Goal: Complete application form

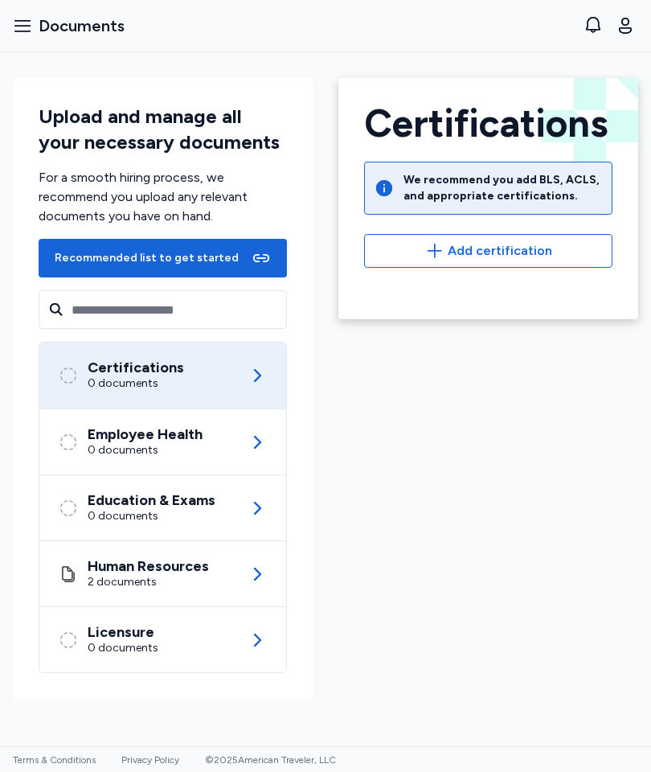
click at [169, 266] on div "Recommended list to get started" at bounding box center [162, 258] width 223 height 26
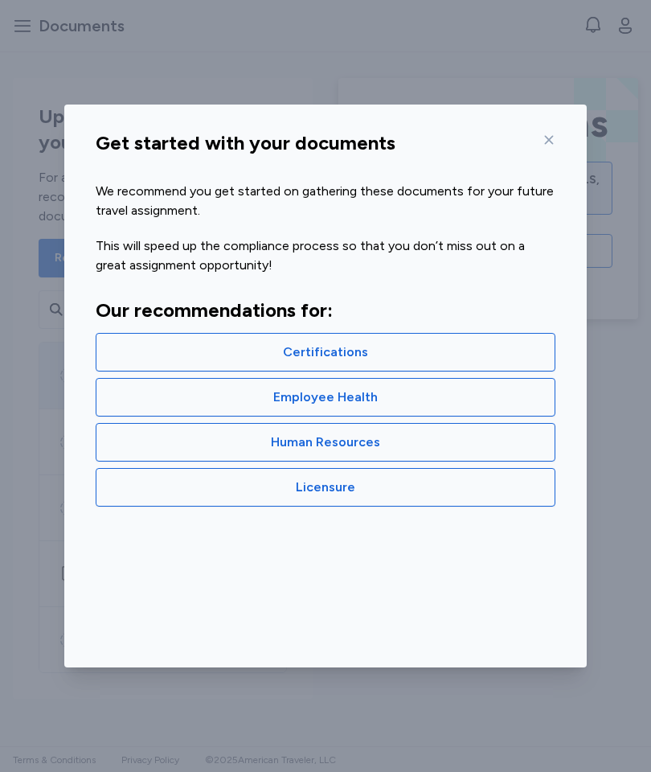
click at [329, 446] on span "Human Resources" at bounding box center [325, 442] width 109 height 19
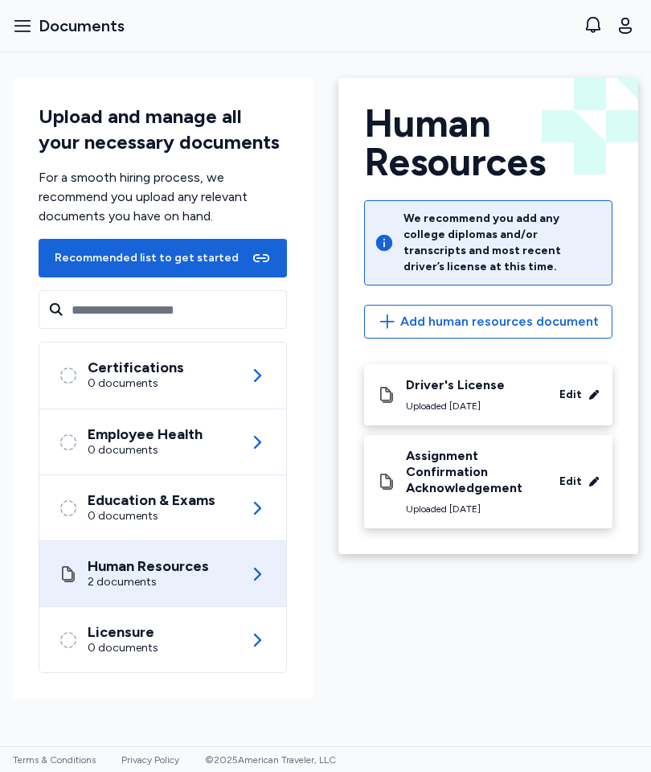
click at [212, 365] on div "Certifications 0 documents" at bounding box center [163, 375] width 208 height 66
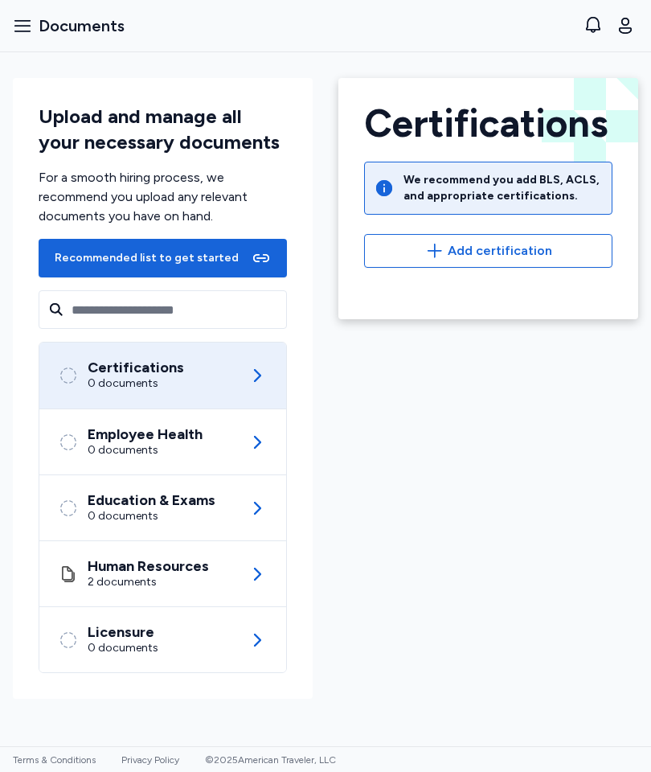
click at [557, 248] on span "Add certification" at bounding box center [488, 250] width 221 height 19
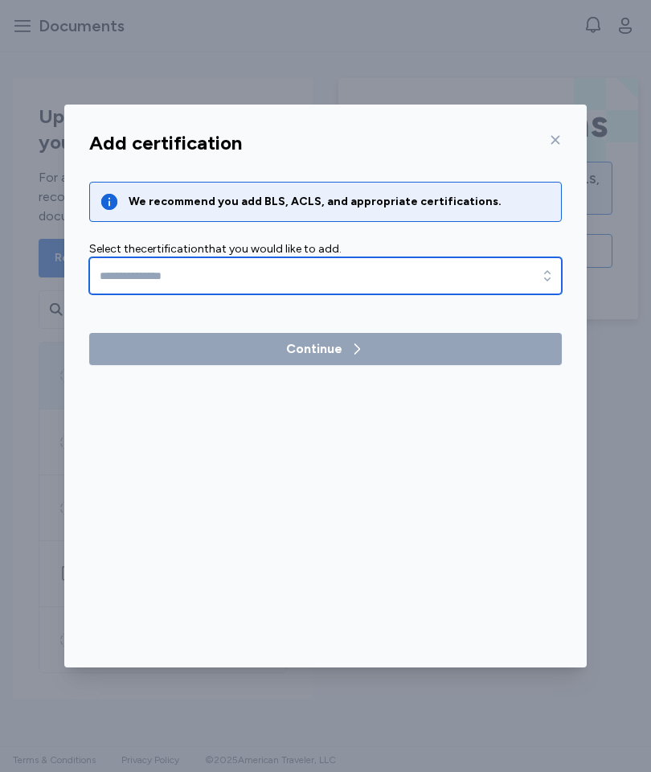
click at [535, 276] on div "button" at bounding box center [547, 275] width 29 height 37
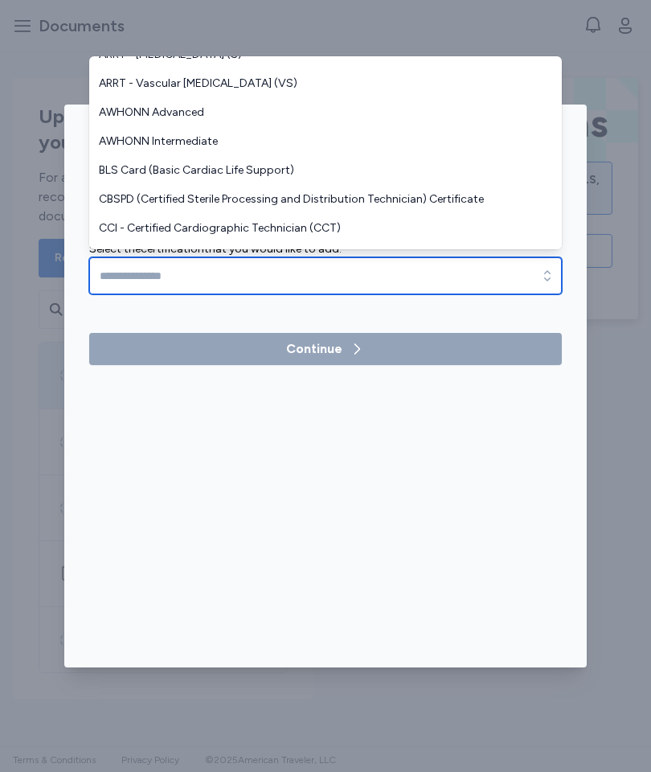
scroll to position [423, 0]
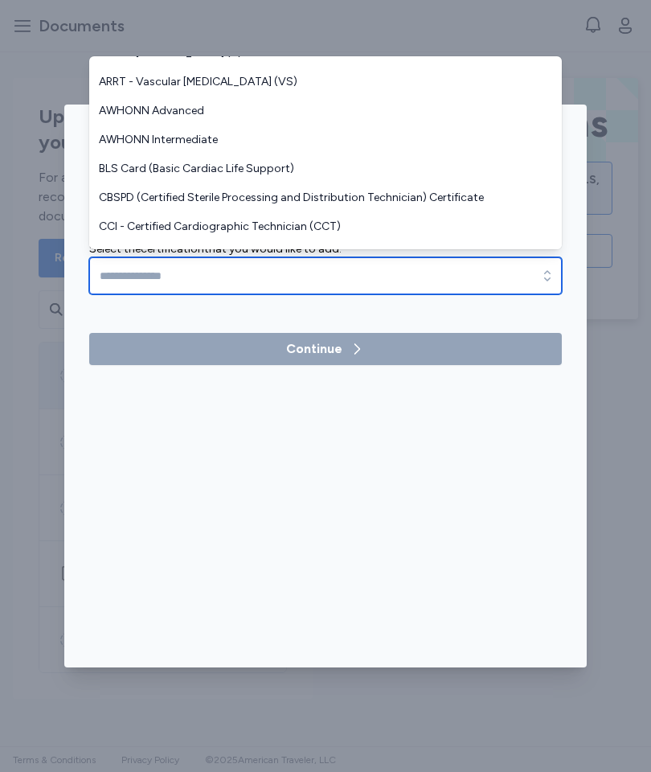
type input "**********"
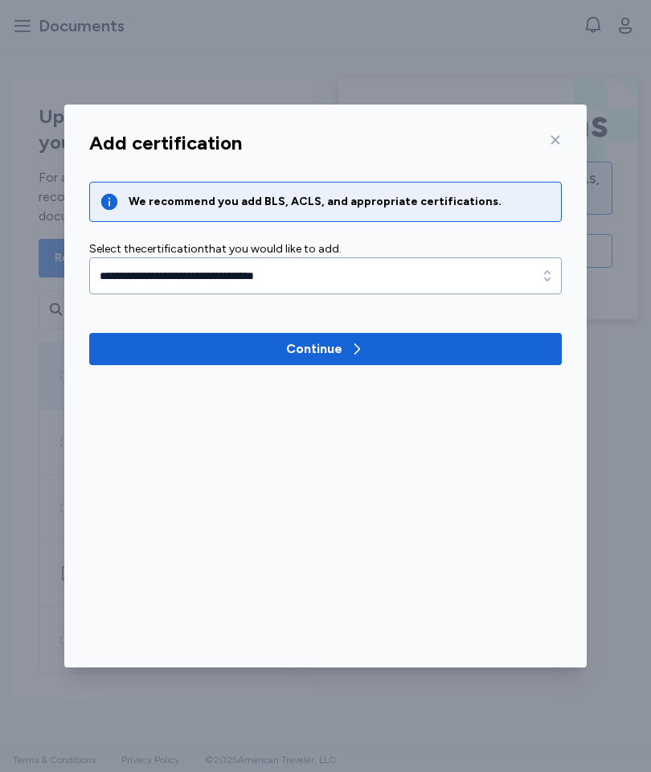
click at [437, 350] on span "Continue" at bounding box center [325, 348] width 447 height 19
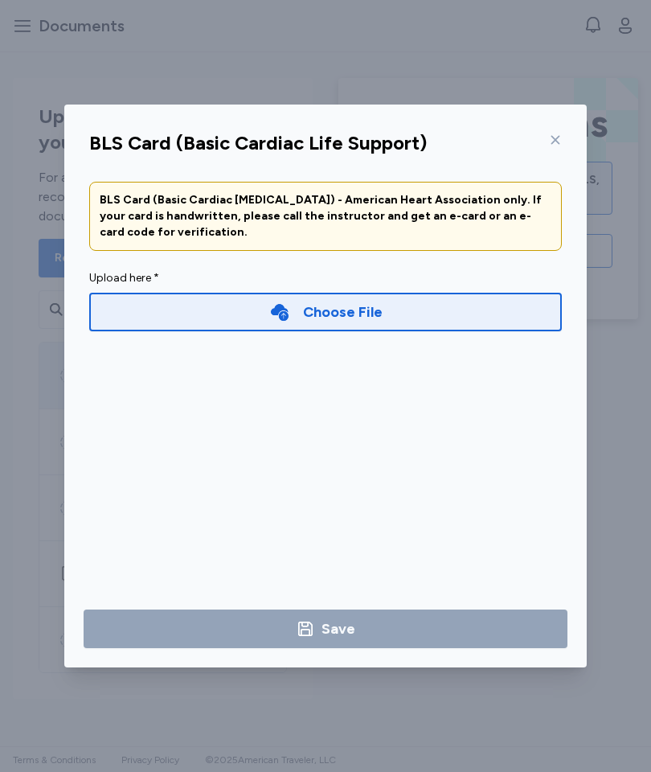
click at [449, 316] on div "Choose File" at bounding box center [325, 312] width 473 height 39
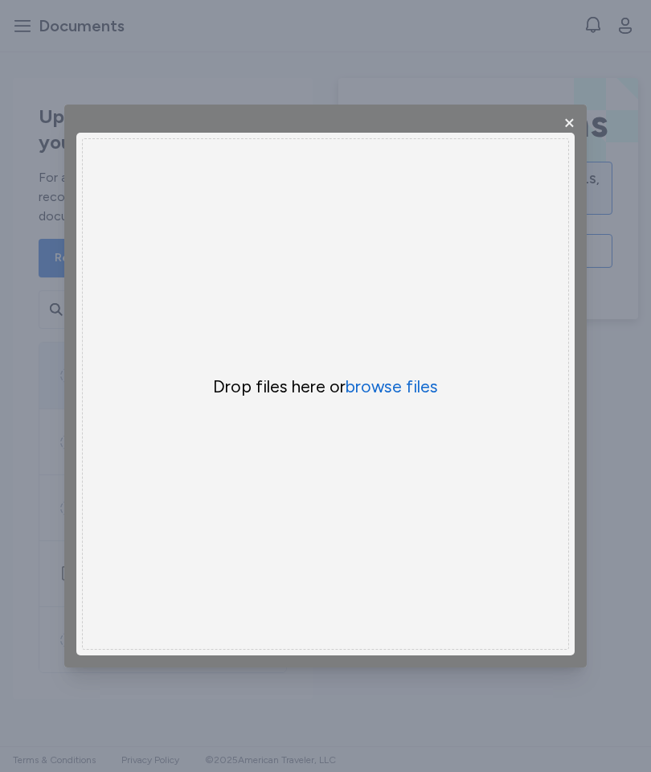
click at [413, 385] on button "browse files" at bounding box center [392, 386] width 92 height 23
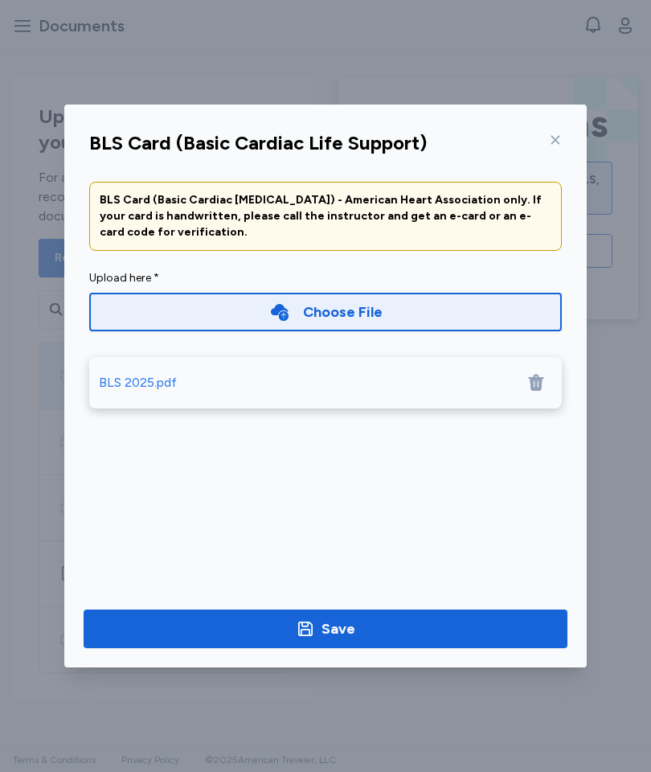
click at [396, 617] on button "Save" at bounding box center [326, 628] width 484 height 39
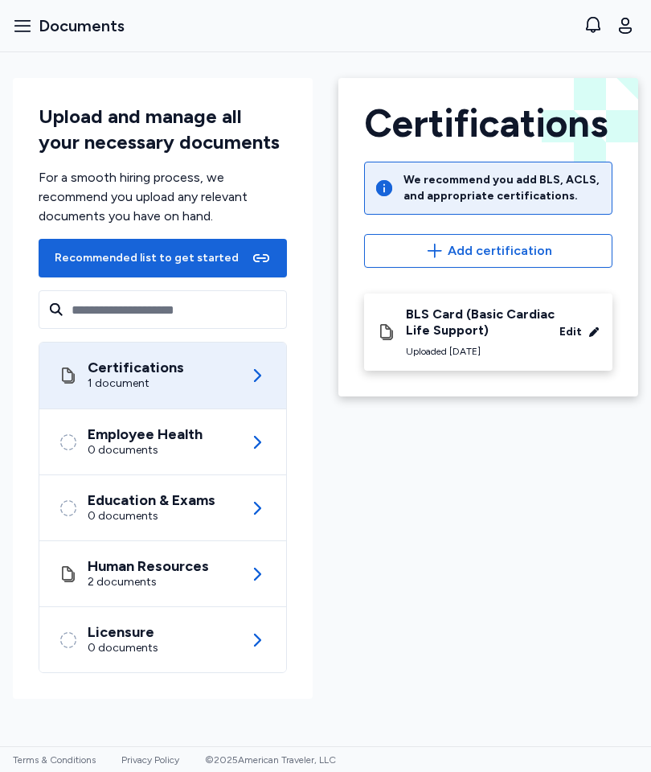
click at [252, 446] on icon at bounding box center [257, 442] width 19 height 19
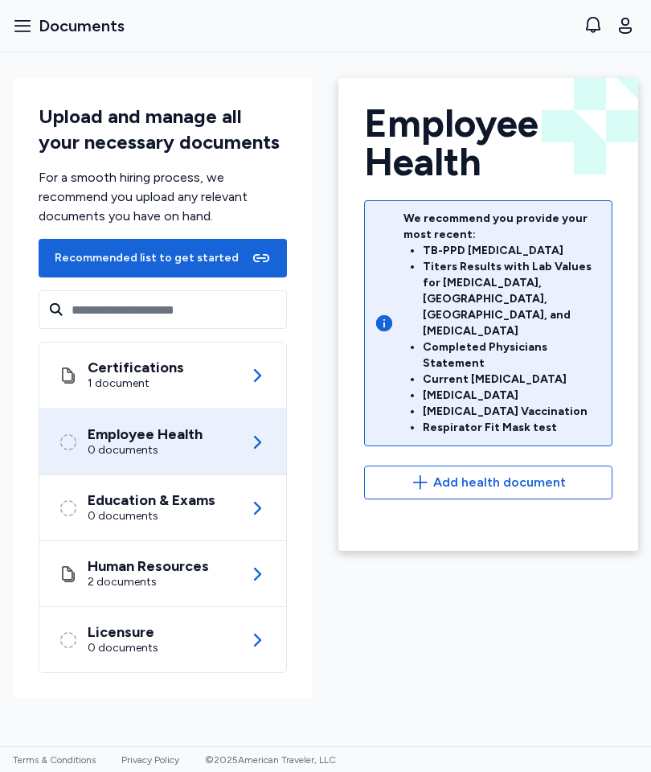
click at [235, 507] on div "Education & Exams 0 documents" at bounding box center [163, 507] width 208 height 65
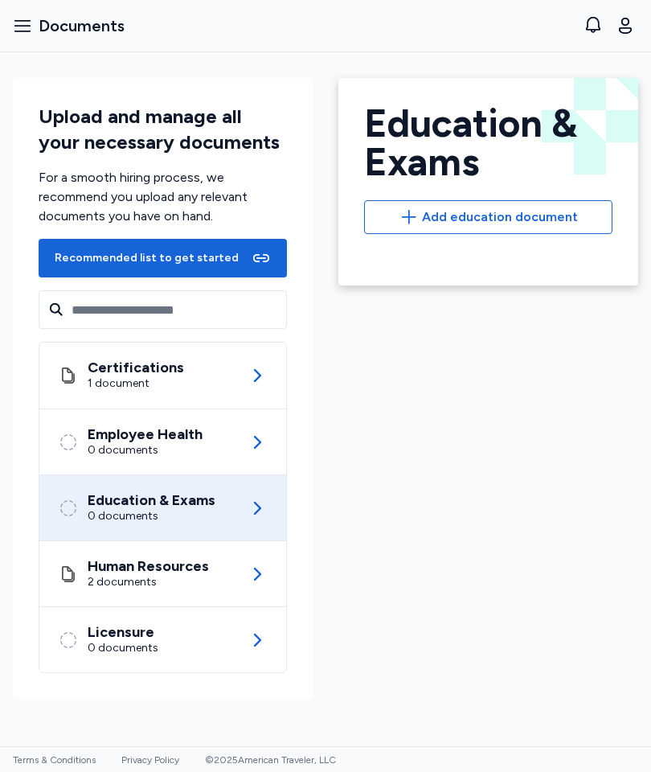
click at [264, 502] on icon at bounding box center [257, 507] width 19 height 19
click at [194, 572] on div "Human Resources" at bounding box center [148, 566] width 121 height 16
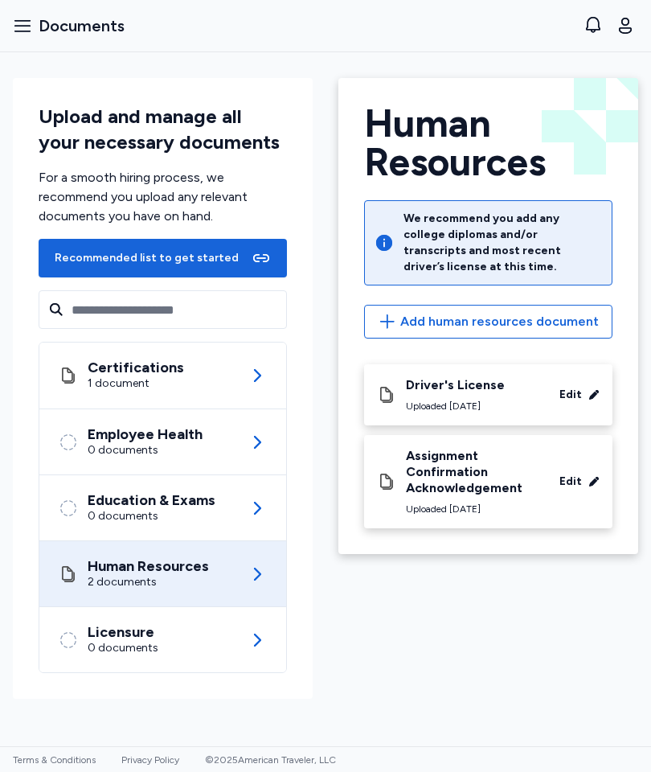
click at [208, 633] on div "Licensure 0 documents" at bounding box center [163, 639] width 208 height 65
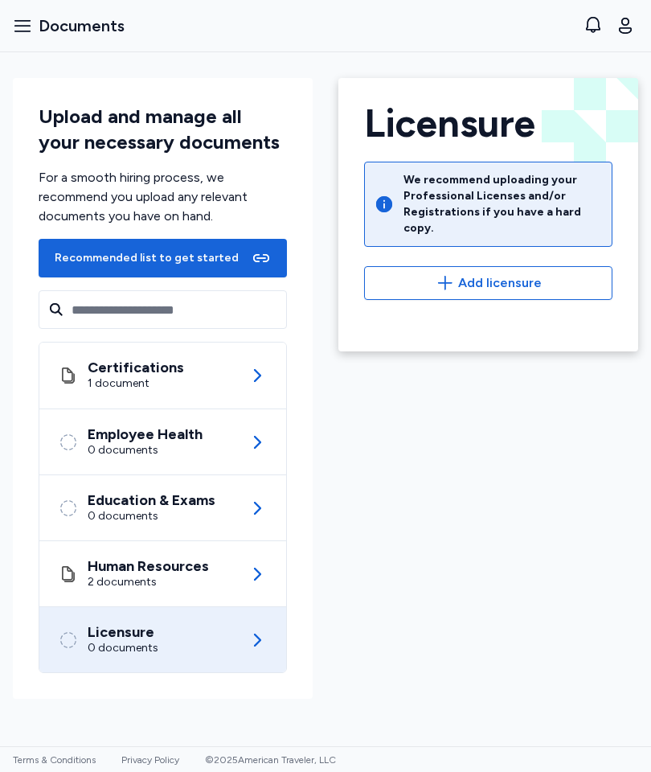
click at [23, 35] on button "Open sidebar Documents" at bounding box center [68, 25] width 125 height 35
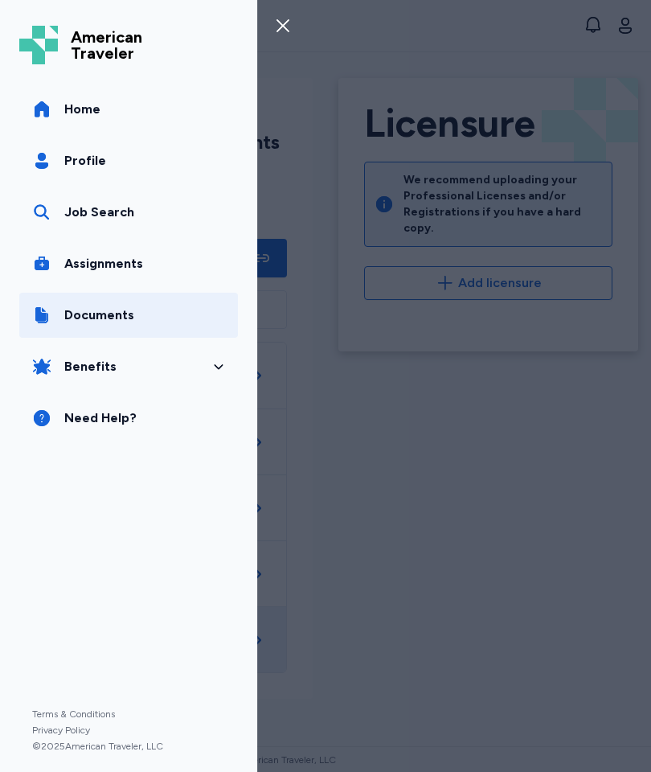
click at [146, 264] on link "Assignments" at bounding box center [128, 263] width 219 height 45
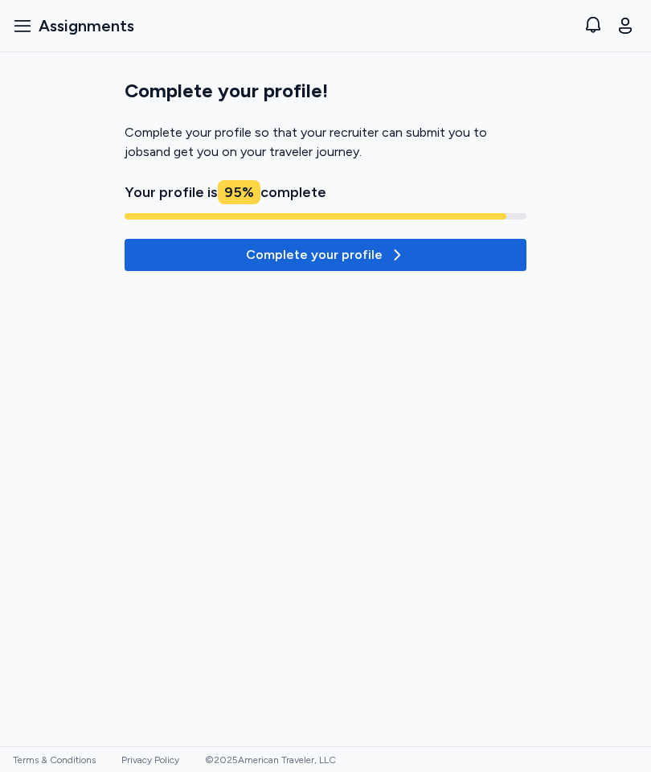
click at [389, 259] on icon "button" at bounding box center [397, 255] width 16 height 16
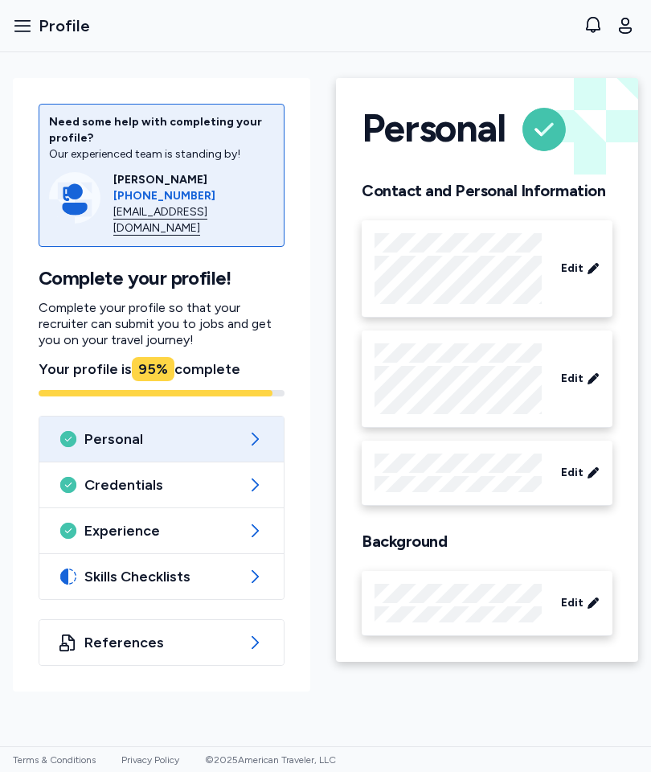
click at [244, 569] on div "Skills Checklists" at bounding box center [161, 576] width 244 height 45
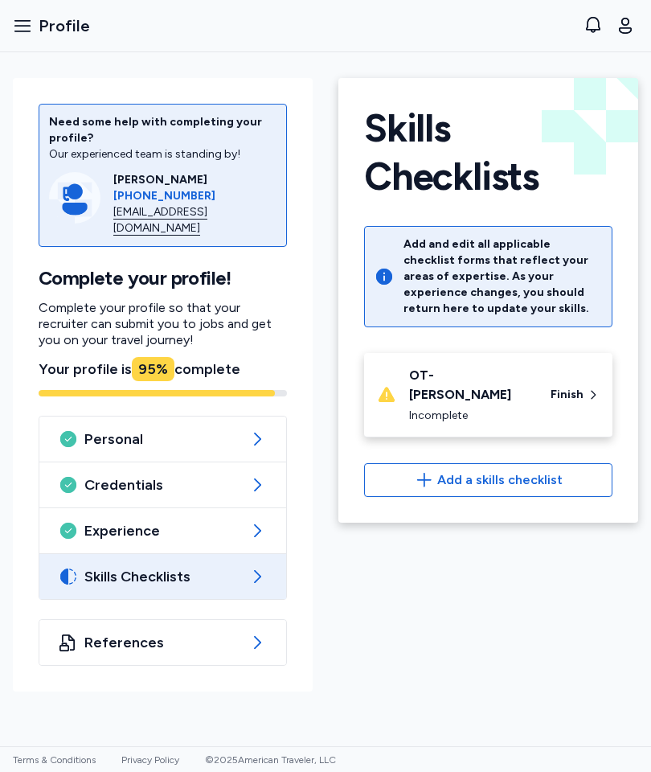
click at [572, 387] on span "Finish" at bounding box center [567, 395] width 33 height 16
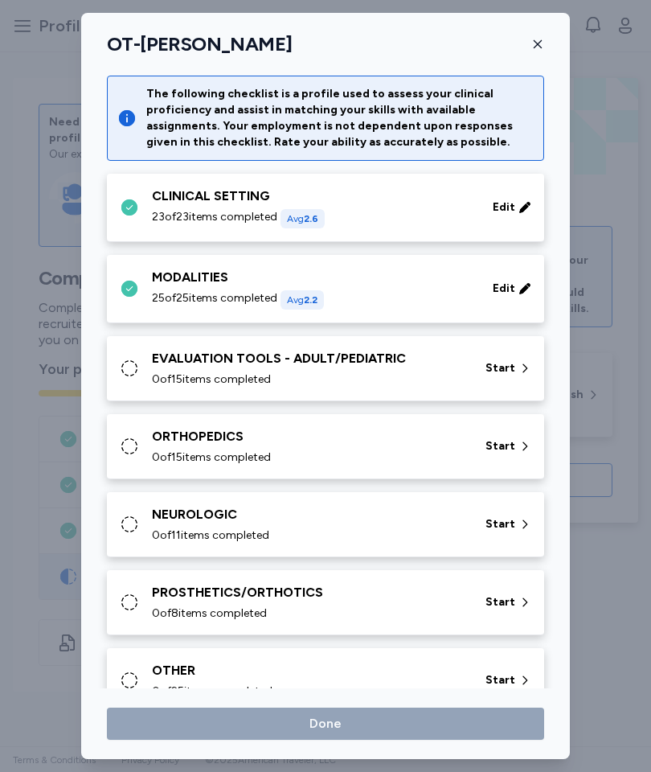
click at [508, 354] on div "Start" at bounding box center [508, 368] width 59 height 29
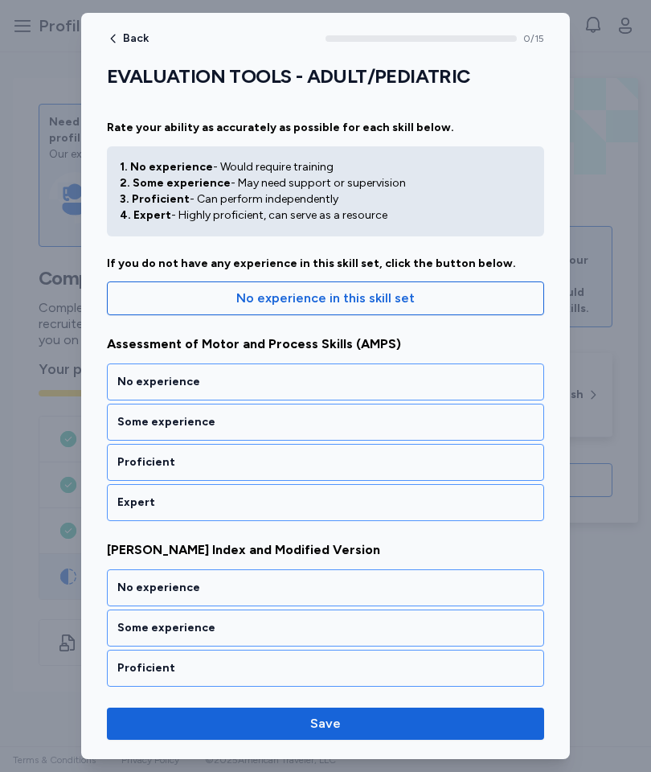
click at [332, 426] on div "Some experience" at bounding box center [325, 422] width 416 height 16
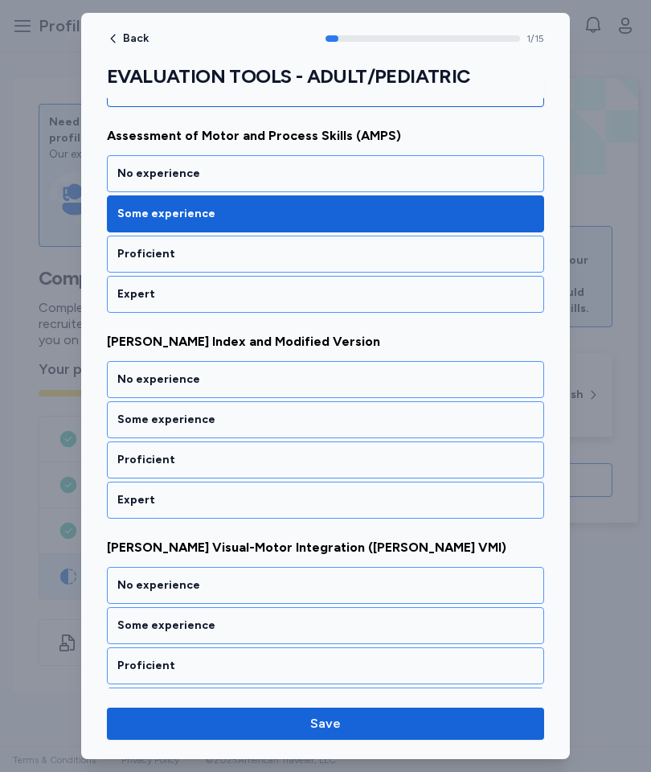
scroll to position [240, 0]
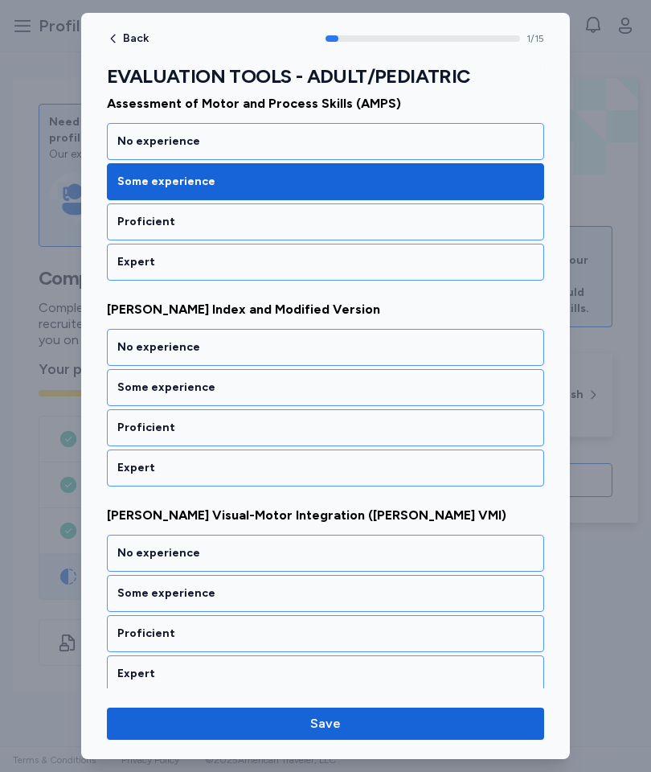
click at [334, 432] on div "Proficient" at bounding box center [325, 428] width 416 height 16
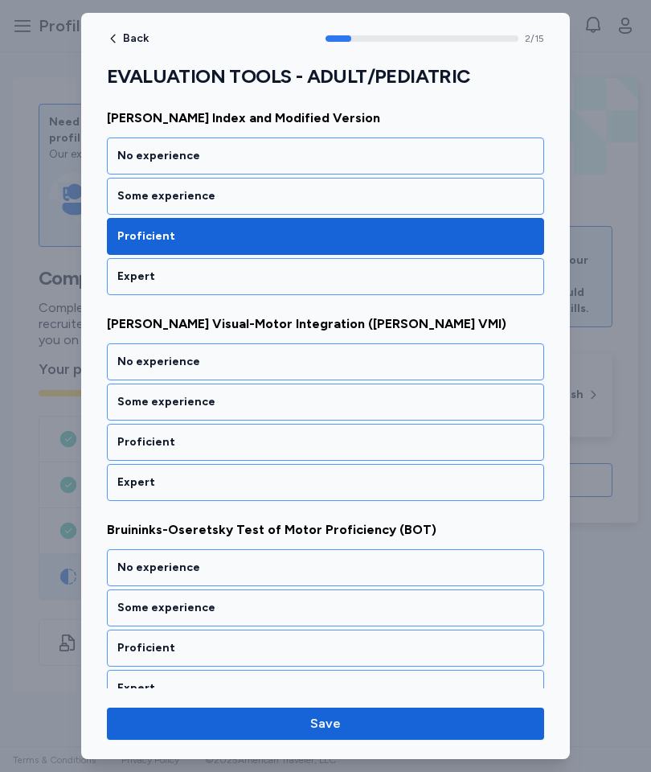
scroll to position [446, 0]
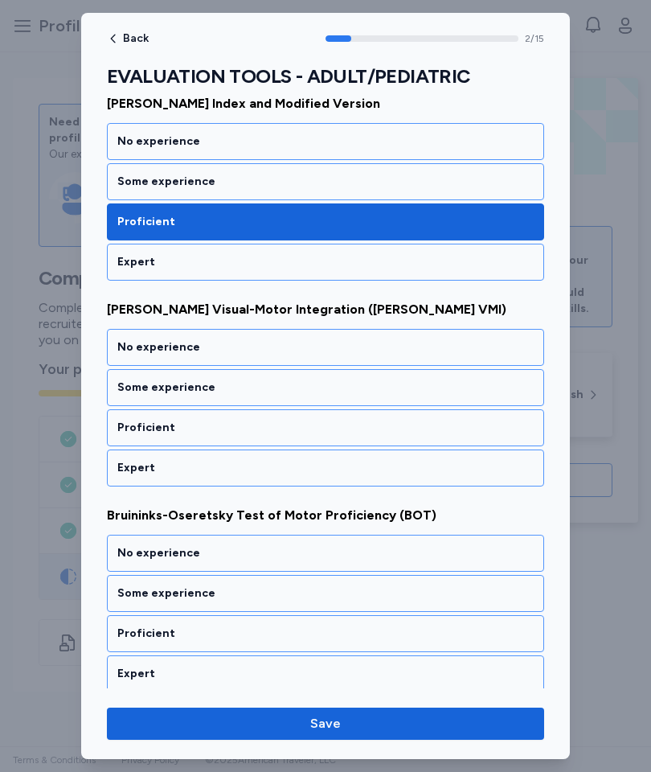
click at [371, 390] on div "Some experience" at bounding box center [325, 387] width 416 height 16
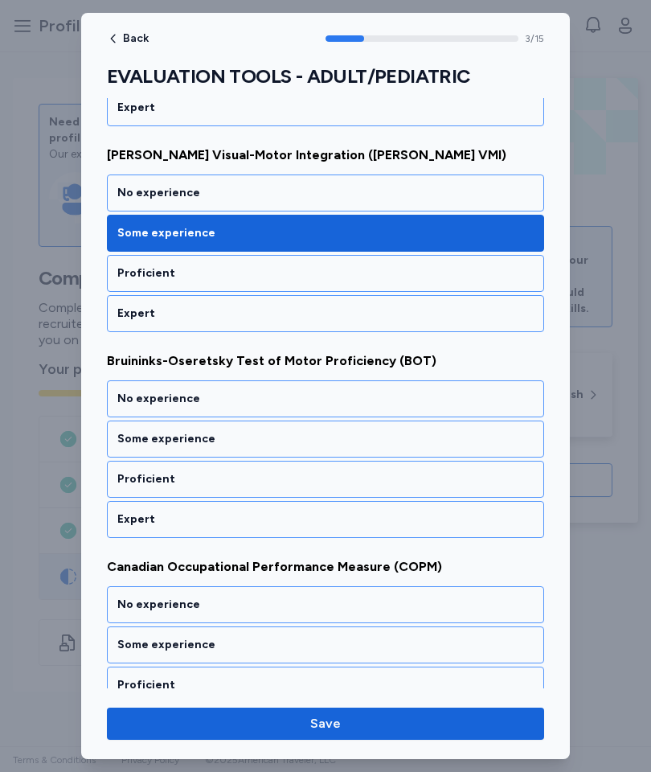
scroll to position [652, 0]
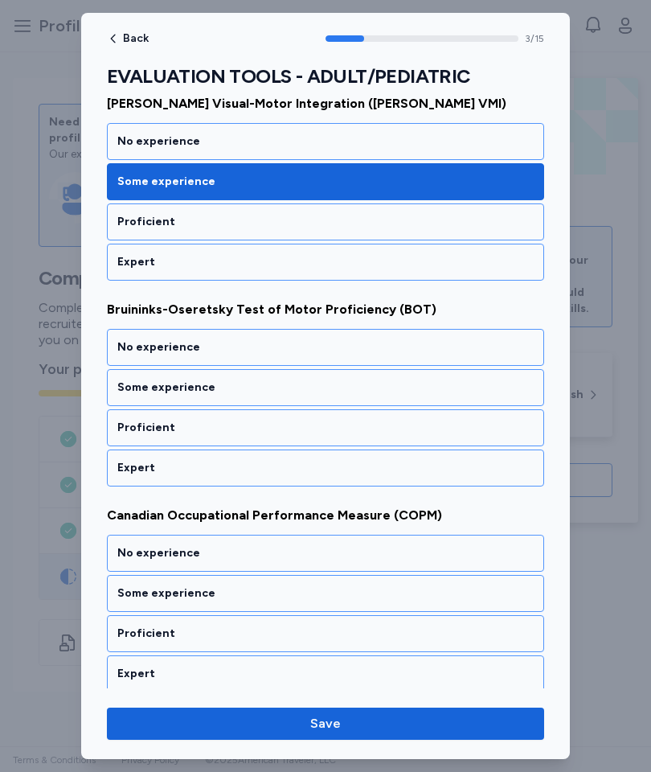
click at [371, 388] on div "Some experience" at bounding box center [325, 387] width 416 height 16
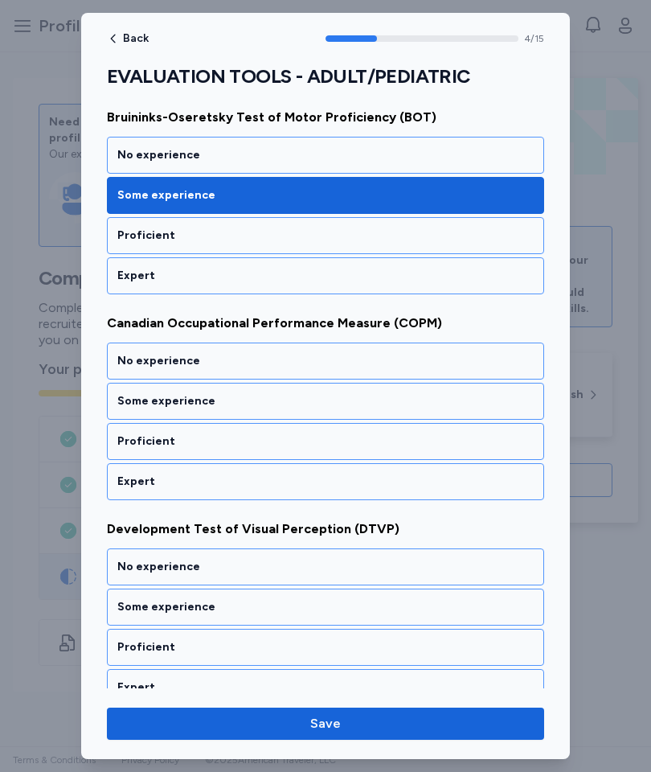
scroll to position [858, 0]
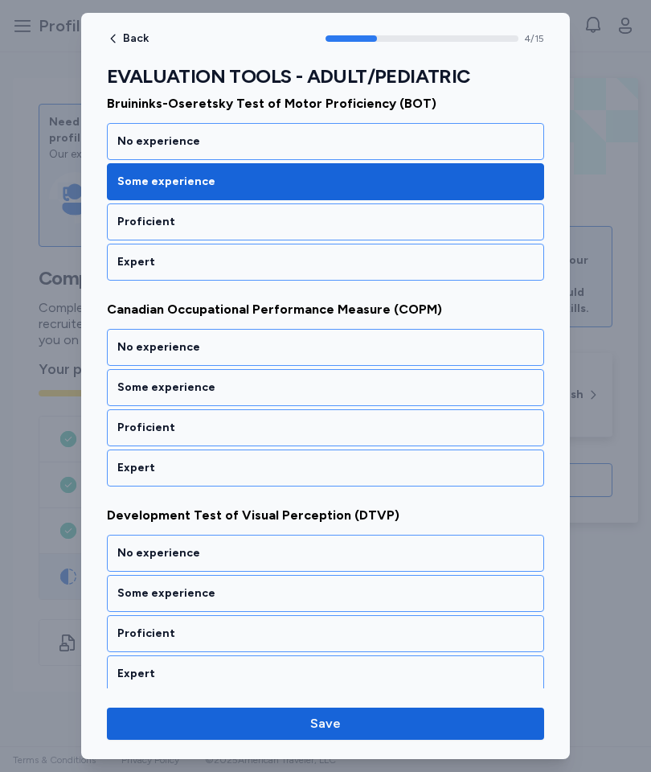
click at [356, 433] on div "Proficient" at bounding box center [325, 428] width 416 height 16
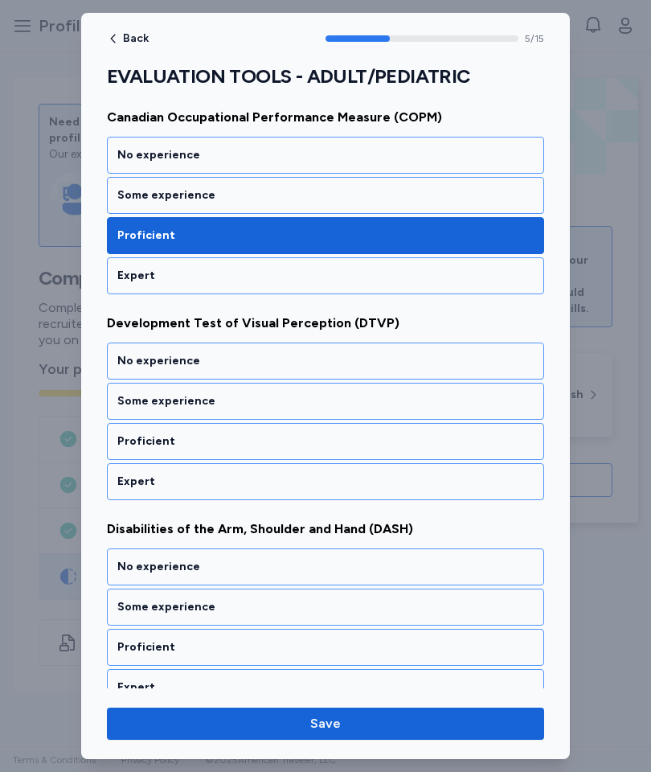
scroll to position [1064, 0]
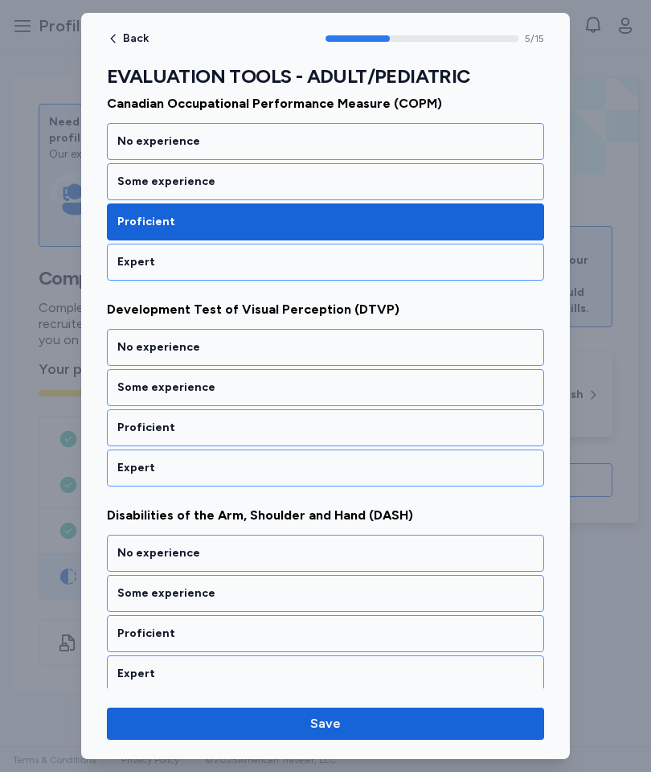
click at [359, 386] on div "Some experience" at bounding box center [325, 387] width 416 height 16
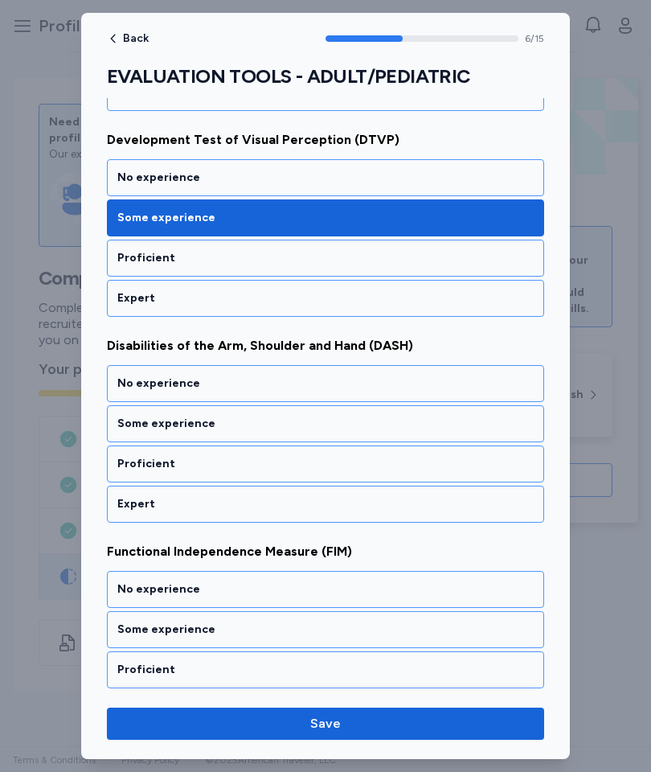
scroll to position [1269, 0]
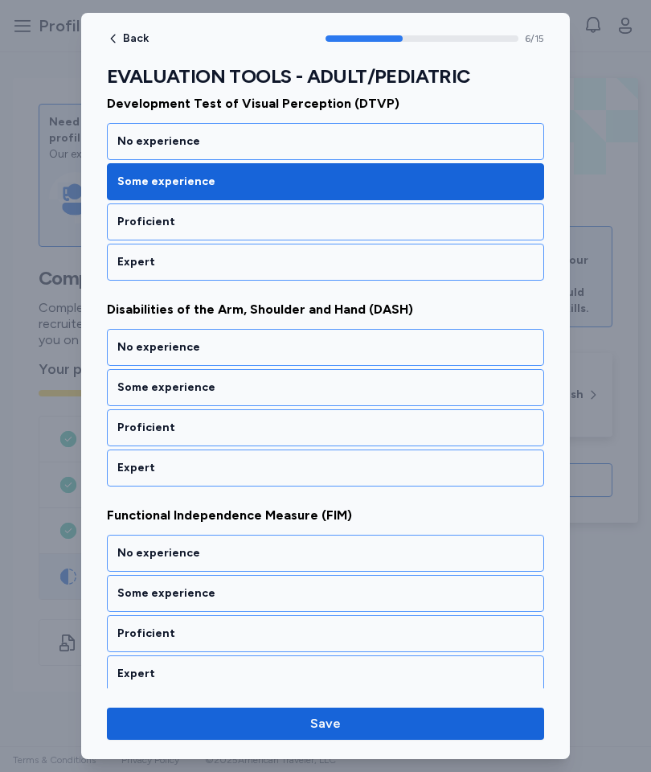
click at [359, 428] on div "Proficient" at bounding box center [325, 428] width 416 height 16
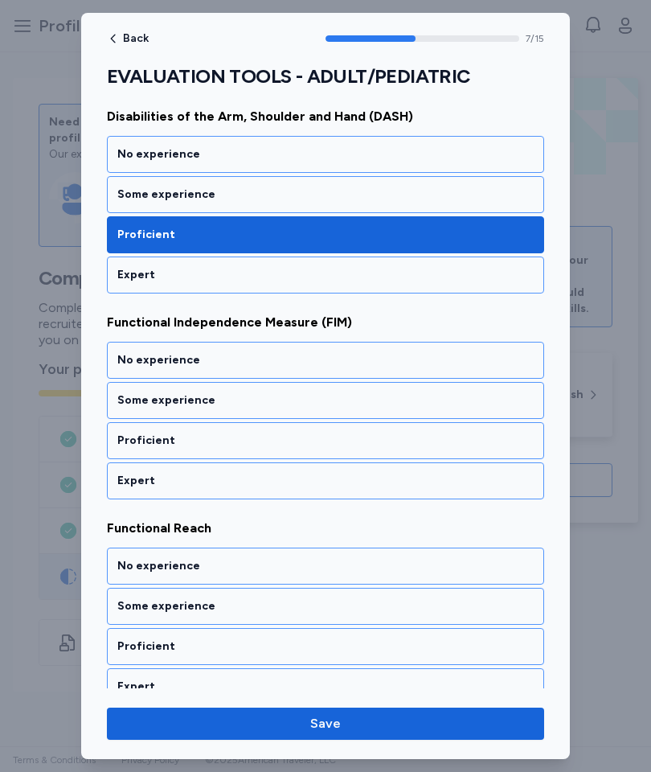
scroll to position [1475, 0]
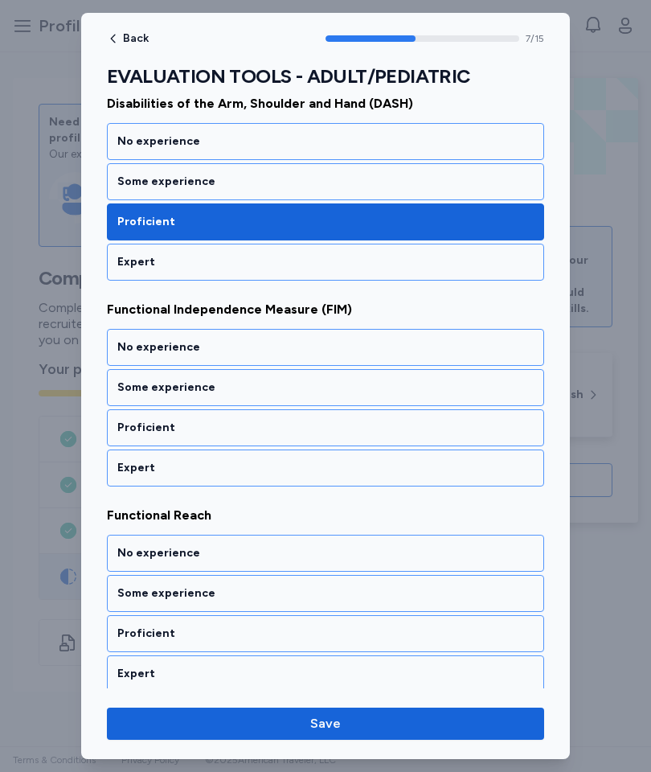
click at [301, 431] on div "Proficient" at bounding box center [325, 428] width 416 height 16
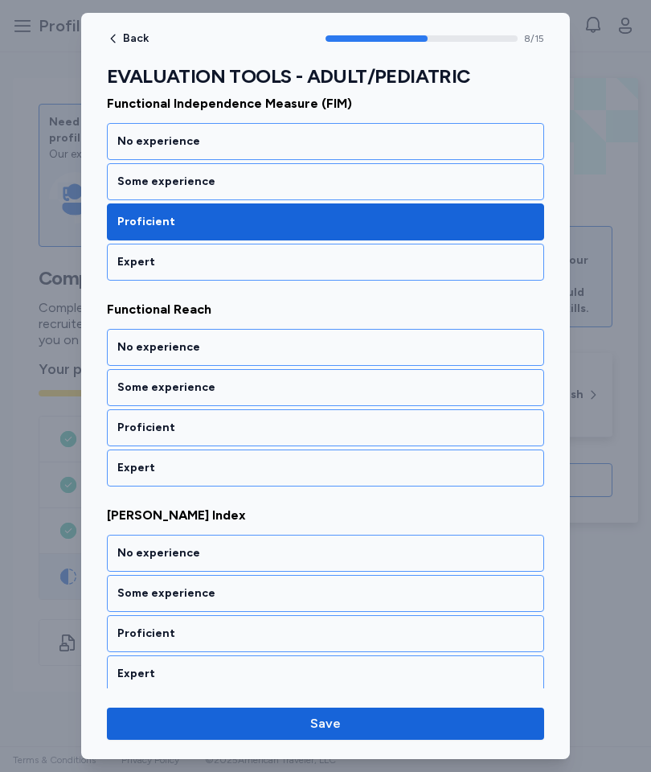
click at [326, 432] on div "Proficient" at bounding box center [325, 428] width 416 height 16
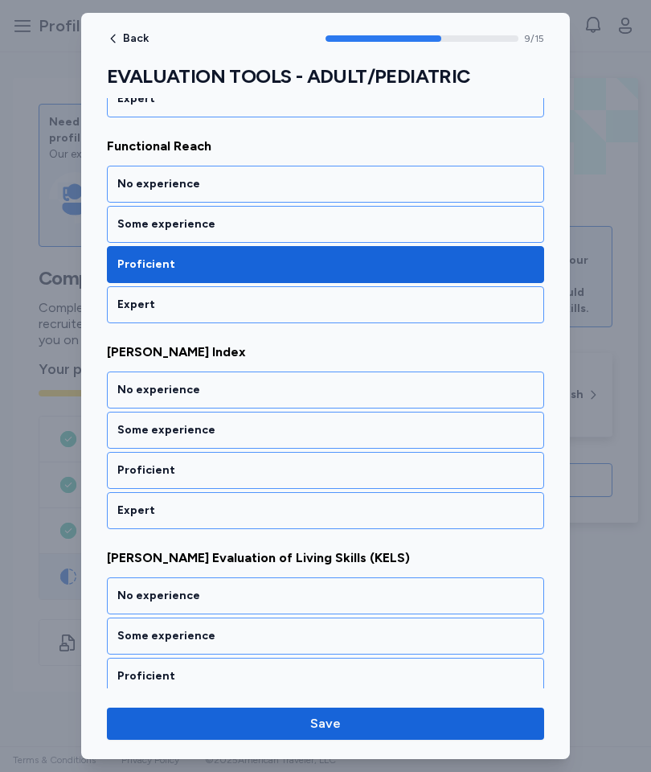
scroll to position [1887, 0]
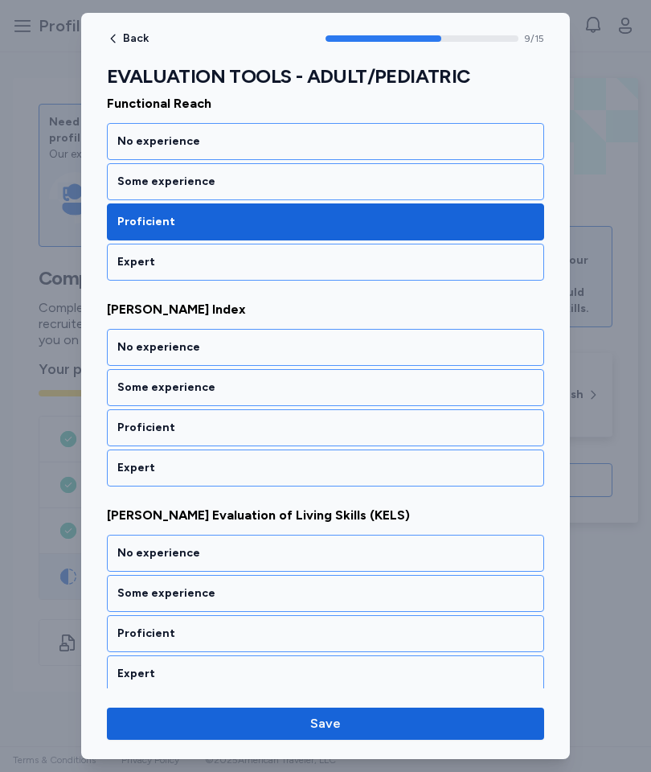
click at [336, 433] on div "Proficient" at bounding box center [325, 428] width 416 height 16
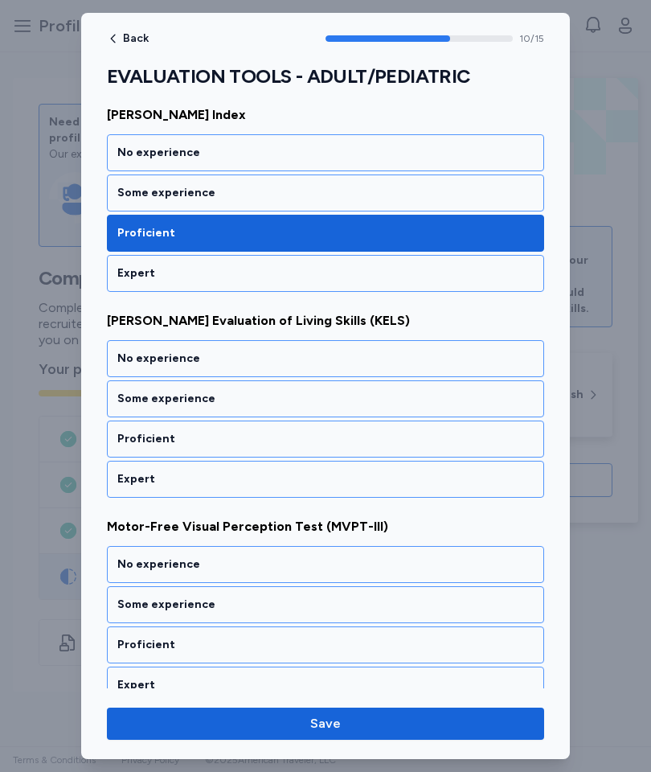
scroll to position [2093, 0]
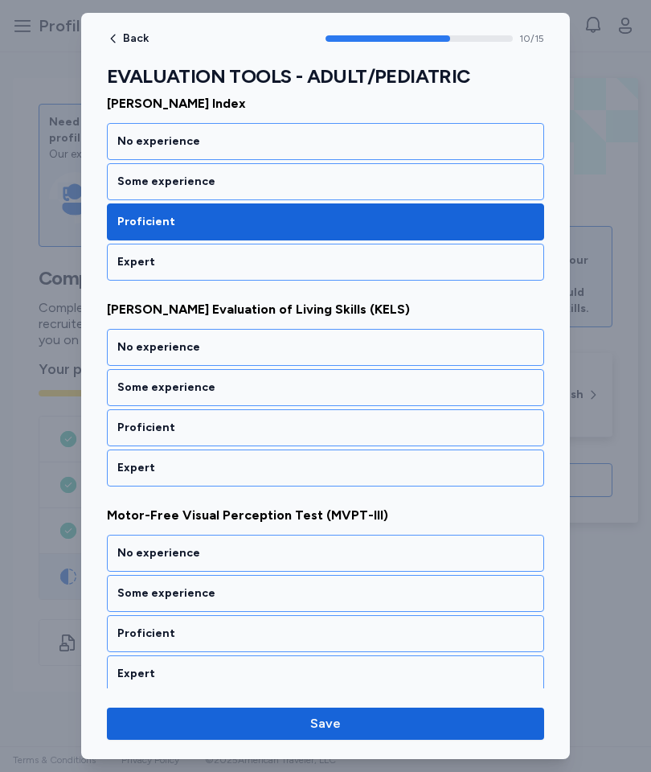
click at [355, 384] on div "Some experience" at bounding box center [325, 387] width 416 height 16
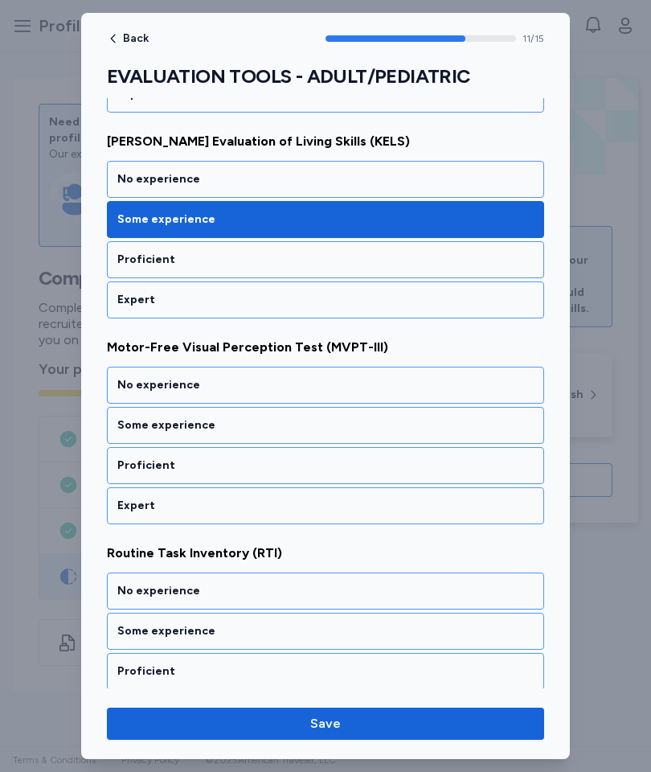
scroll to position [2298, 0]
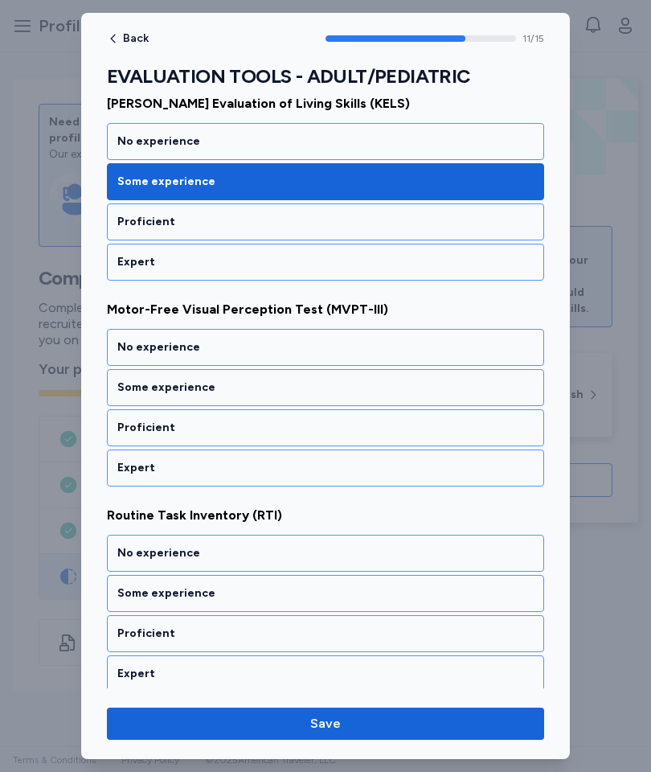
click at [360, 387] on div "Some experience" at bounding box center [325, 387] width 416 height 16
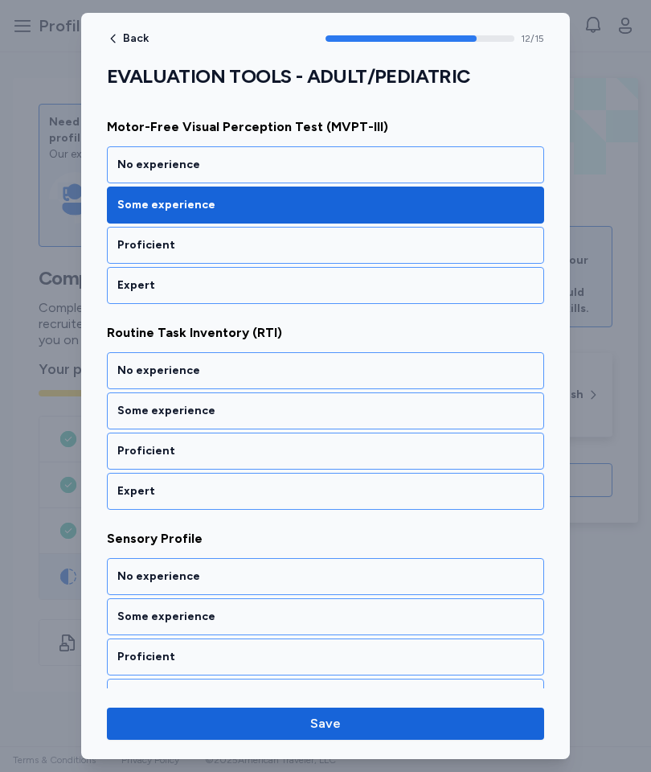
scroll to position [2504, 0]
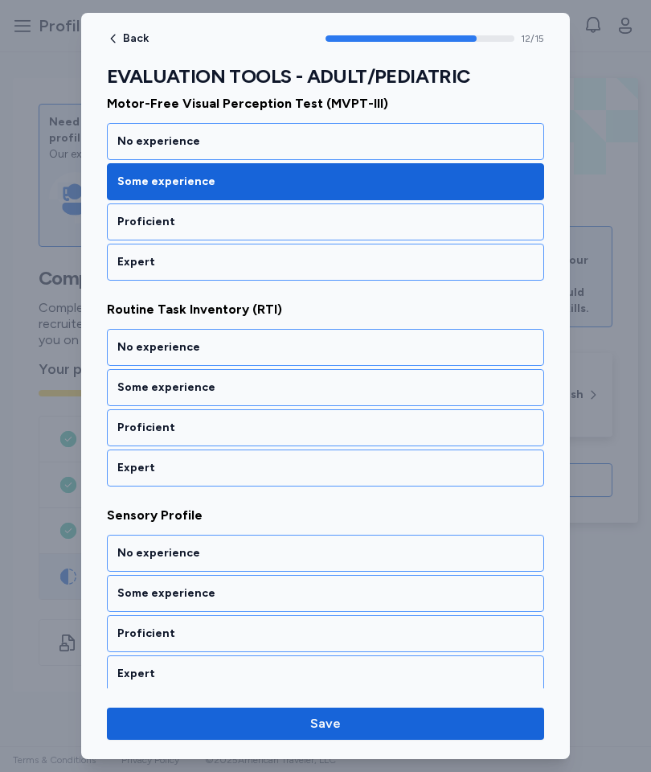
click at [353, 427] on div "Proficient" at bounding box center [325, 428] width 416 height 16
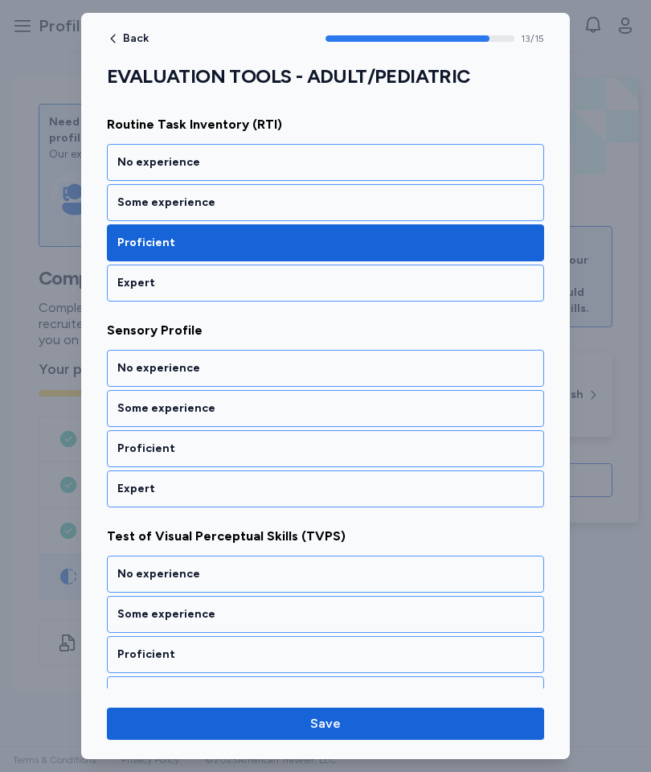
scroll to position [2710, 0]
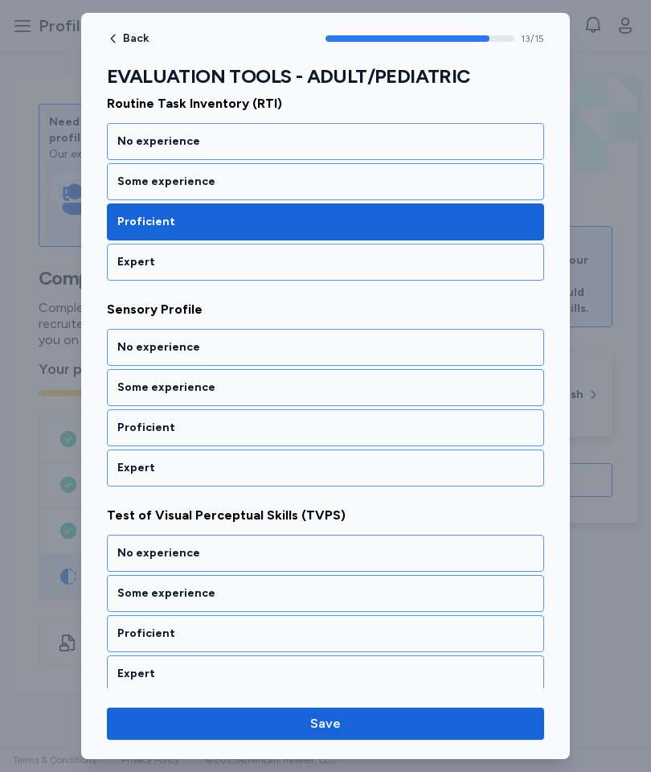
click at [349, 427] on div "Proficient" at bounding box center [325, 428] width 416 height 16
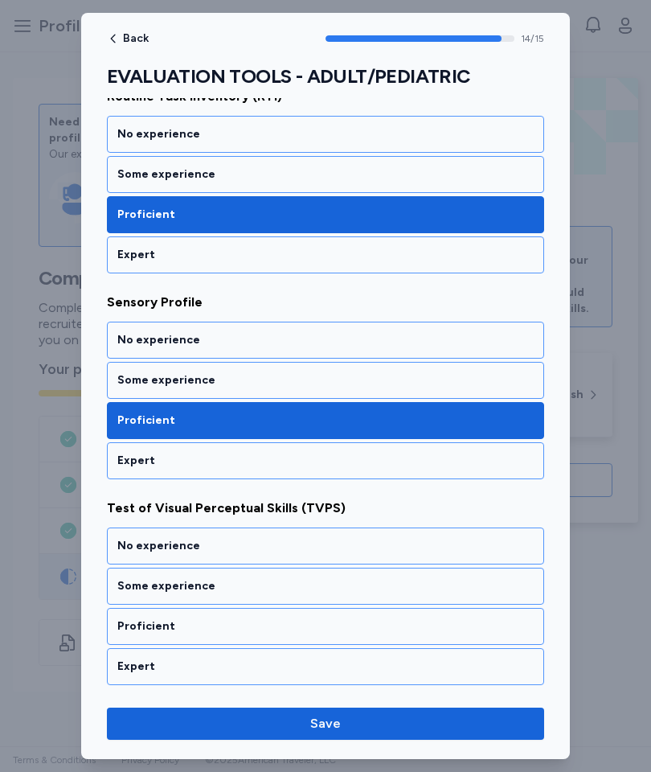
scroll to position [2717, 0]
click at [322, 582] on div "Some experience" at bounding box center [325, 586] width 416 height 16
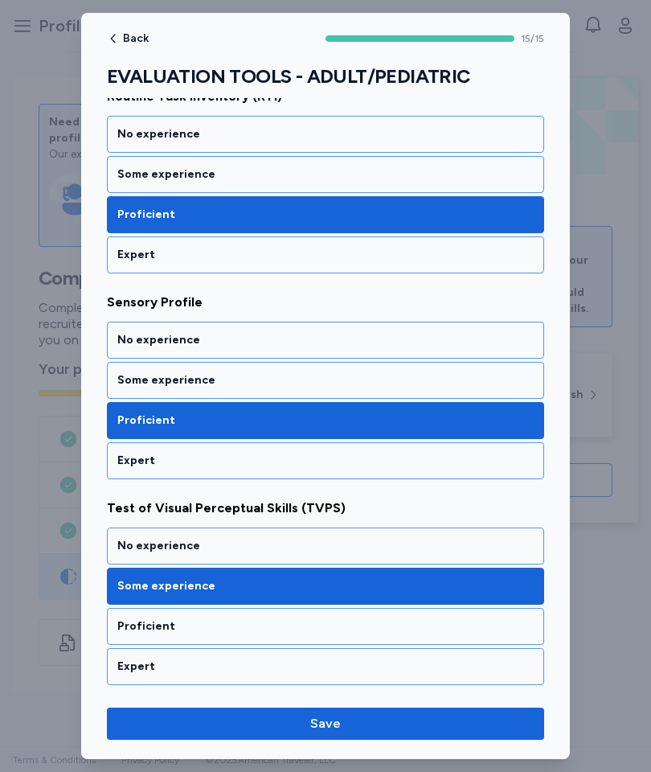
click at [291, 725] on span "Save" at bounding box center [326, 723] width 412 height 19
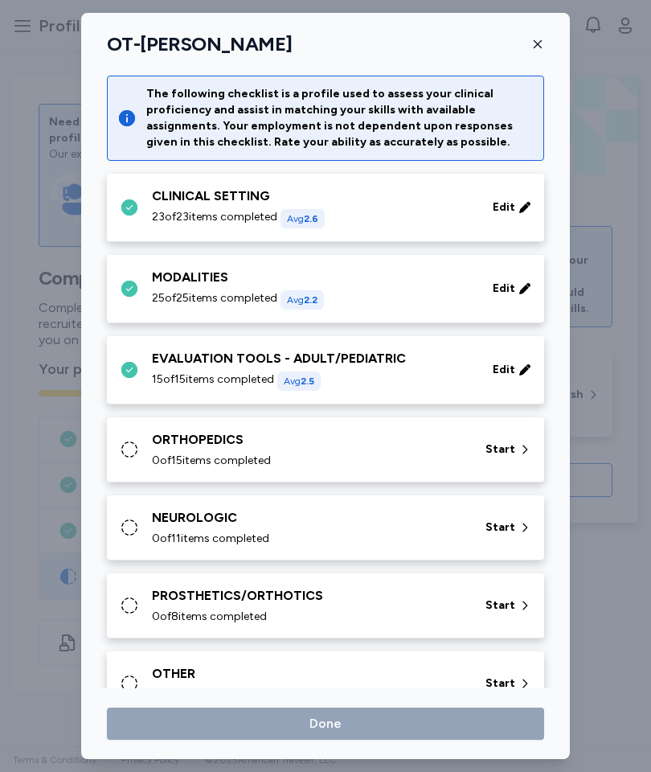
click at [500, 442] on span "Start" at bounding box center [501, 449] width 30 height 16
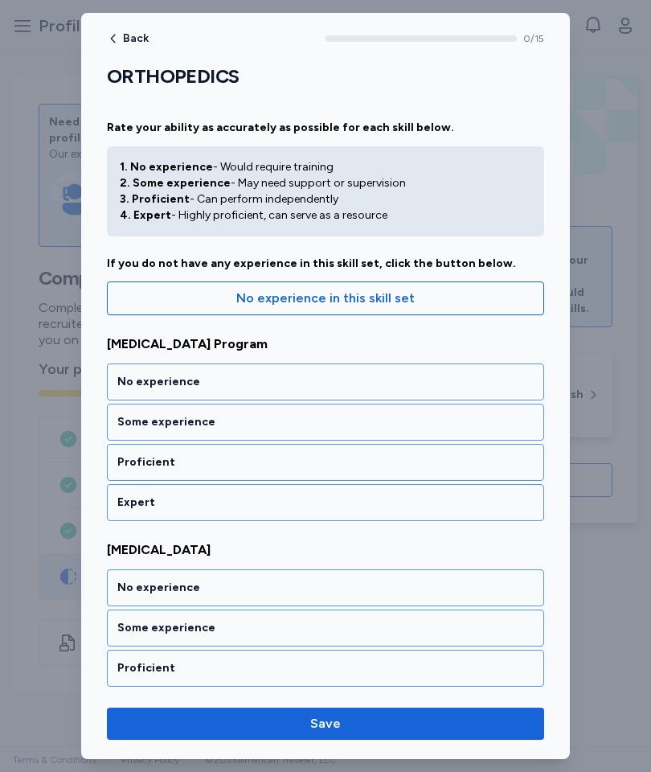
click at [316, 463] on div "Proficient" at bounding box center [325, 462] width 416 height 16
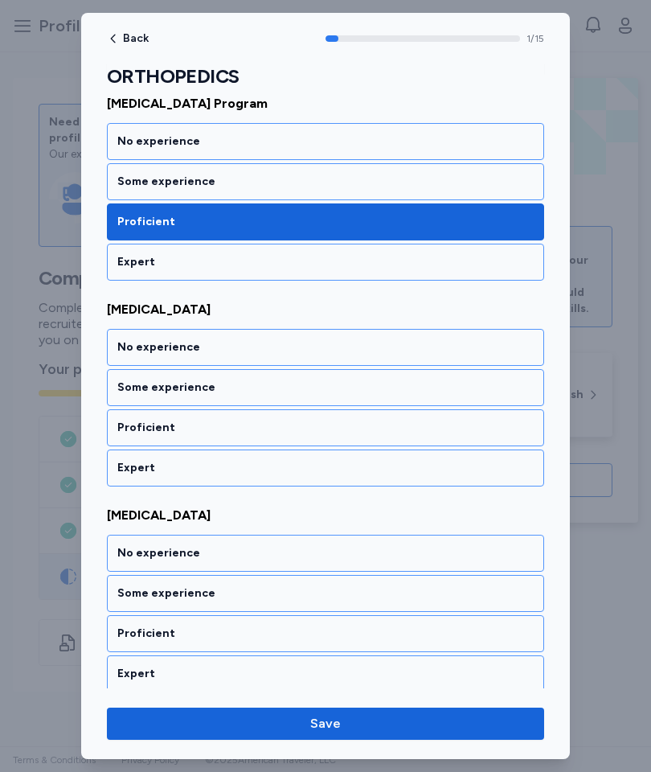
click at [330, 424] on div "Proficient" at bounding box center [325, 428] width 416 height 16
click at [296, 435] on div "Proficient" at bounding box center [325, 428] width 416 height 16
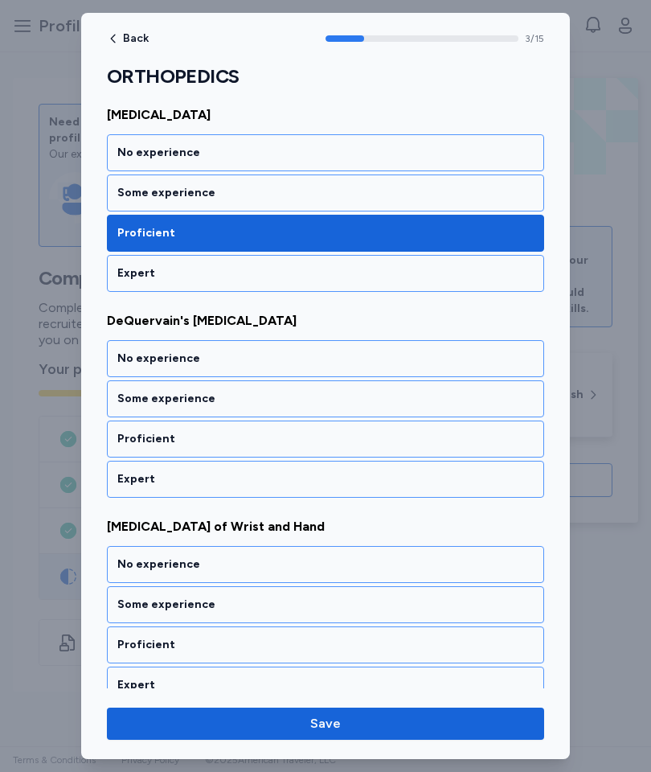
scroll to position [652, 0]
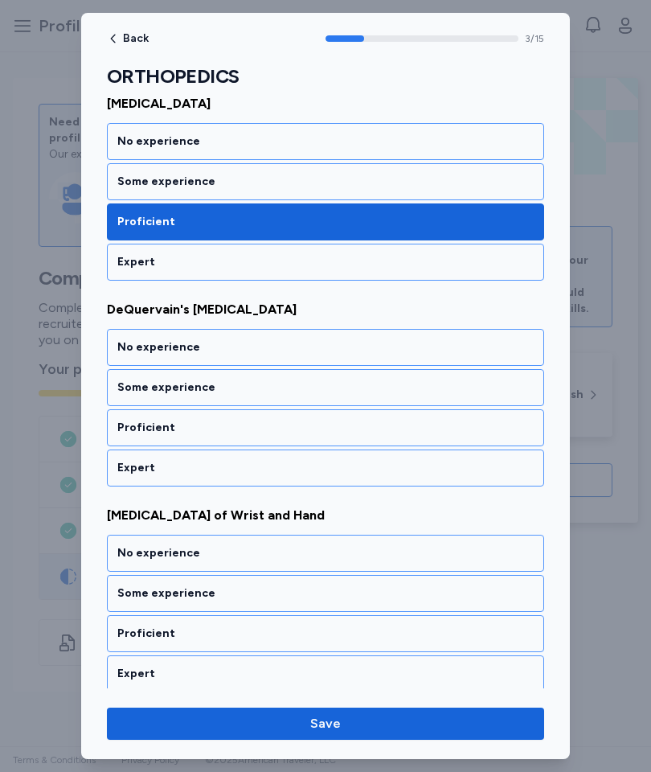
click at [364, 431] on div "Proficient" at bounding box center [325, 428] width 416 height 16
click at [302, 436] on div "Proficient" at bounding box center [325, 427] width 437 height 37
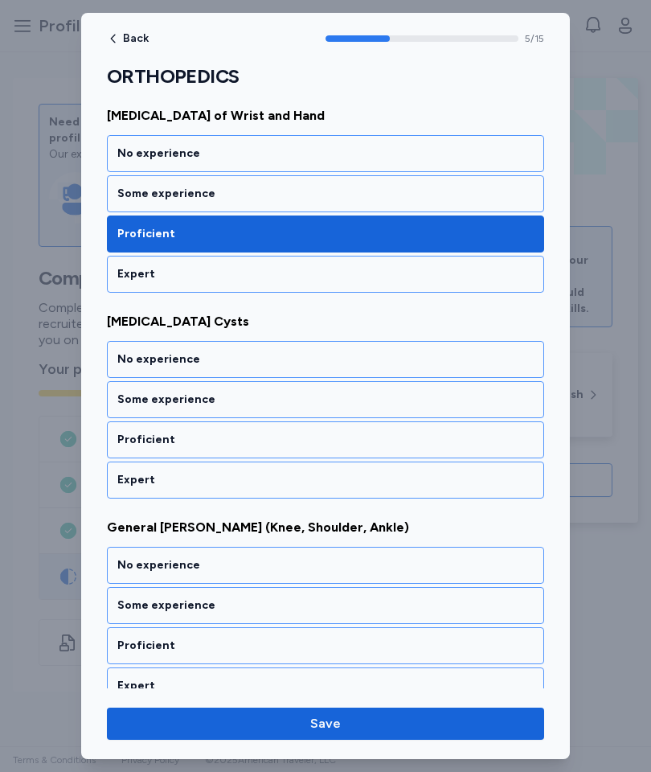
scroll to position [1064, 0]
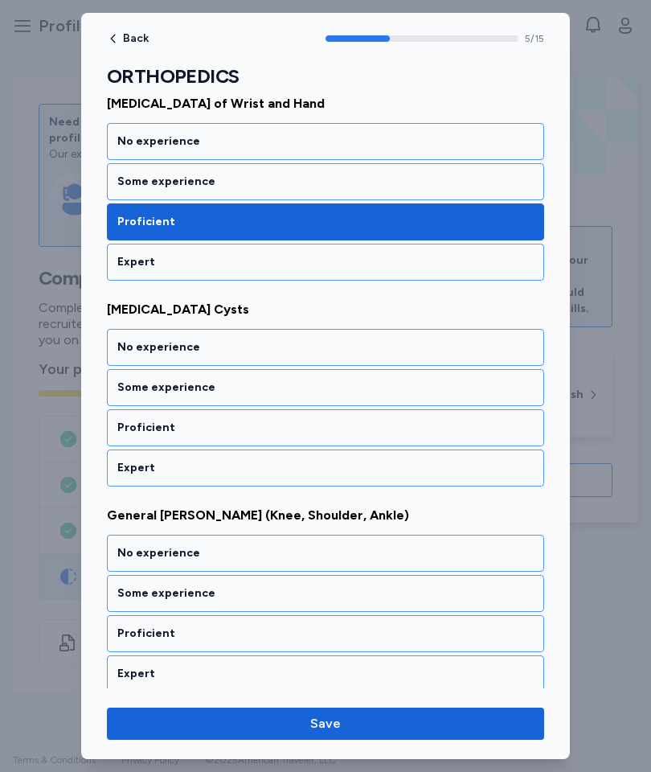
click at [330, 400] on div "Some experience" at bounding box center [325, 387] width 437 height 37
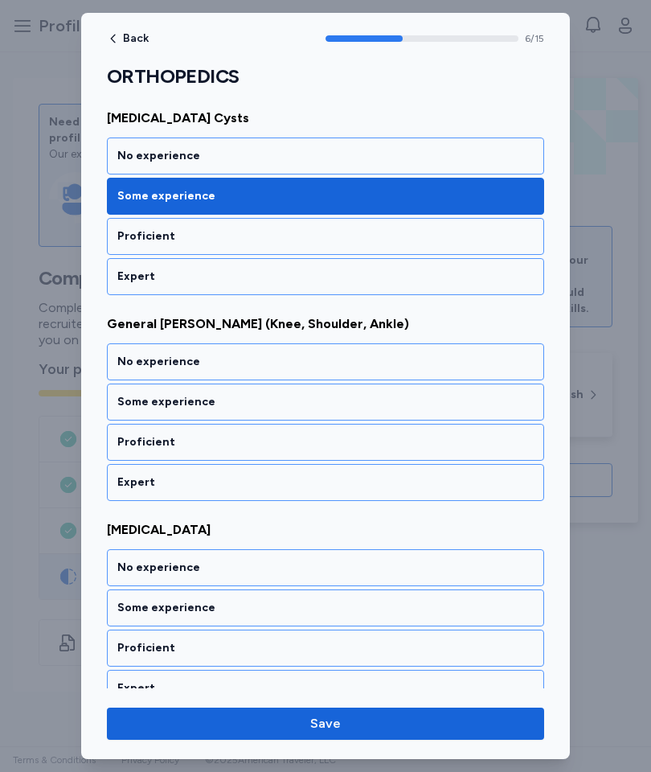
scroll to position [1269, 0]
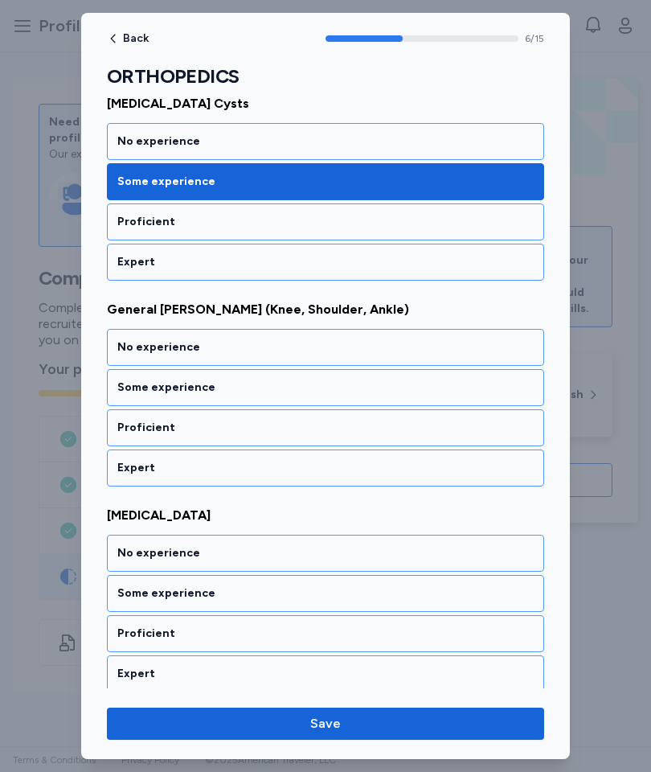
click at [320, 429] on div "Proficient" at bounding box center [325, 428] width 416 height 16
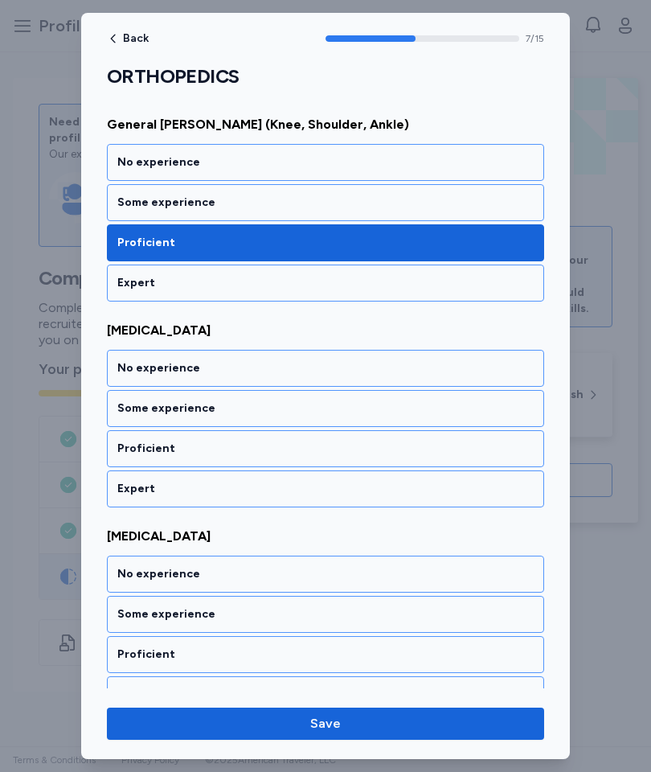
scroll to position [1475, 0]
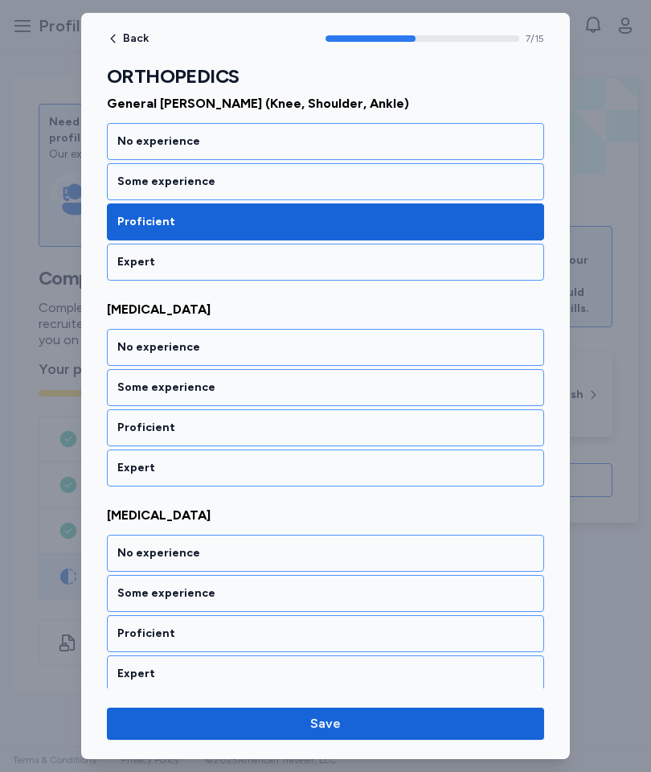
click at [334, 435] on div "Proficient" at bounding box center [325, 428] width 416 height 16
click at [334, 437] on div "Proficient" at bounding box center [325, 427] width 437 height 37
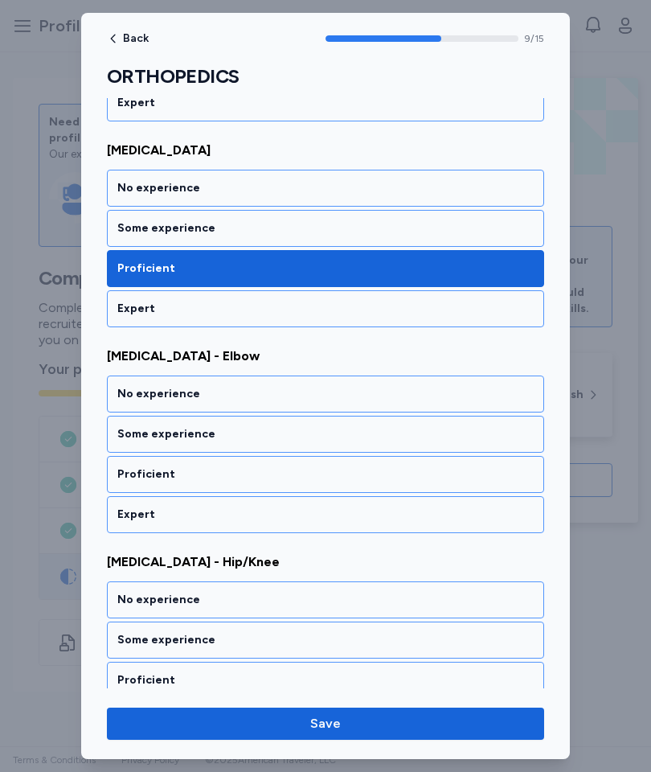
scroll to position [1887, 0]
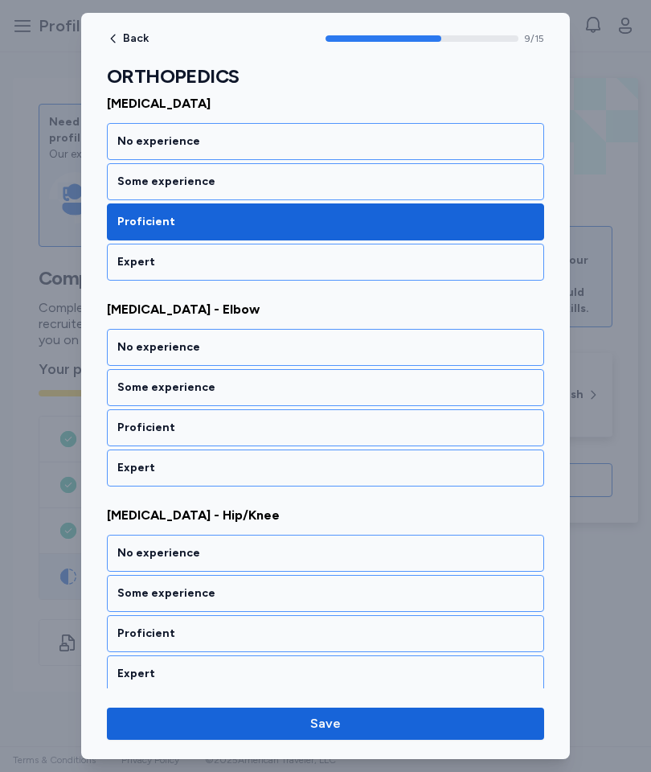
click at [341, 437] on div "Proficient" at bounding box center [325, 427] width 437 height 37
click at [335, 431] on div "Proficient" at bounding box center [325, 428] width 416 height 16
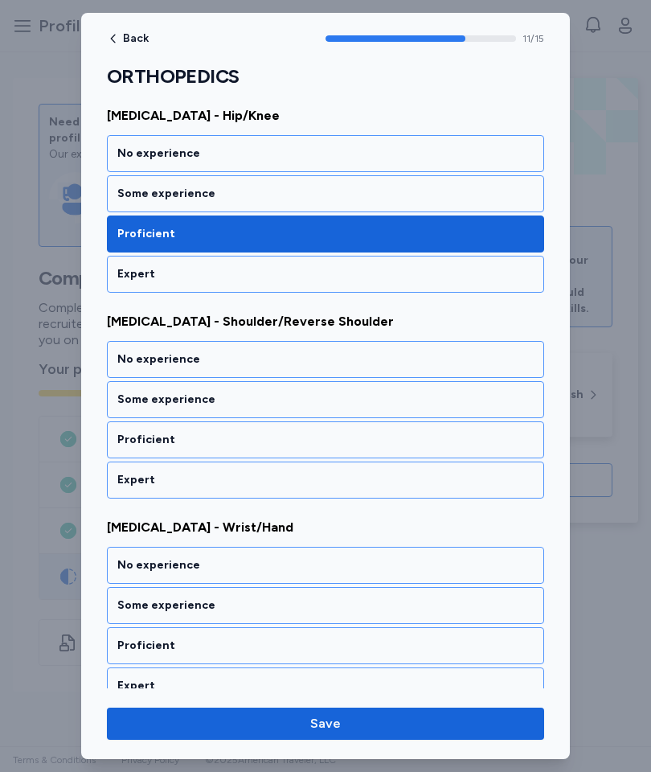
scroll to position [2298, 0]
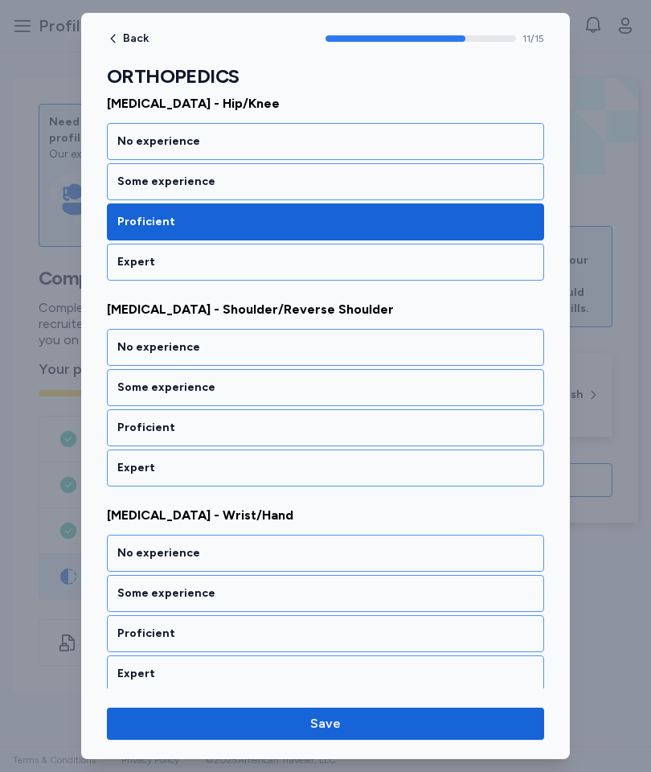
click at [339, 433] on div "Proficient" at bounding box center [325, 428] width 416 height 16
click at [326, 436] on div "Proficient" at bounding box center [325, 427] width 437 height 37
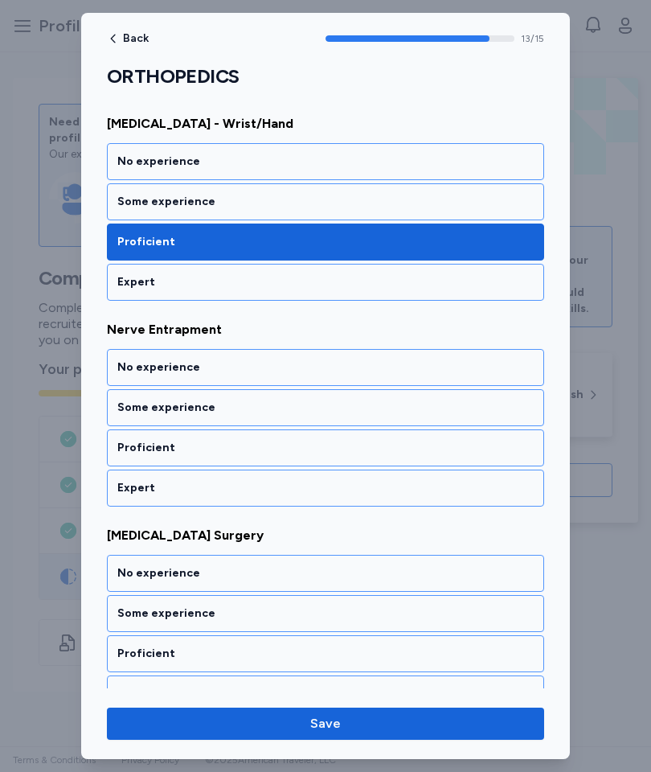
scroll to position [2710, 0]
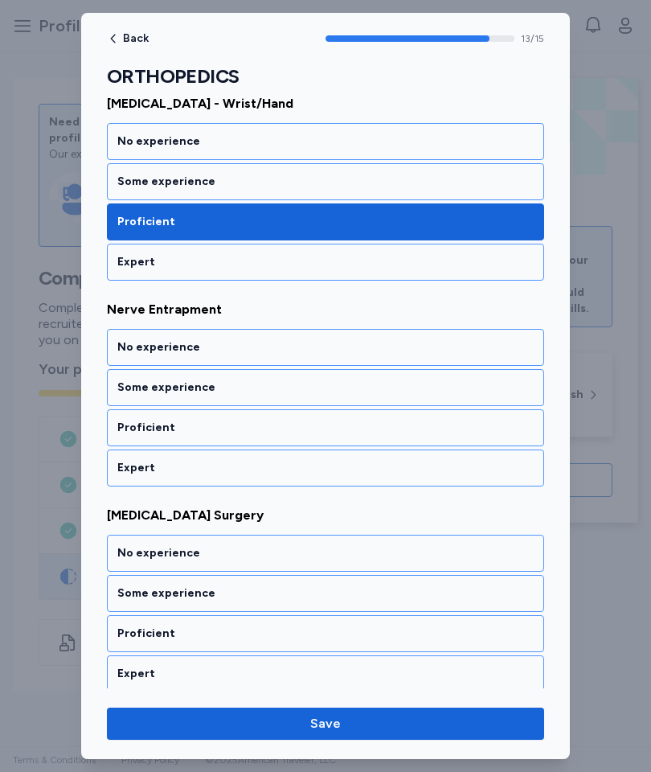
click at [332, 435] on div "Proficient" at bounding box center [325, 428] width 416 height 16
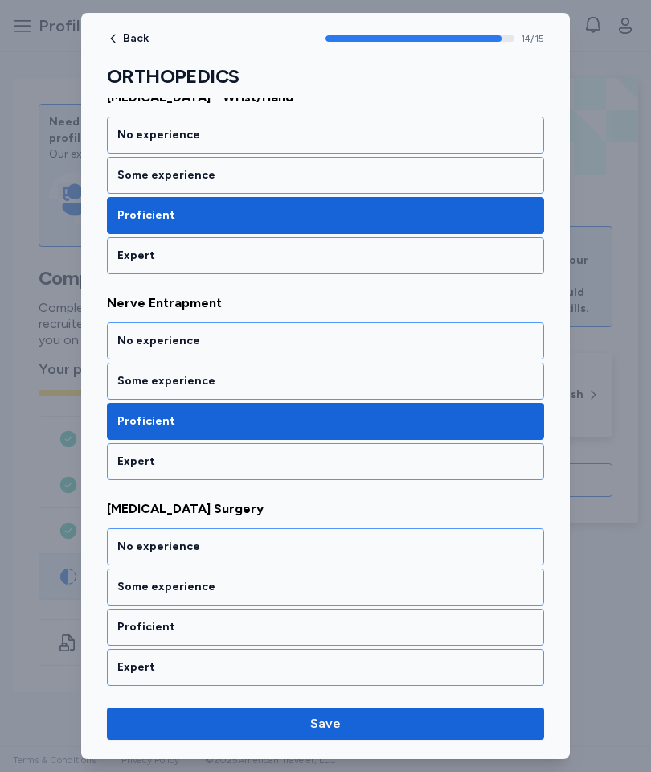
scroll to position [2717, 0]
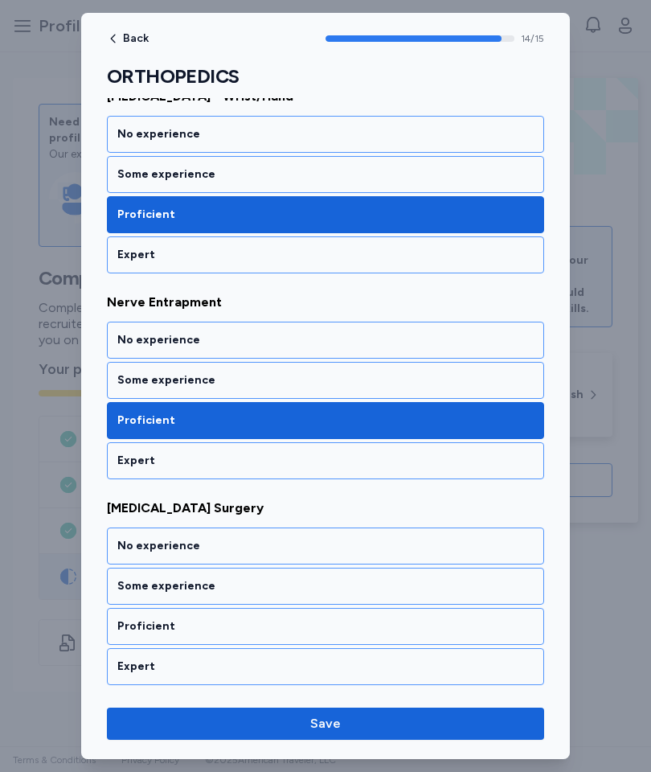
click at [268, 586] on div "Some experience" at bounding box center [325, 586] width 416 height 16
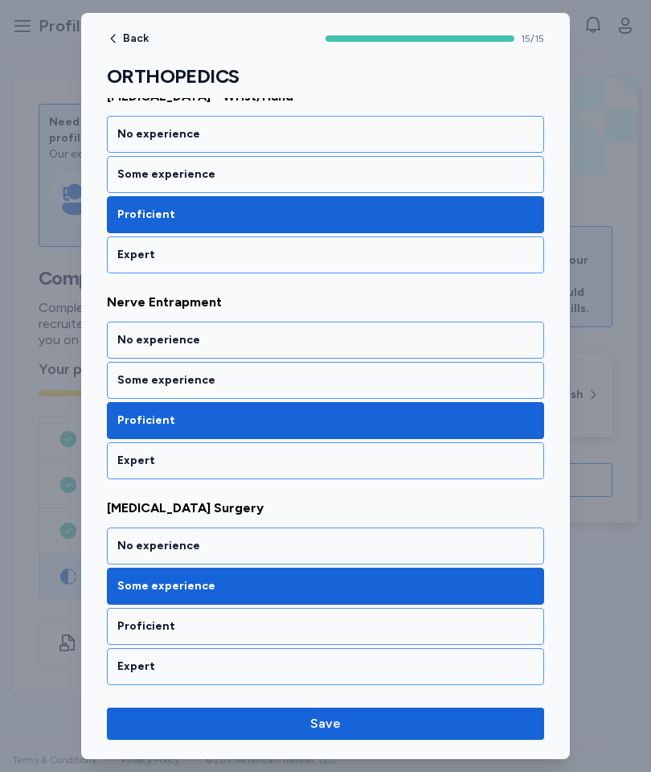
click at [309, 713] on button "Save" at bounding box center [325, 723] width 437 height 32
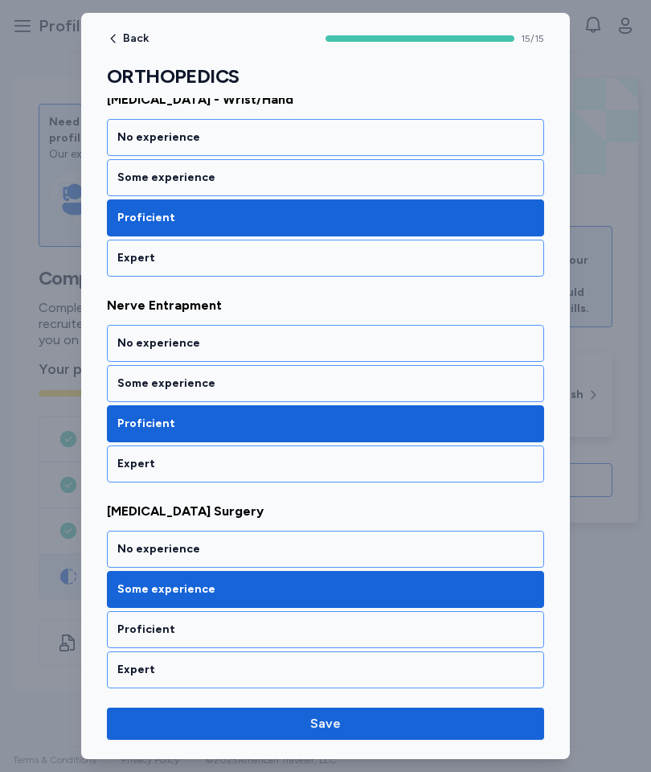
click at [342, 714] on span "Save" at bounding box center [326, 723] width 412 height 19
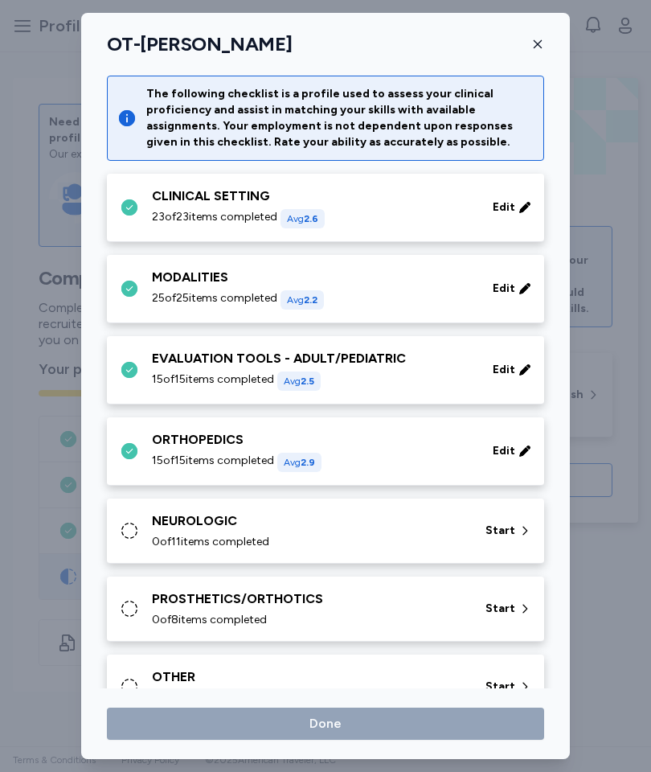
click at [492, 532] on span "Start" at bounding box center [501, 531] width 30 height 16
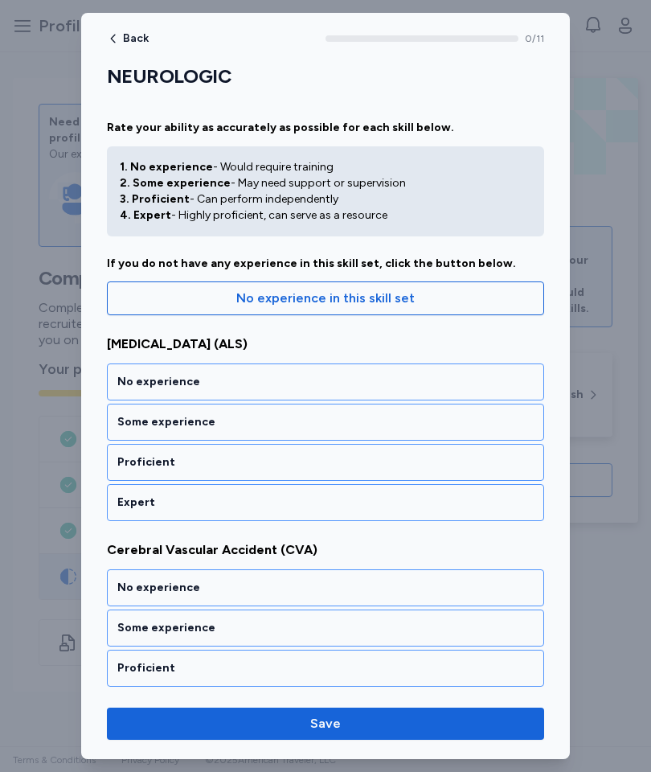
click at [350, 464] on div "Proficient" at bounding box center [325, 462] width 416 height 16
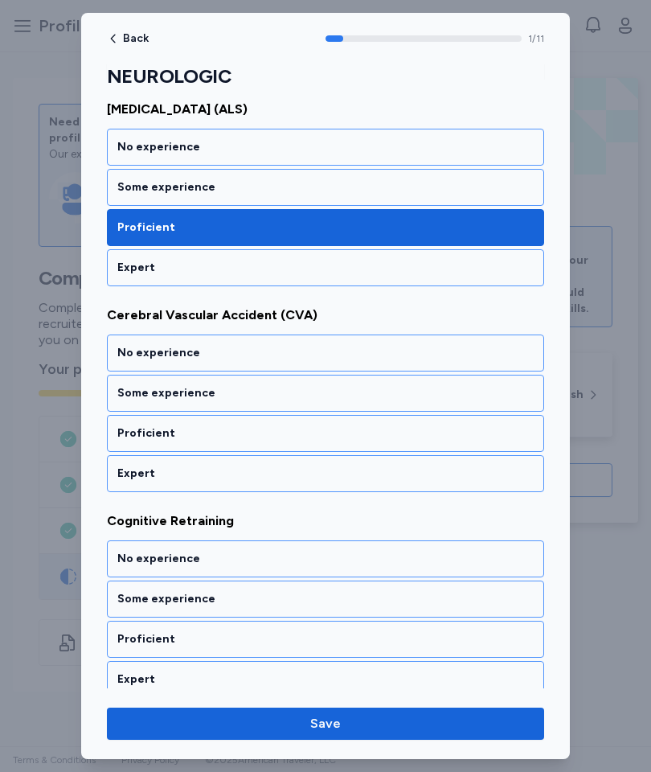
click at [361, 434] on div "Proficient" at bounding box center [325, 433] width 416 height 16
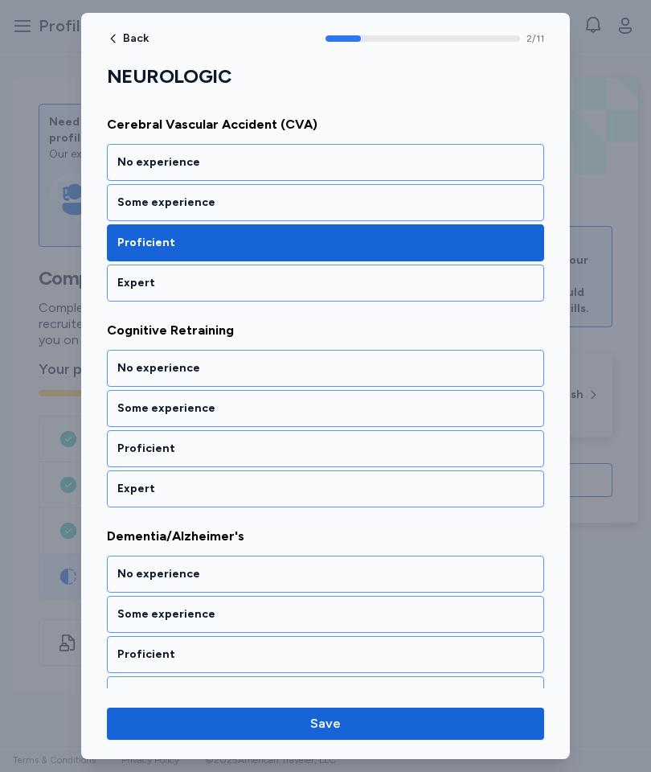
scroll to position [446, 0]
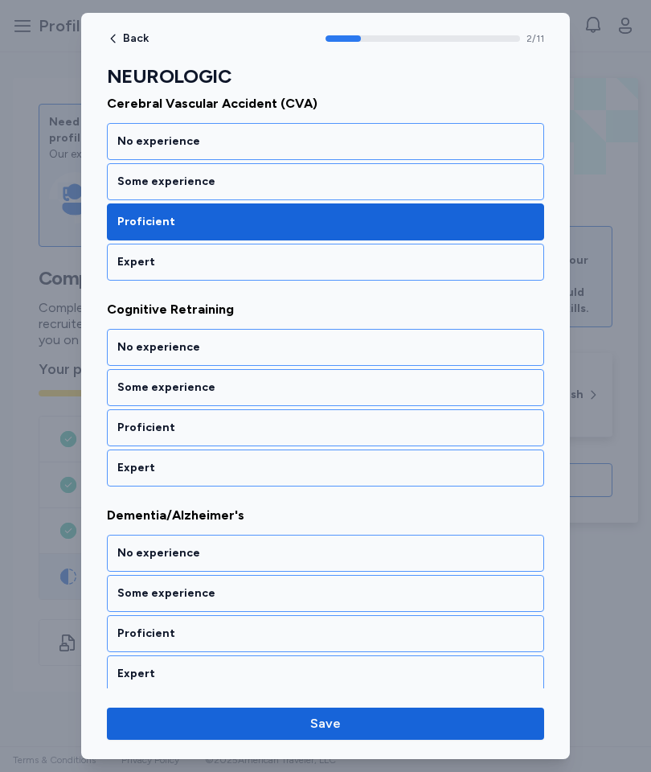
click at [370, 435] on div "Proficient" at bounding box center [325, 428] width 416 height 16
click at [369, 443] on div "Proficient" at bounding box center [325, 427] width 437 height 37
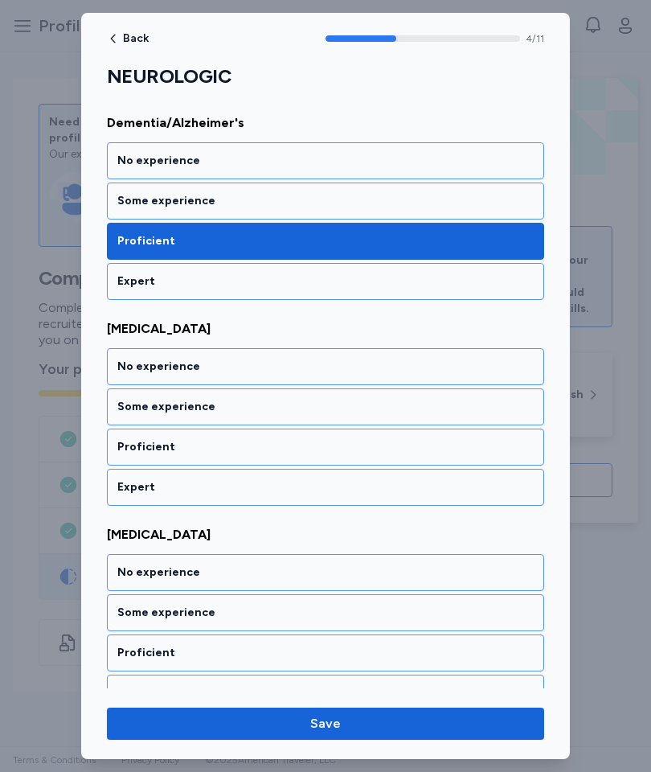
scroll to position [858, 0]
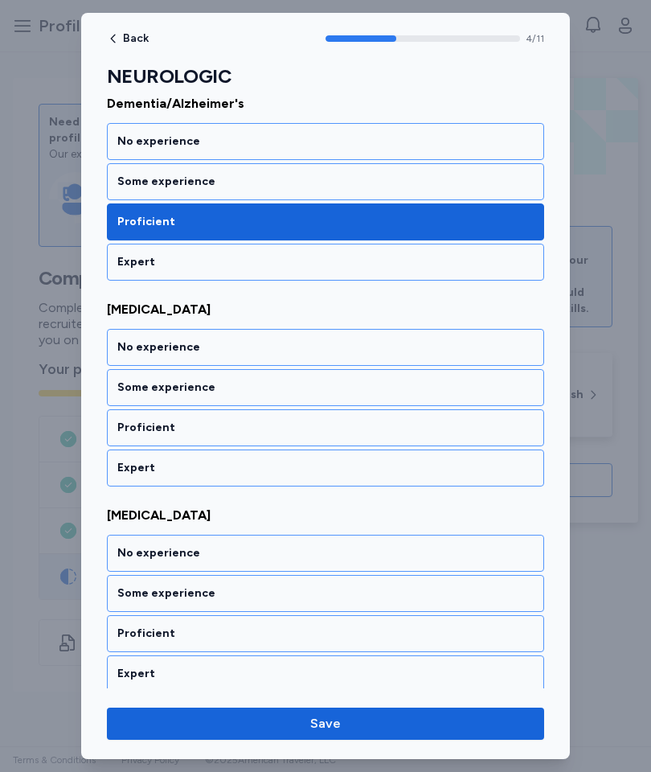
click at [342, 436] on div "Proficient" at bounding box center [325, 427] width 437 height 37
click at [356, 442] on div "Proficient" at bounding box center [325, 427] width 437 height 37
click at [358, 435] on div "Proficient" at bounding box center [325, 428] width 416 height 16
click at [358, 433] on div "Proficient" at bounding box center [325, 428] width 416 height 16
click at [347, 433] on div "Proficient" at bounding box center [325, 428] width 416 height 16
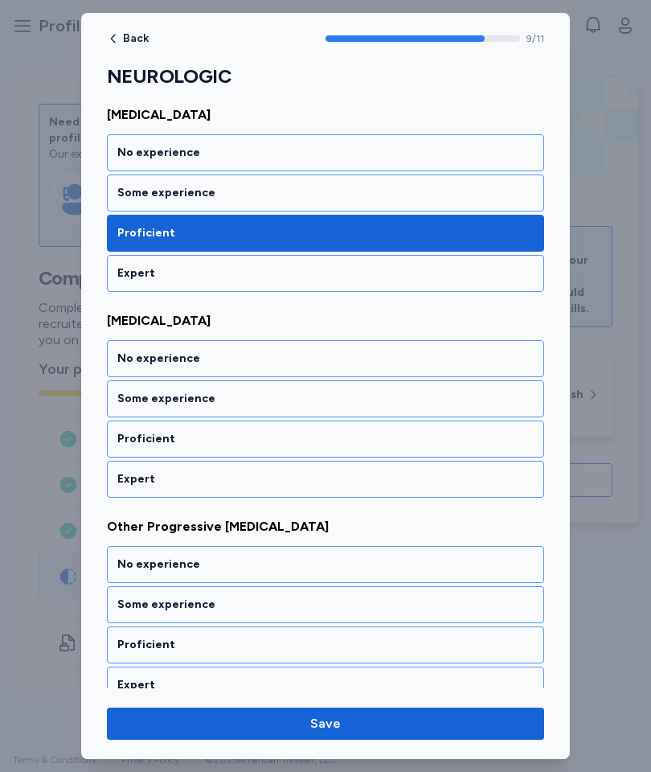
scroll to position [1887, 0]
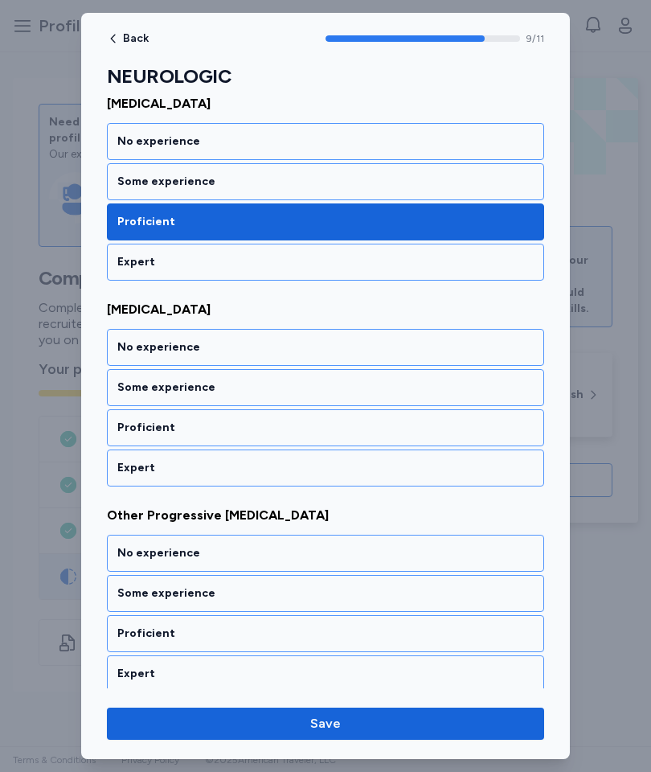
click at [350, 432] on div "Proficient" at bounding box center [325, 428] width 416 height 16
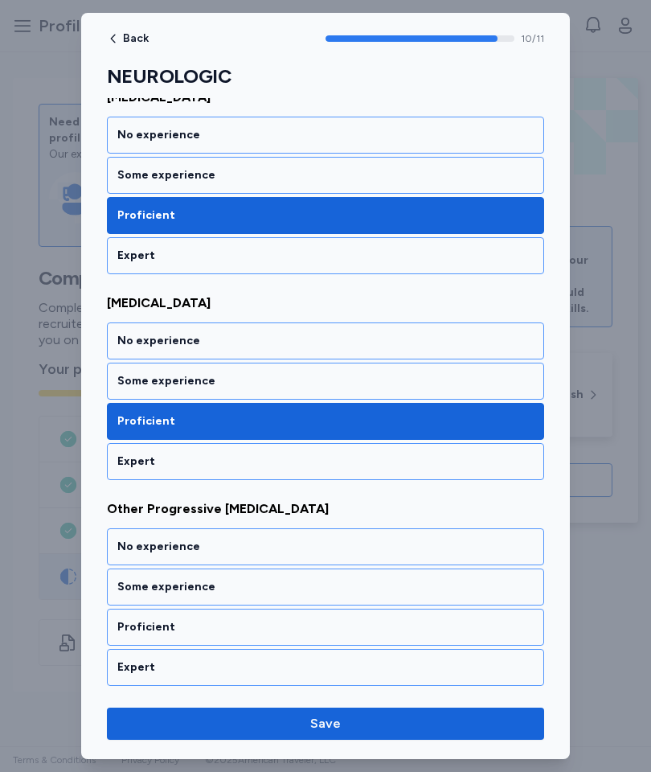
scroll to position [1894, 0]
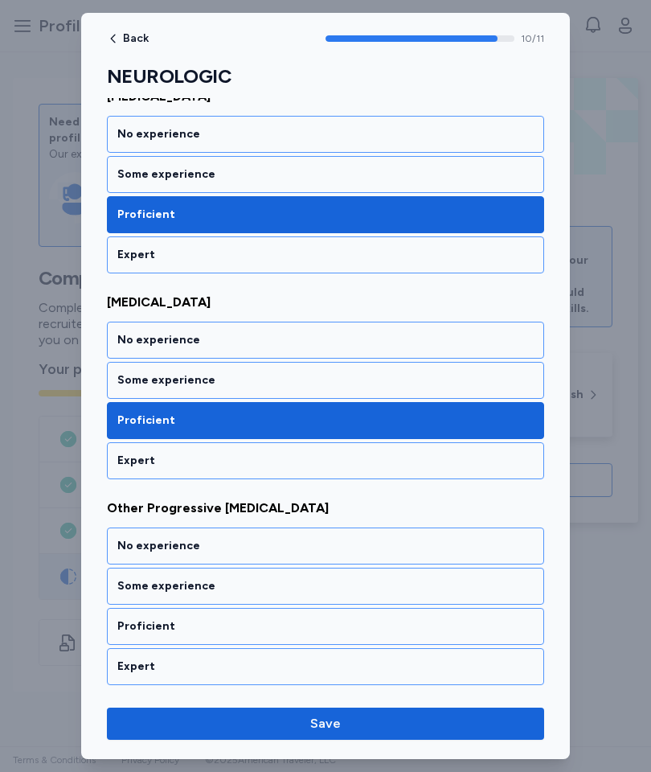
click at [299, 618] on div "Proficient" at bounding box center [325, 626] width 416 height 16
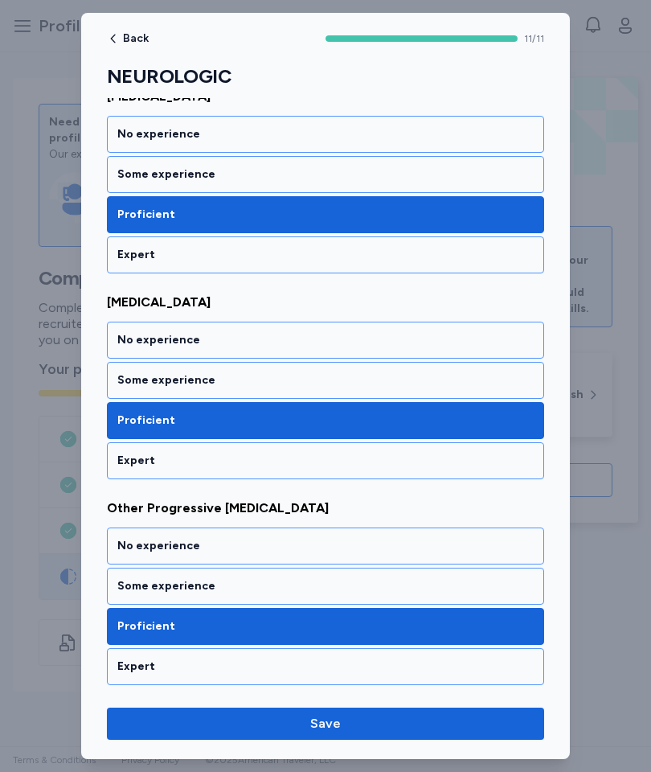
click at [356, 724] on span "Save" at bounding box center [326, 723] width 412 height 19
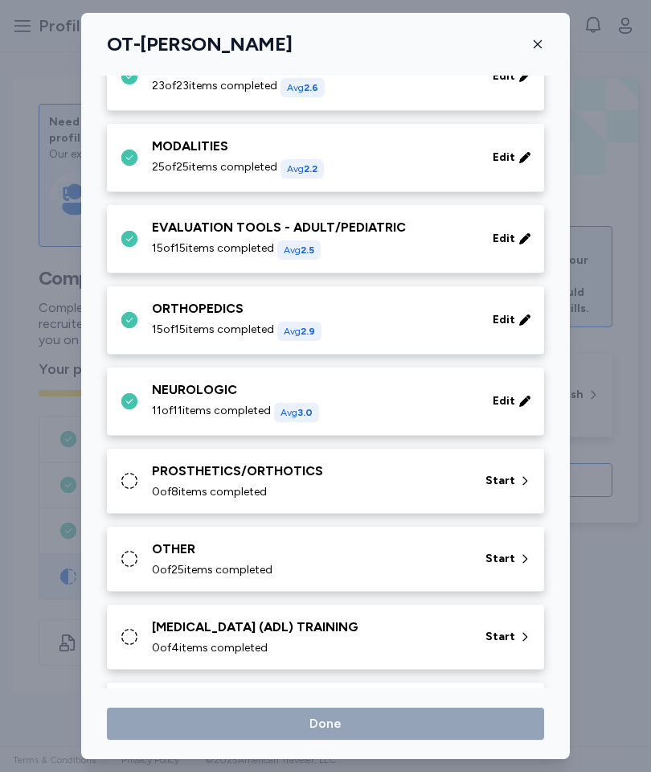
scroll to position [139, 0]
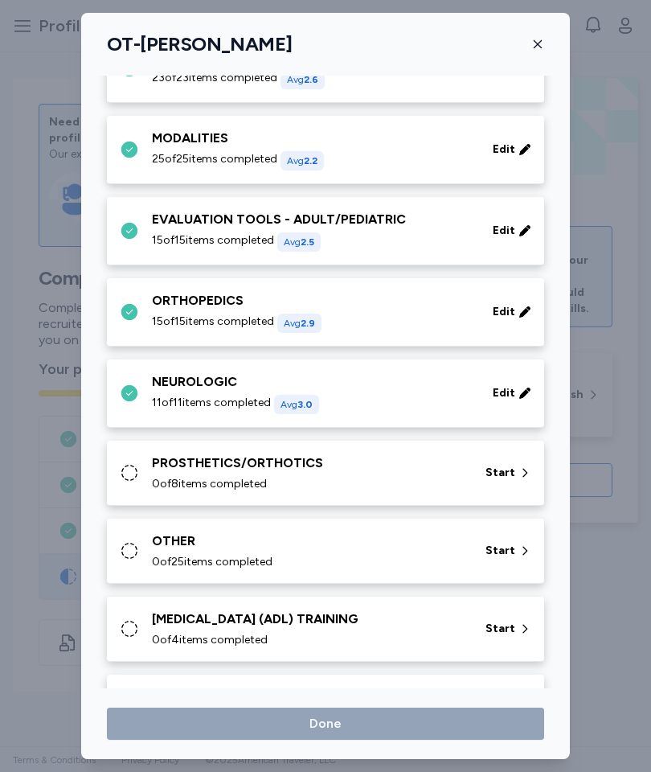
click at [494, 478] on span "Start" at bounding box center [501, 473] width 30 height 16
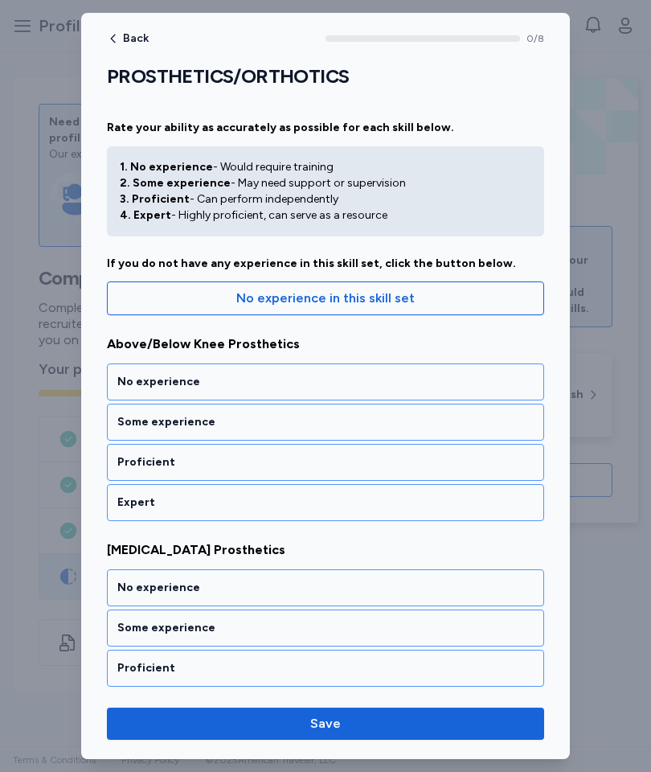
click at [400, 469] on div "Proficient" at bounding box center [325, 462] width 416 height 16
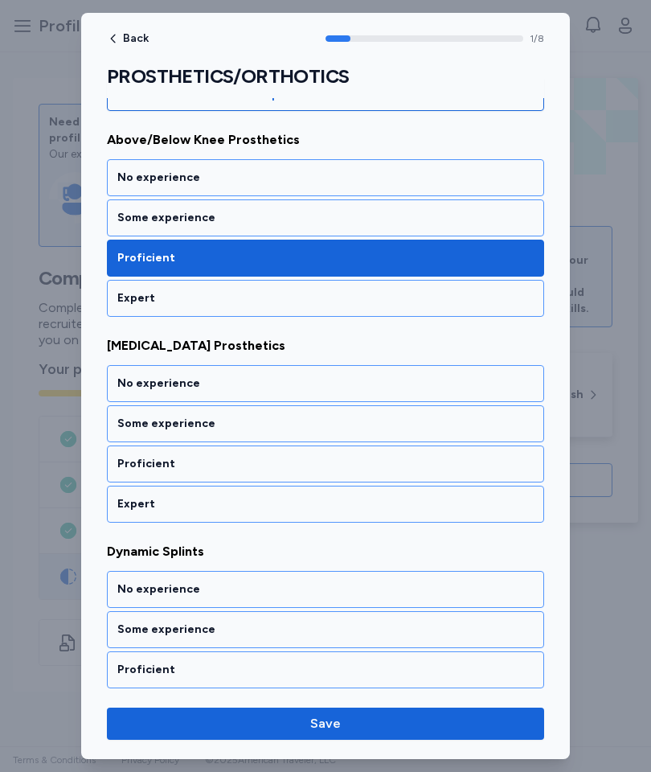
scroll to position [240, 0]
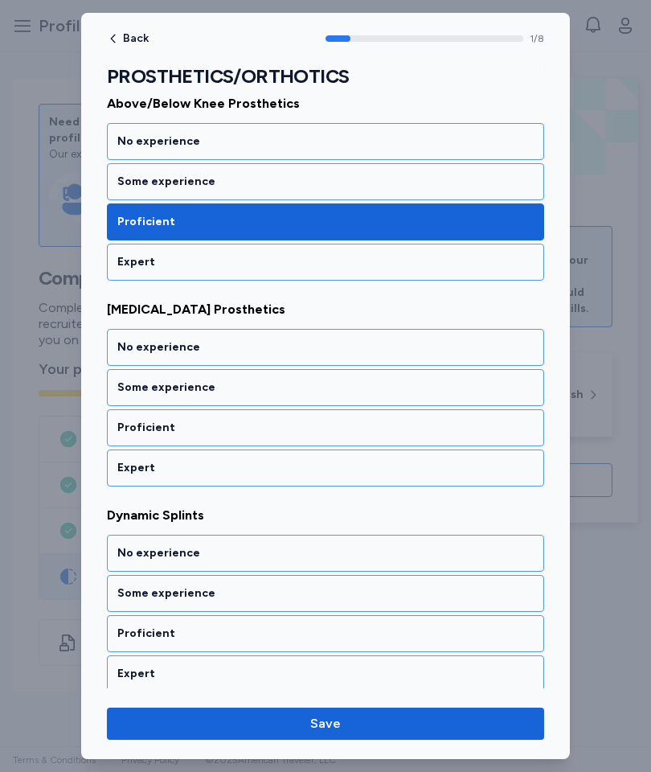
click at [395, 432] on div "Proficient" at bounding box center [325, 428] width 416 height 16
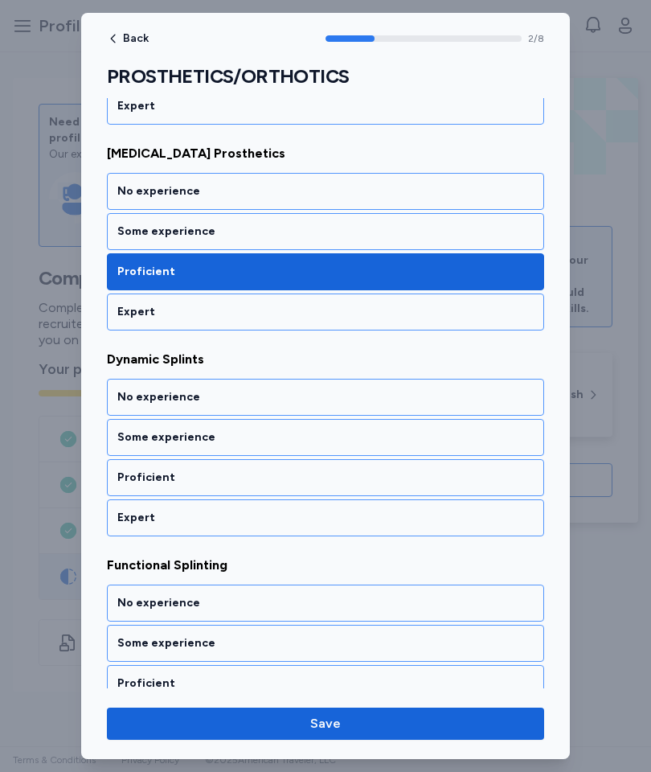
scroll to position [446, 0]
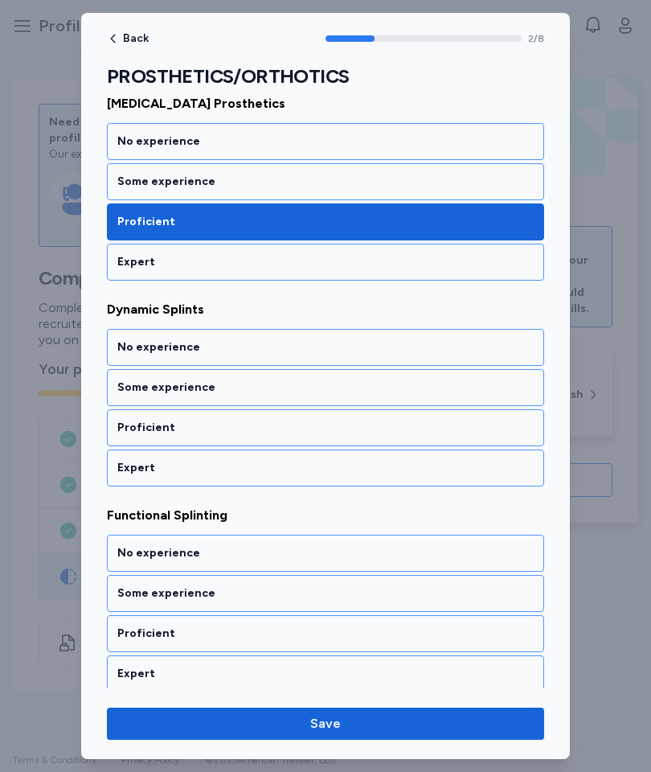
click at [385, 387] on div "Some experience" at bounding box center [325, 387] width 416 height 16
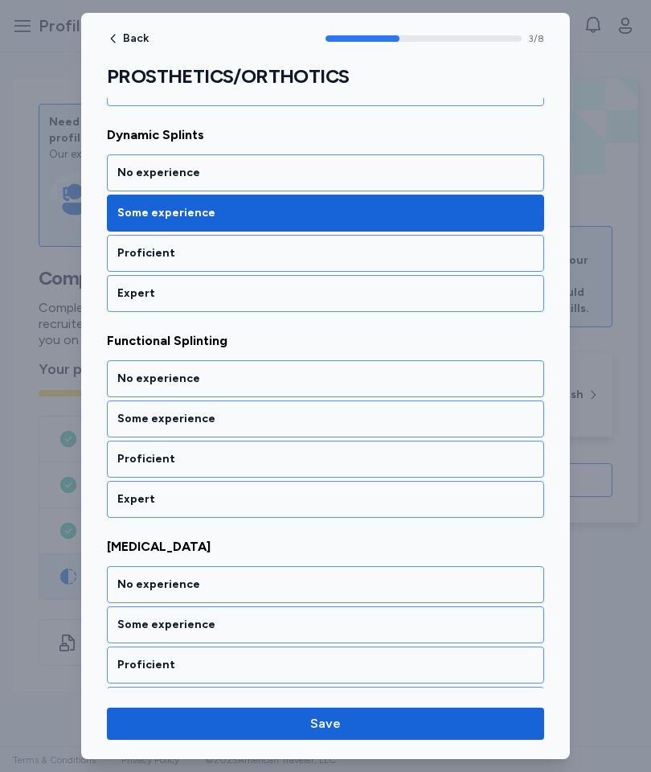
scroll to position [652, 0]
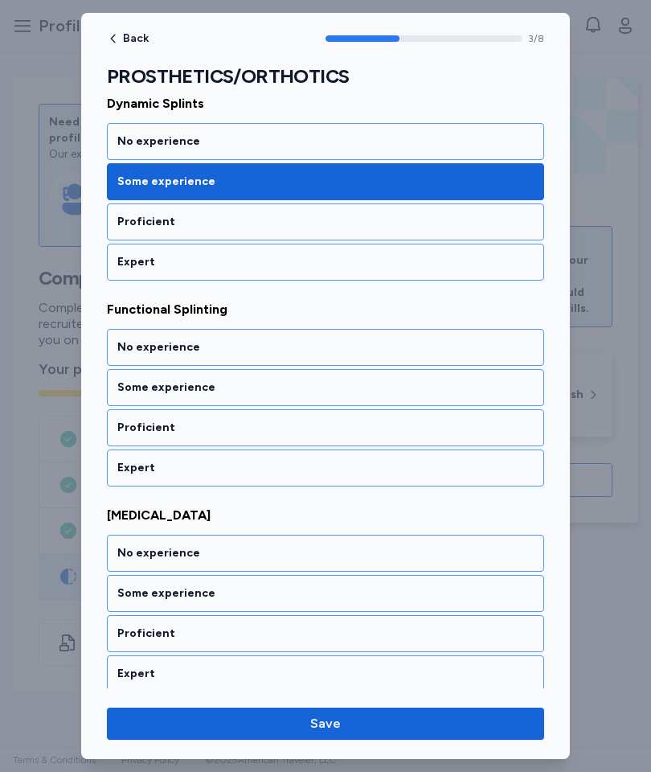
click at [386, 387] on div "Some experience" at bounding box center [325, 387] width 416 height 16
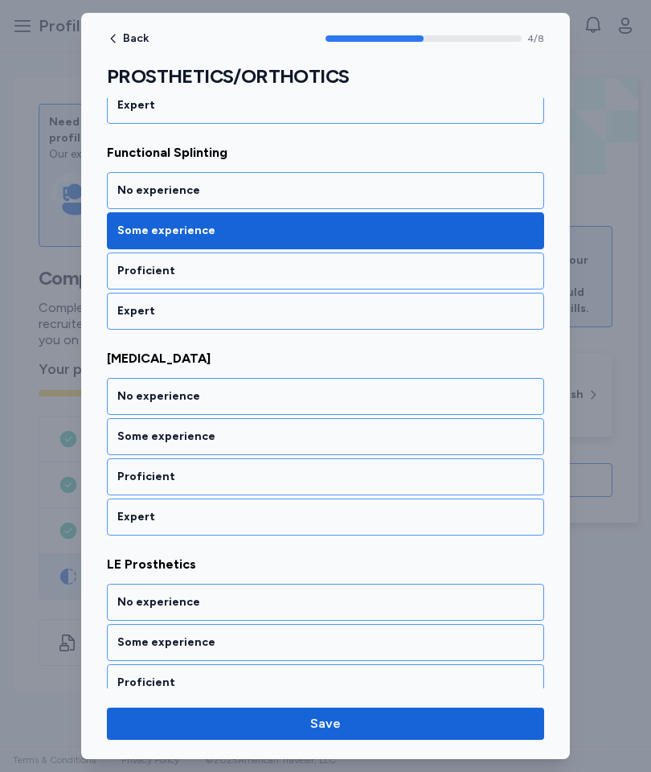
scroll to position [858, 0]
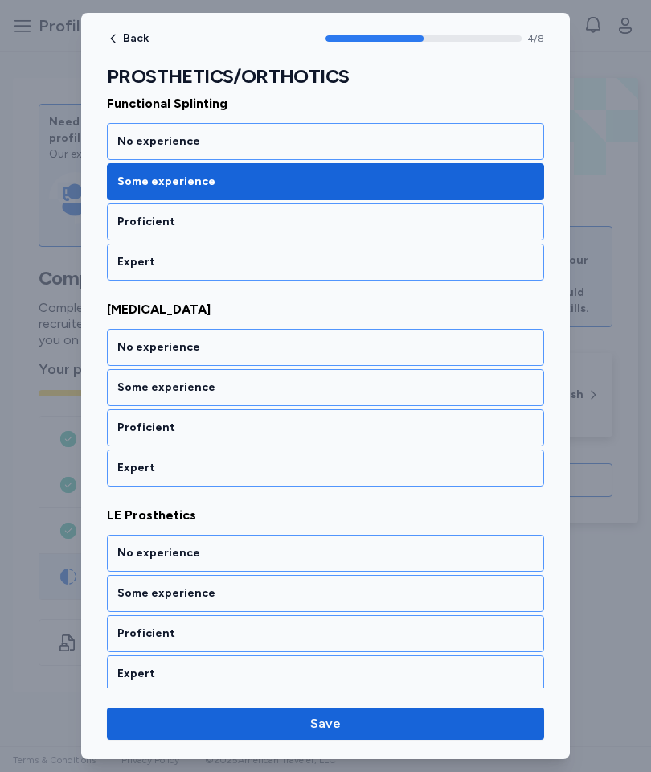
click at [386, 437] on div "Proficient" at bounding box center [325, 427] width 437 height 37
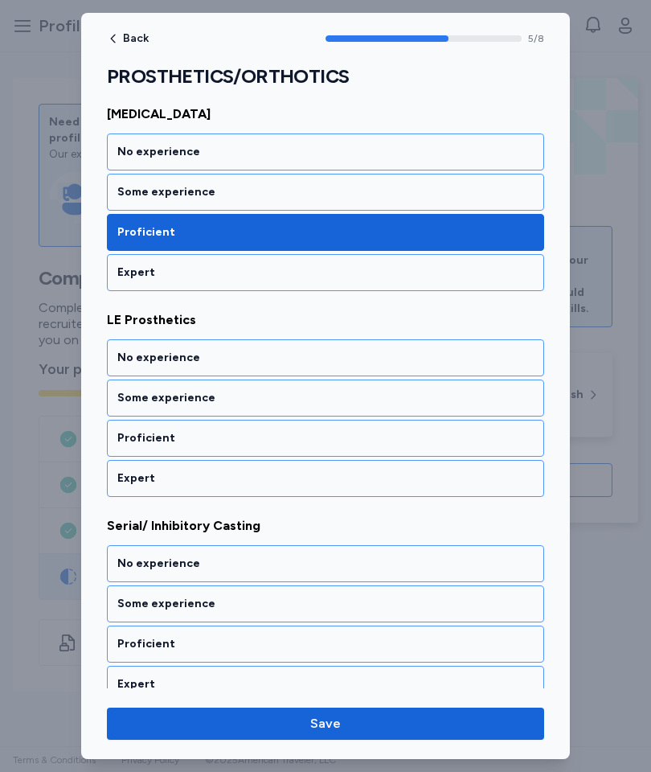
scroll to position [1064, 0]
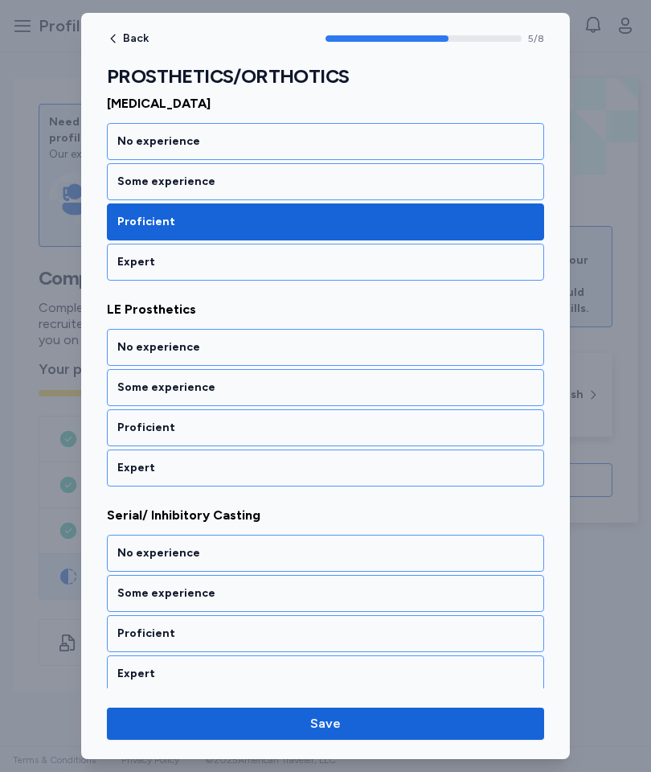
click at [383, 392] on div "Some experience" at bounding box center [325, 387] width 416 height 16
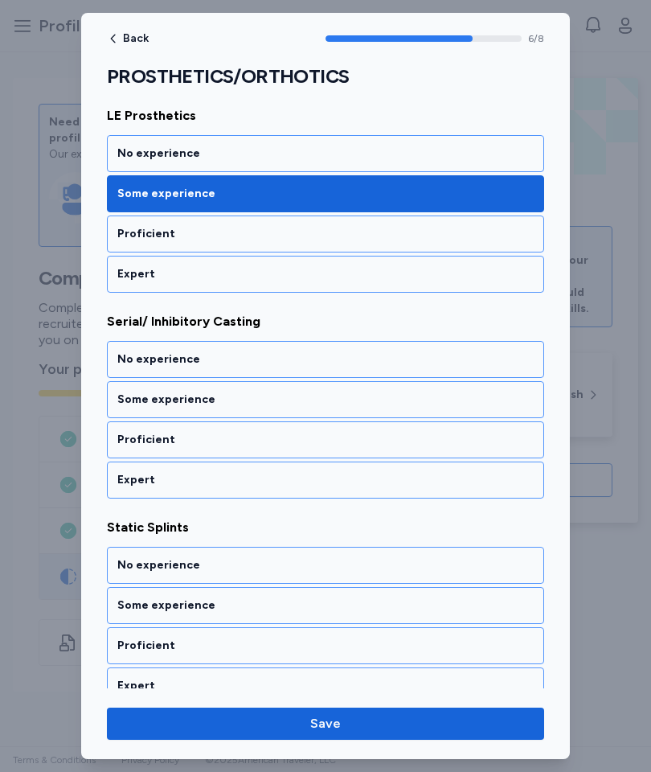
scroll to position [1269, 0]
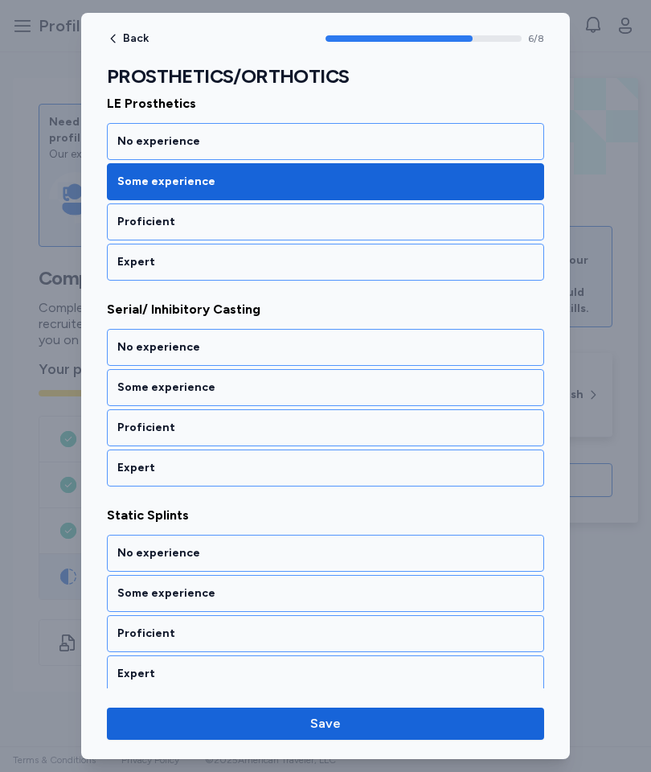
click at [379, 392] on div "Some experience" at bounding box center [325, 387] width 416 height 16
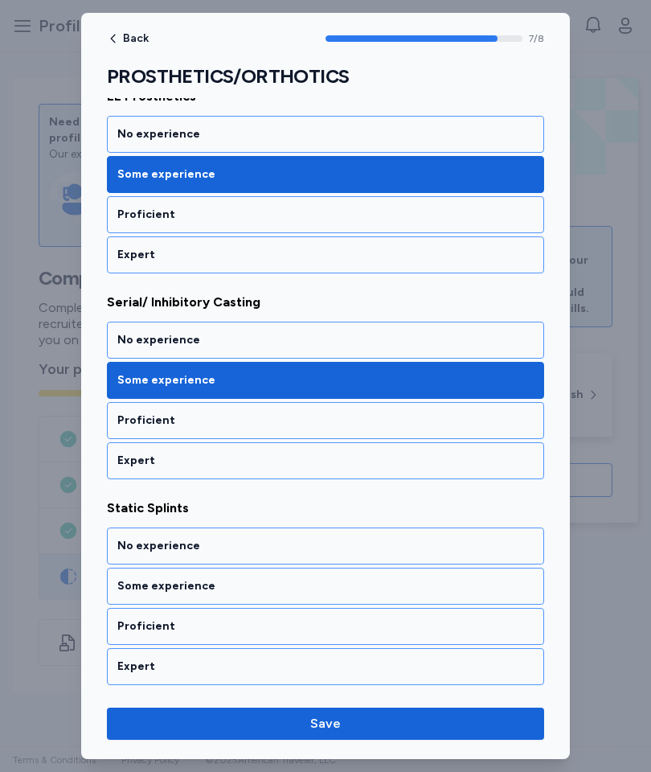
scroll to position [1277, 0]
click at [312, 587] on div "Some experience" at bounding box center [325, 586] width 416 height 16
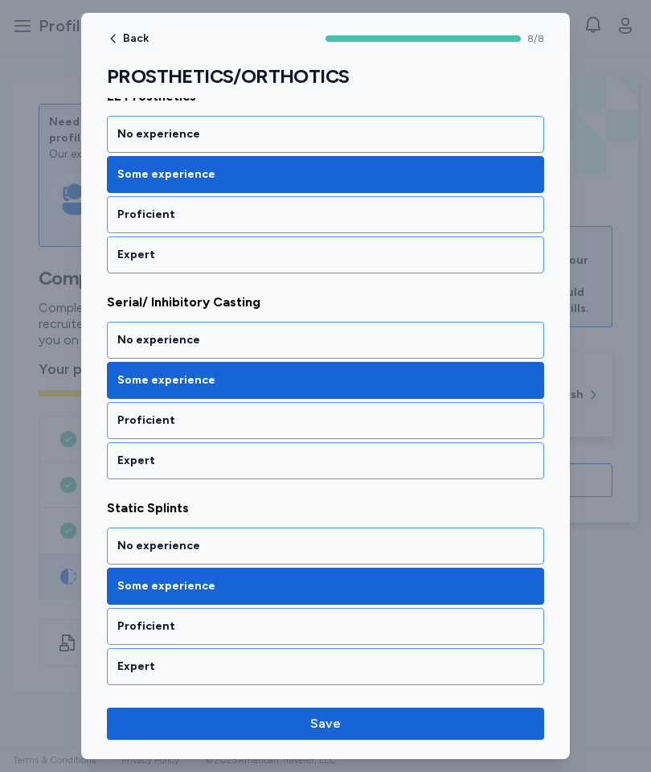
click at [333, 726] on span "Save" at bounding box center [325, 723] width 31 height 19
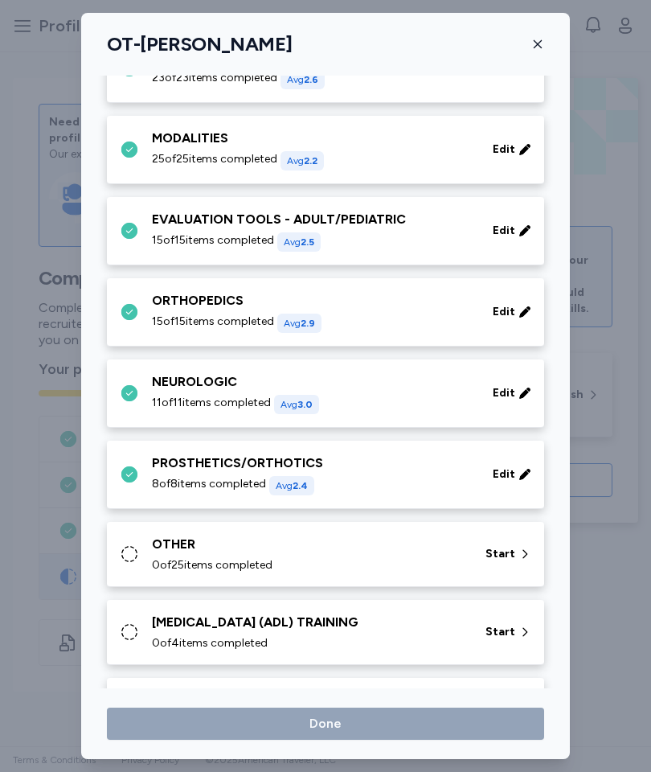
scroll to position [206, 0]
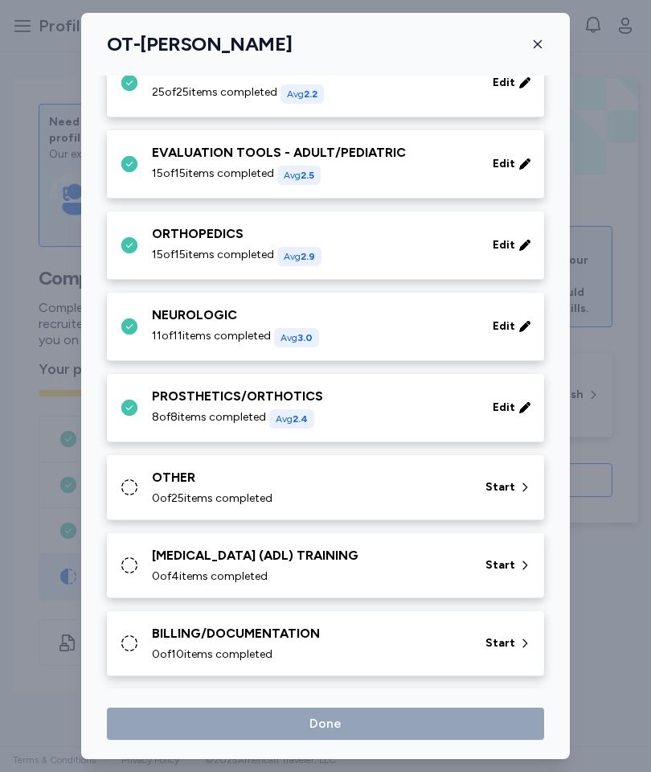
click at [490, 490] on span "Start" at bounding box center [501, 487] width 30 height 16
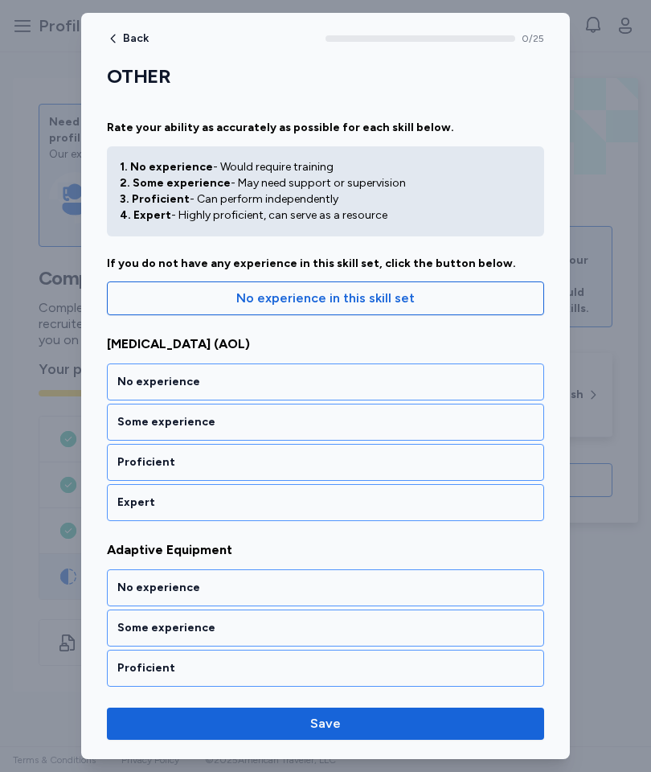
click at [387, 506] on div "Expert" at bounding box center [325, 502] width 416 height 16
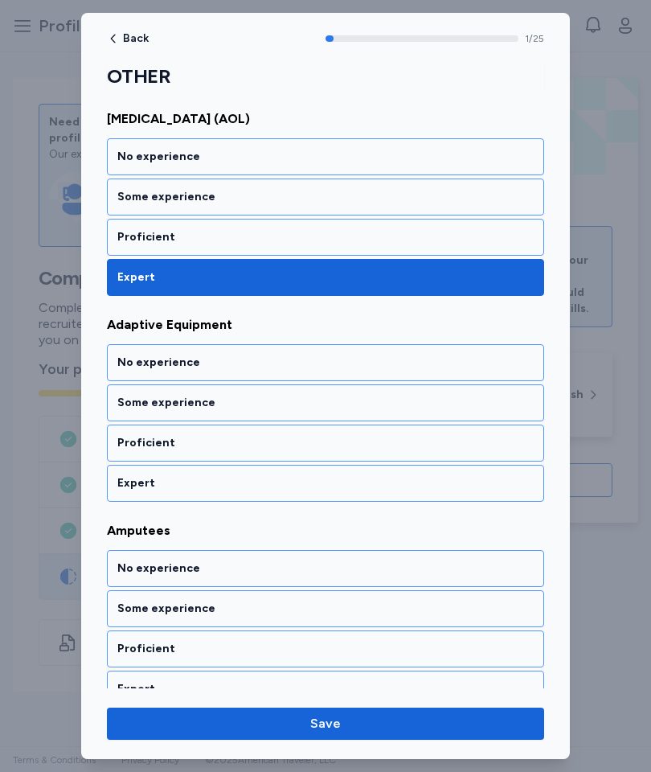
scroll to position [240, 0]
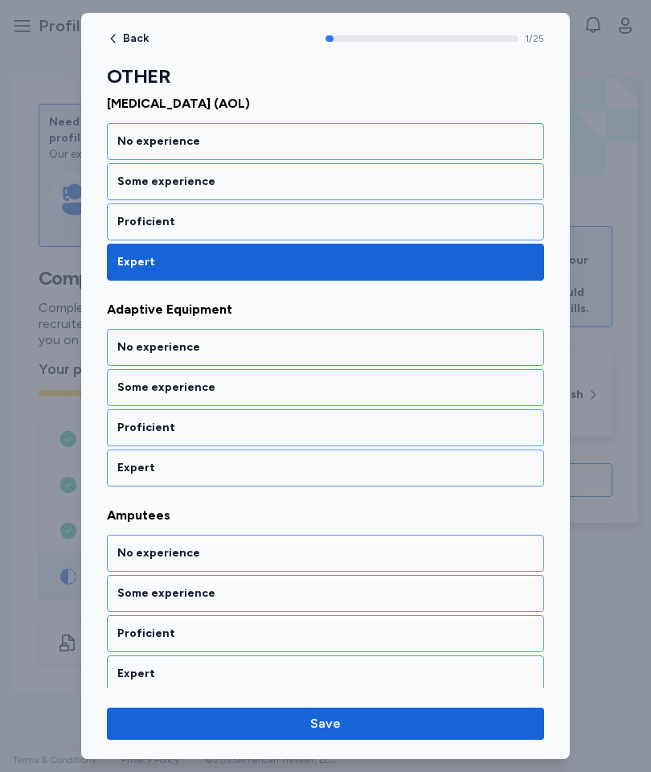
click at [371, 476] on div "Expert" at bounding box center [325, 467] width 437 height 37
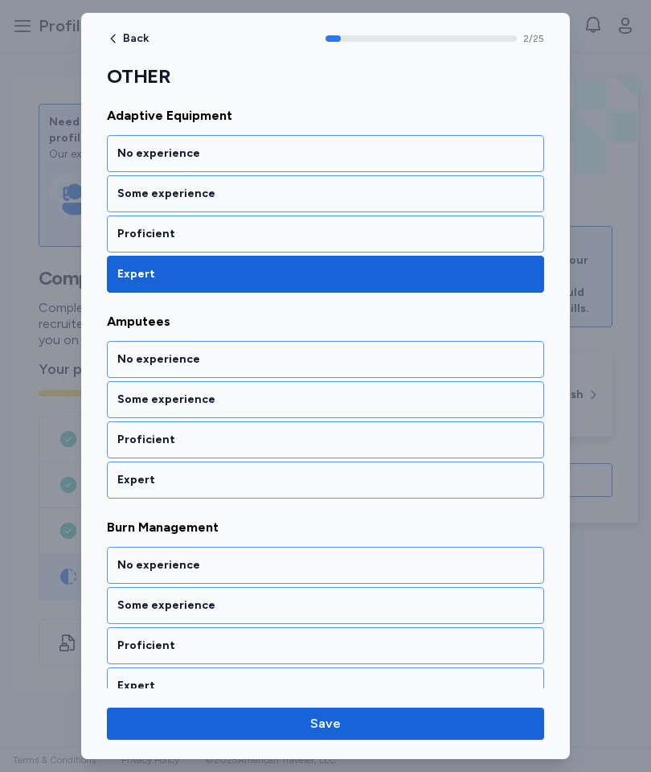
scroll to position [446, 0]
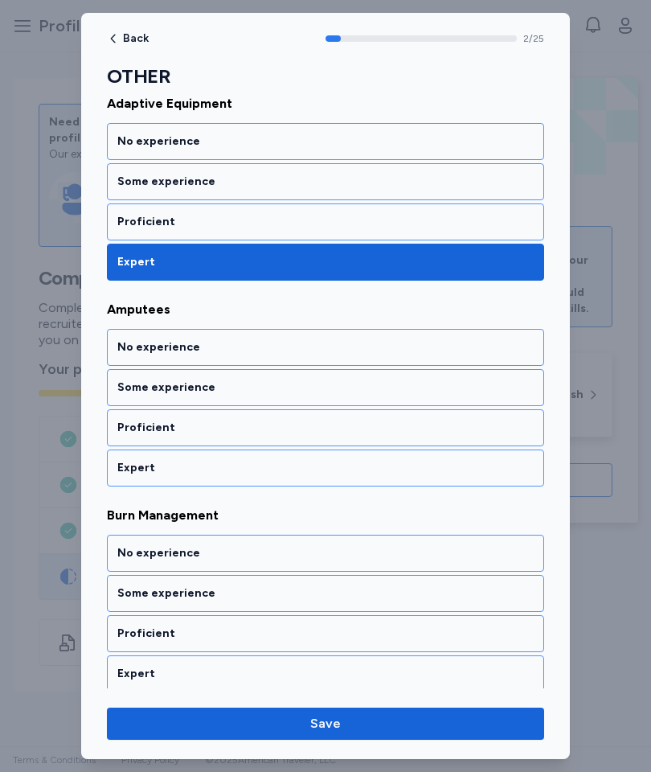
click at [371, 439] on div "Proficient" at bounding box center [325, 427] width 437 height 37
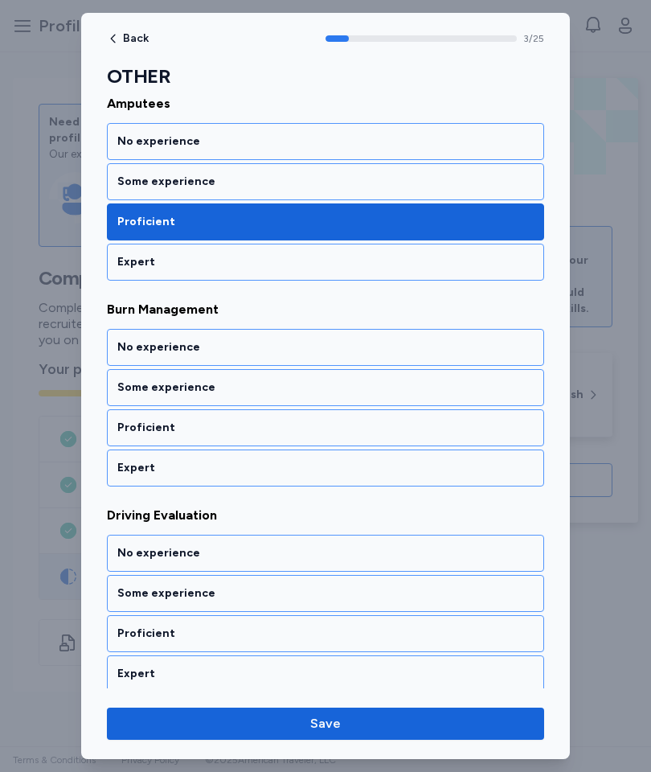
click at [364, 440] on div "Proficient" at bounding box center [325, 427] width 437 height 37
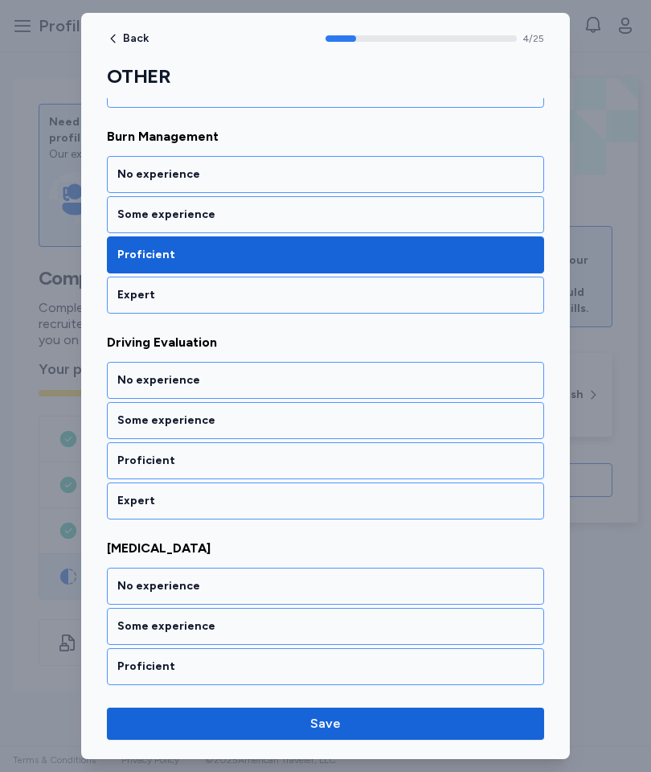
scroll to position [858, 0]
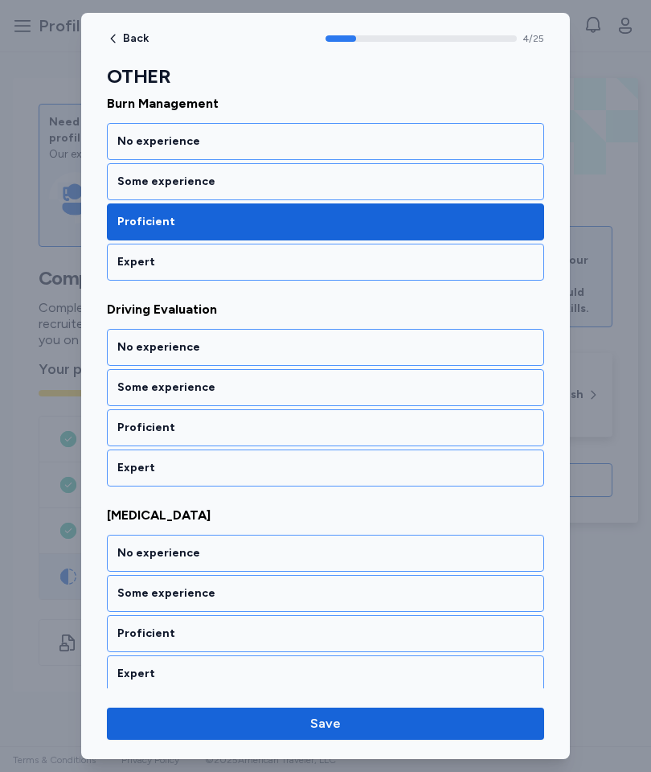
click at [413, 383] on div "Some experience" at bounding box center [325, 387] width 416 height 16
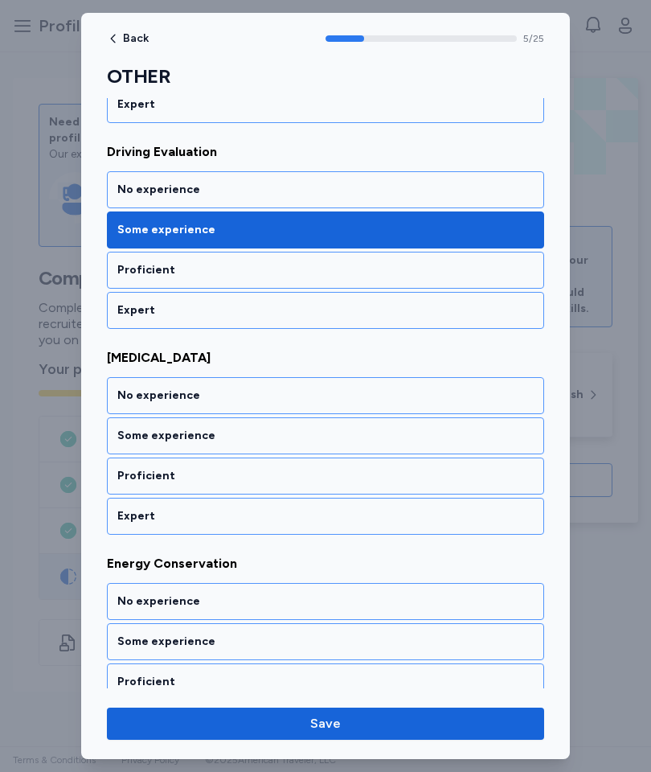
scroll to position [1064, 0]
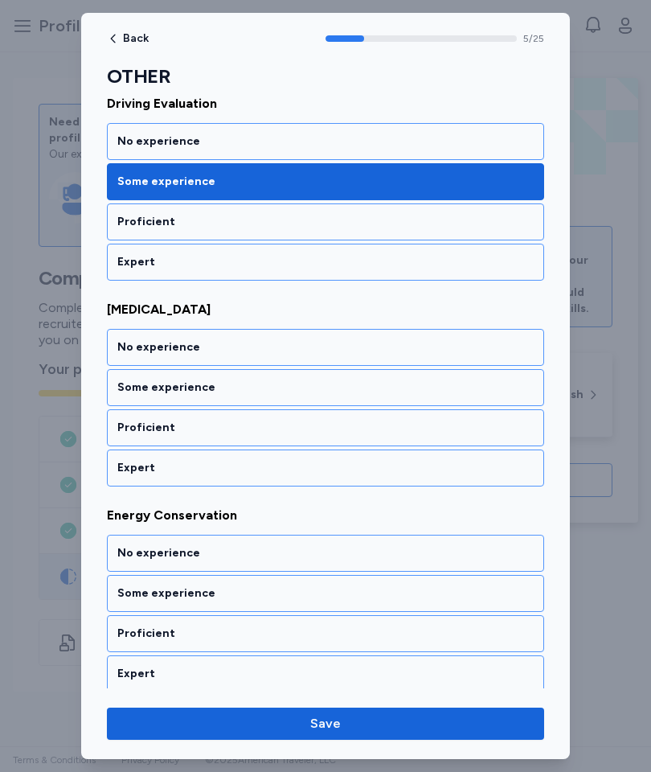
click at [410, 390] on div "Some experience" at bounding box center [325, 387] width 416 height 16
click at [372, 435] on div "Proficient" at bounding box center [325, 428] width 416 height 16
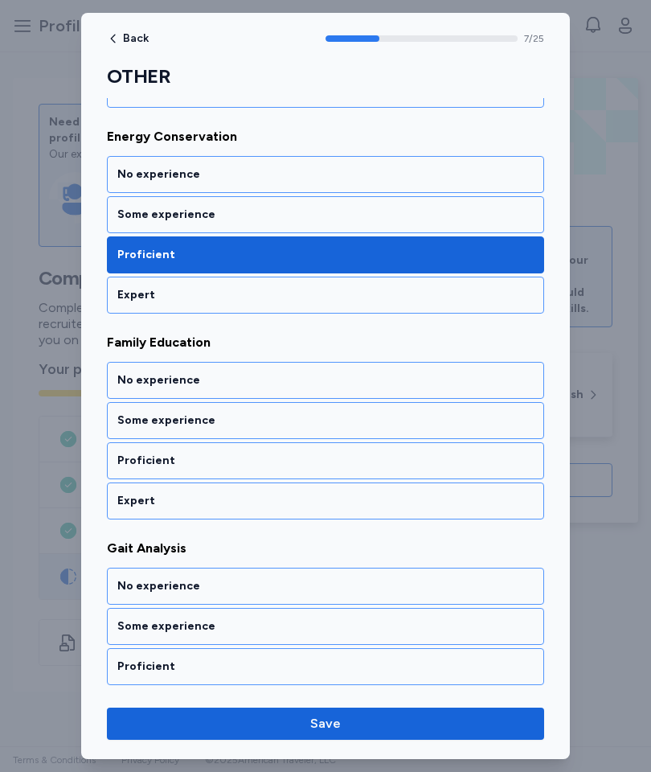
scroll to position [1475, 0]
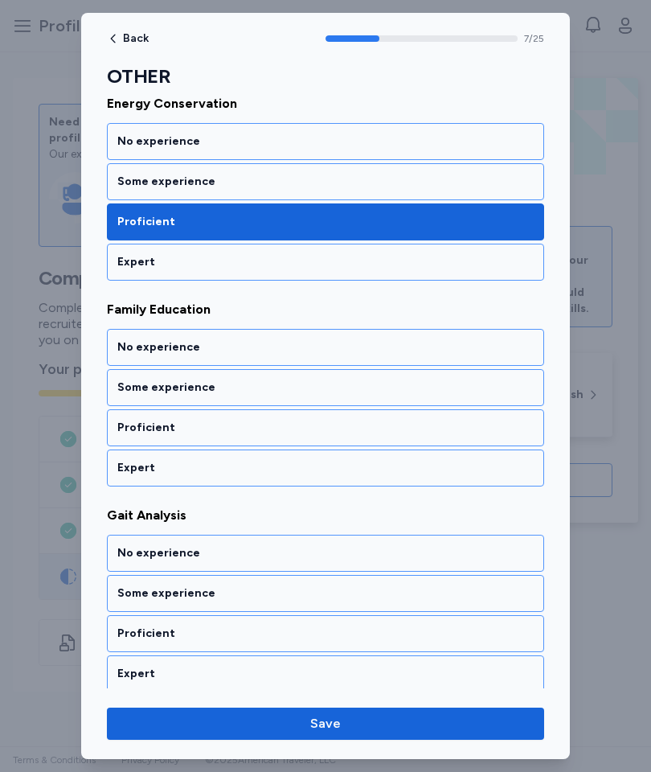
click at [365, 468] on div "Expert" at bounding box center [325, 468] width 416 height 16
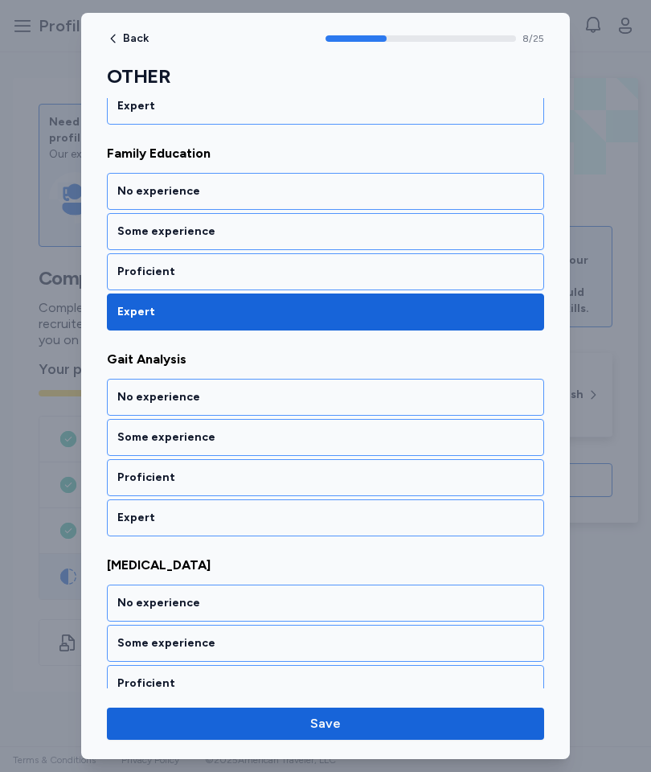
scroll to position [1681, 0]
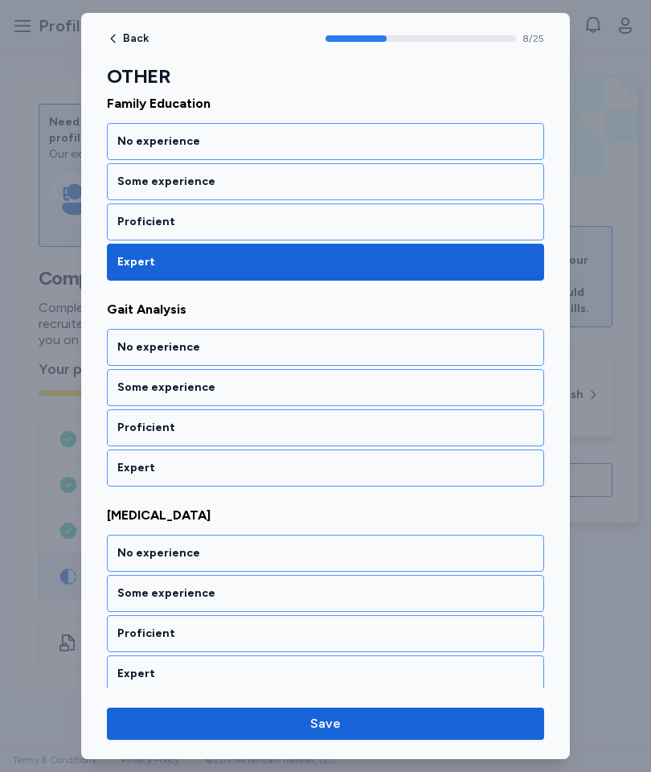
click at [373, 432] on div "Proficient" at bounding box center [325, 428] width 416 height 16
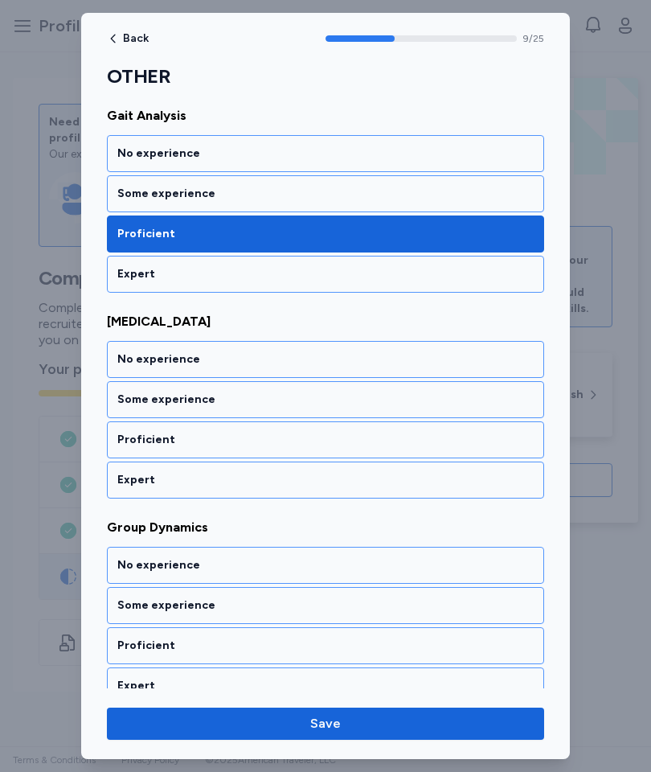
scroll to position [1887, 0]
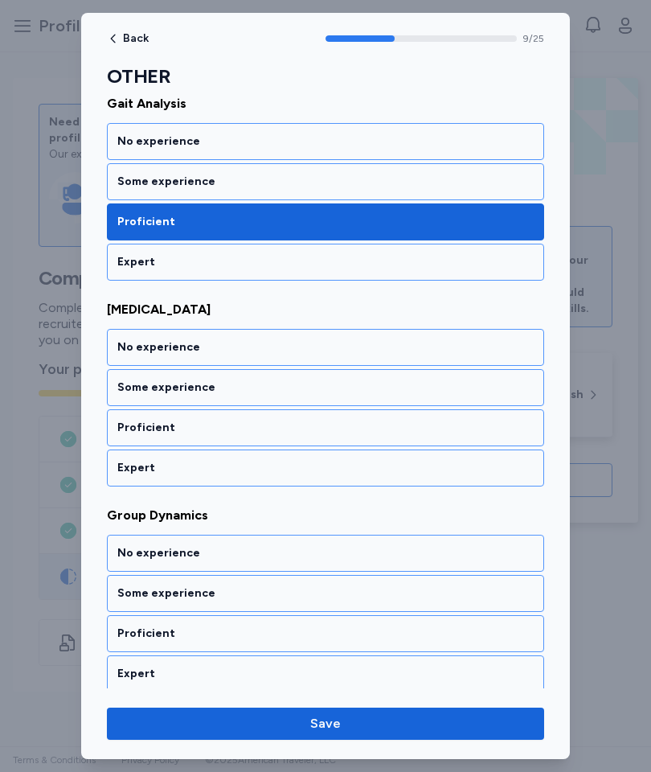
click at [356, 468] on div "Expert" at bounding box center [325, 468] width 416 height 16
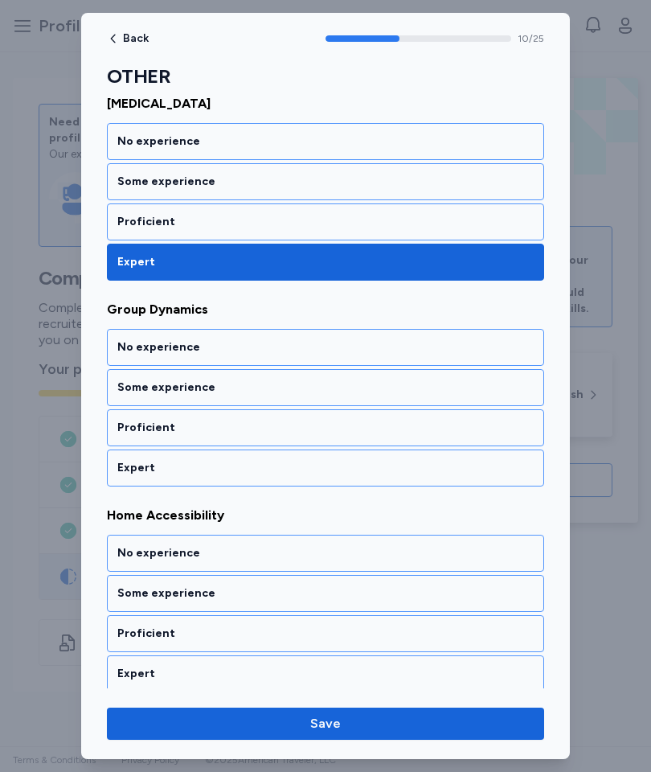
click at [370, 437] on div "Proficient" at bounding box center [325, 427] width 437 height 37
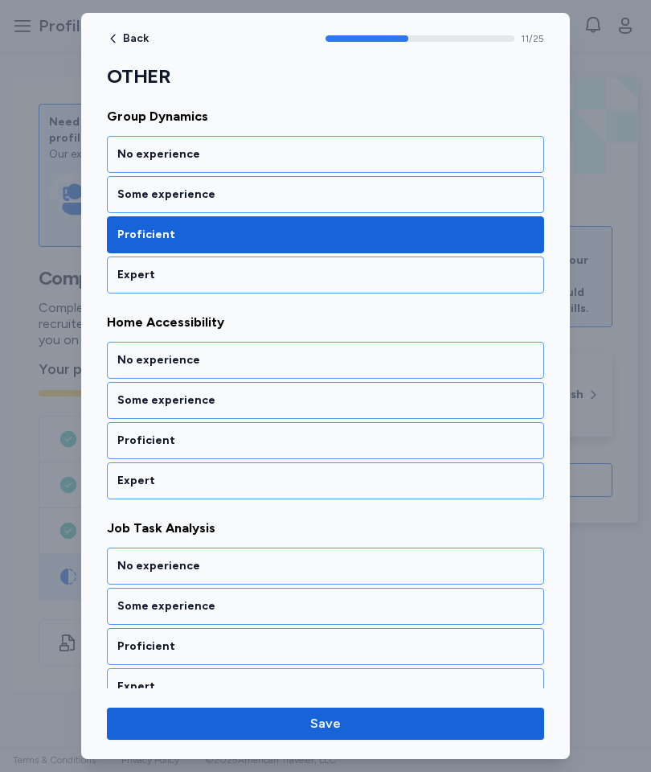
scroll to position [2298, 0]
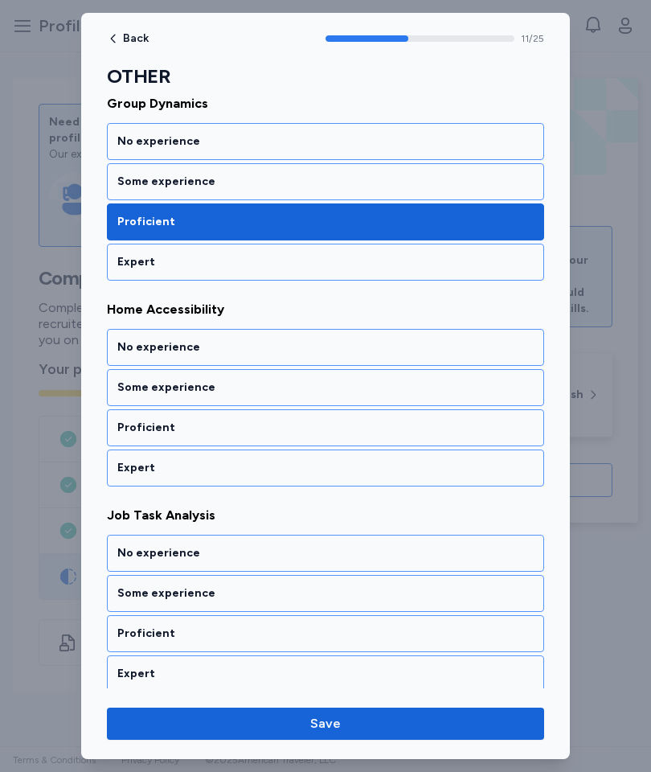
click at [368, 428] on div "Proficient" at bounding box center [325, 428] width 416 height 16
click at [367, 441] on div "Proficient" at bounding box center [325, 427] width 437 height 37
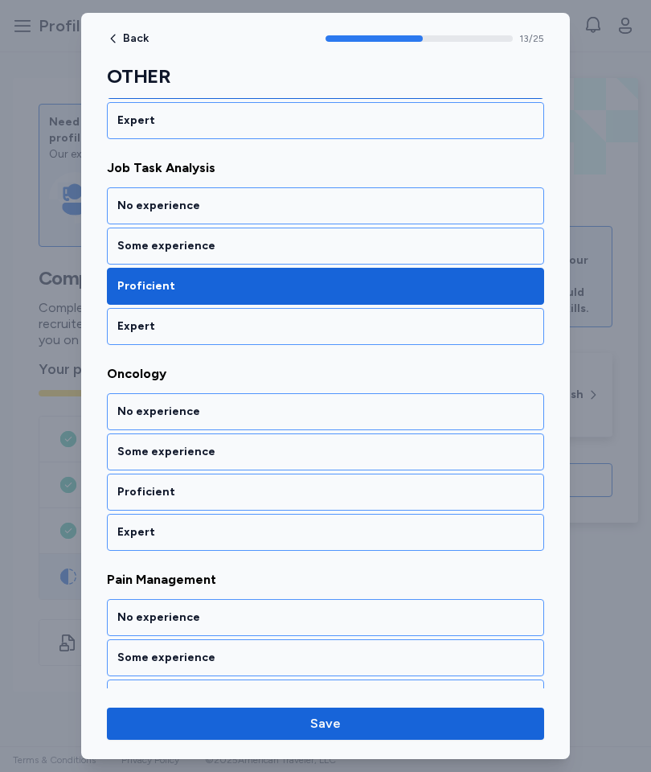
scroll to position [2710, 0]
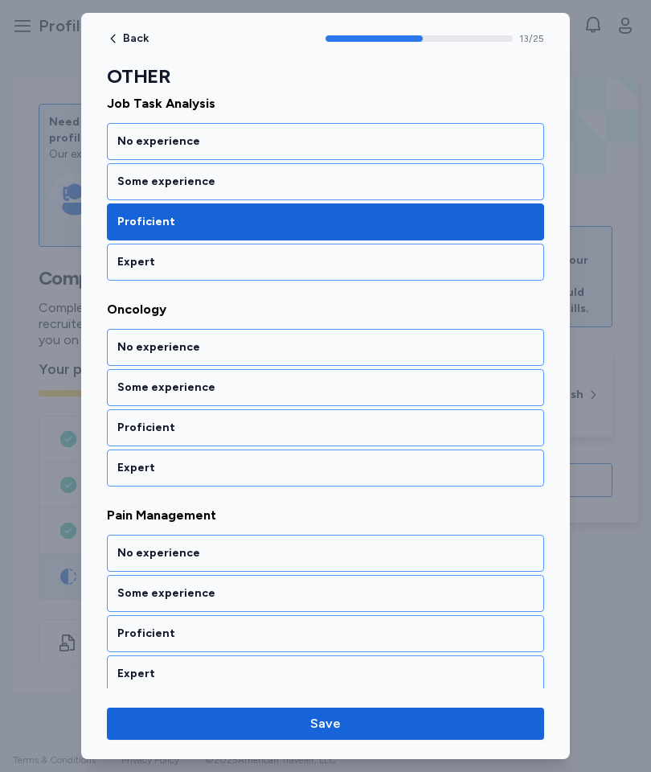
click at [379, 396] on div "Some experience" at bounding box center [325, 387] width 437 height 37
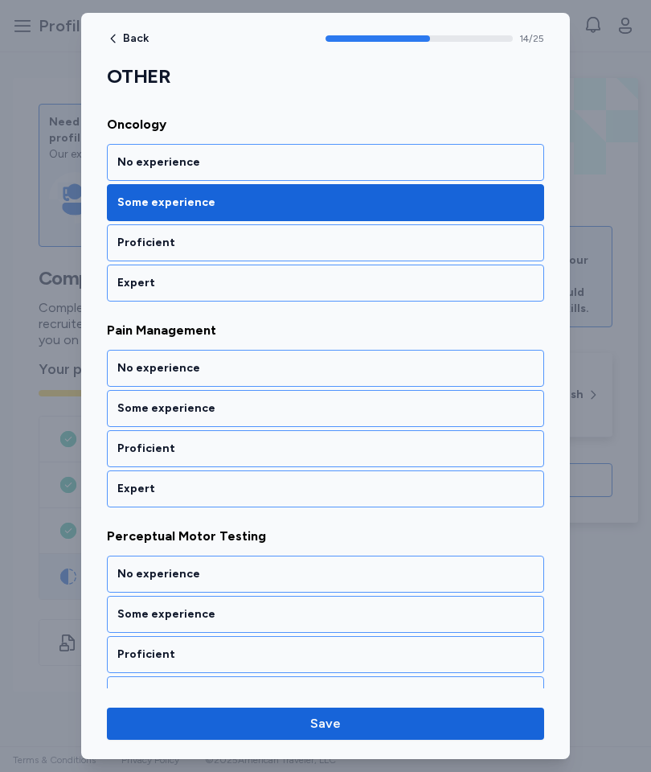
scroll to position [2916, 0]
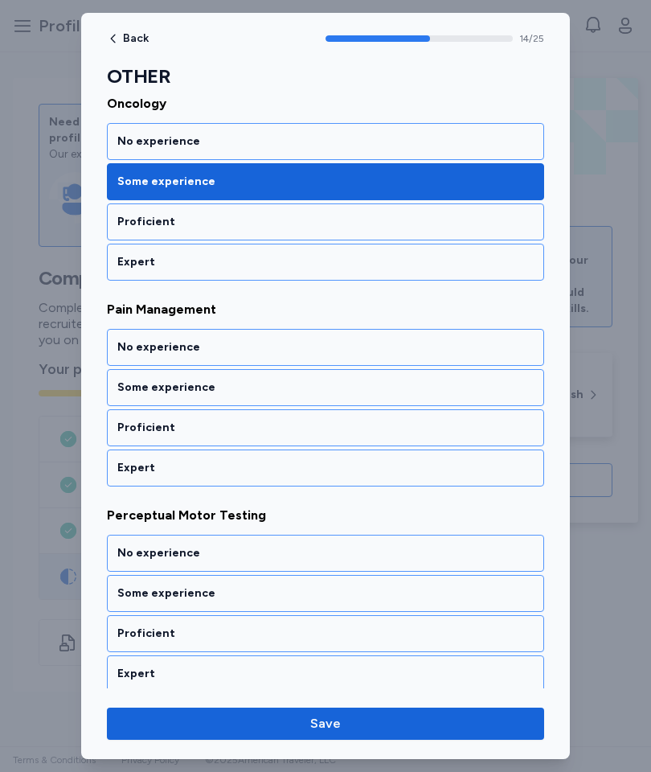
click at [357, 430] on div "Proficient" at bounding box center [325, 428] width 416 height 16
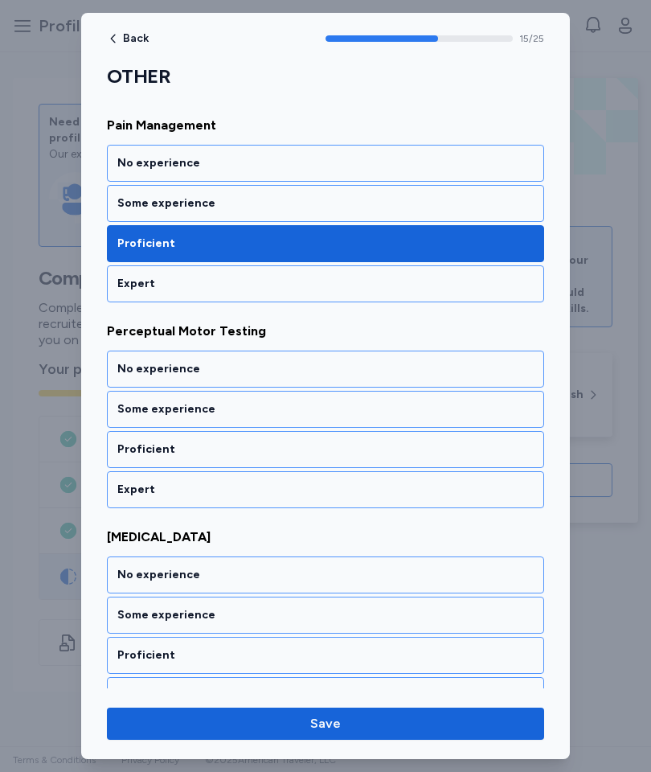
scroll to position [3122, 0]
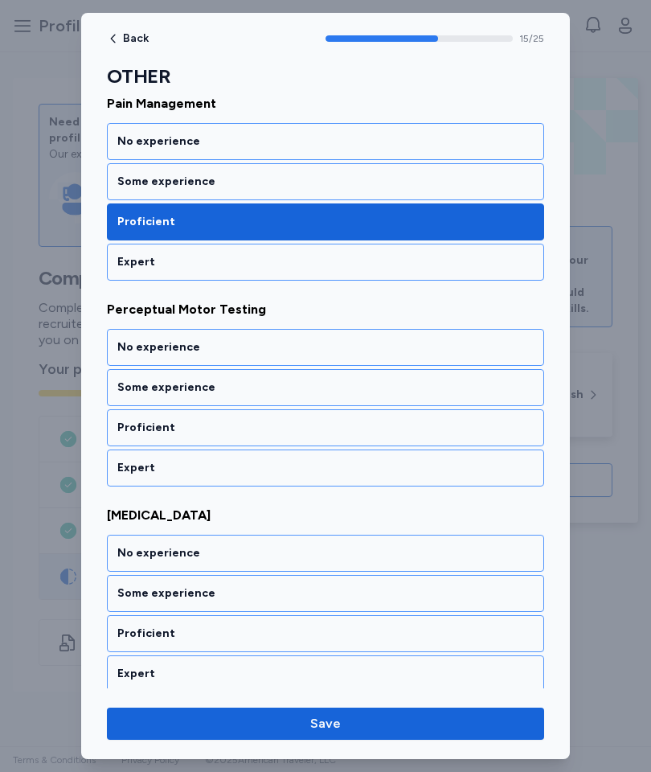
click at [371, 388] on div "Some experience" at bounding box center [325, 387] width 416 height 16
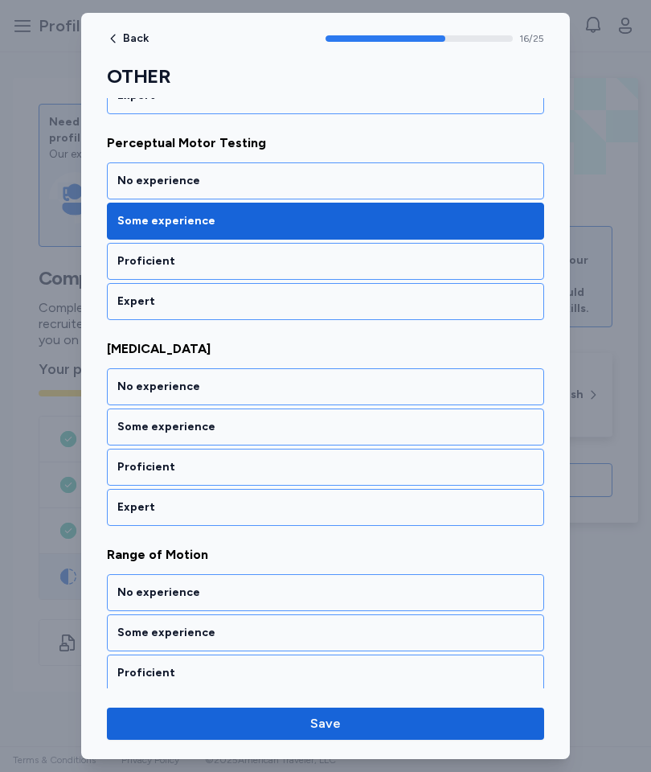
scroll to position [3327, 0]
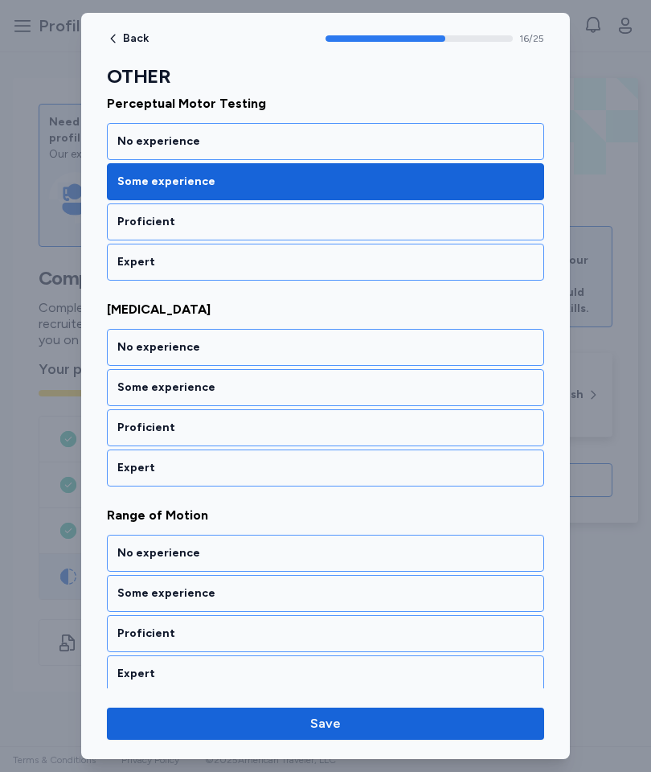
click at [363, 398] on div "Some experience" at bounding box center [325, 387] width 437 height 37
click at [335, 474] on div "Expert" at bounding box center [325, 468] width 416 height 16
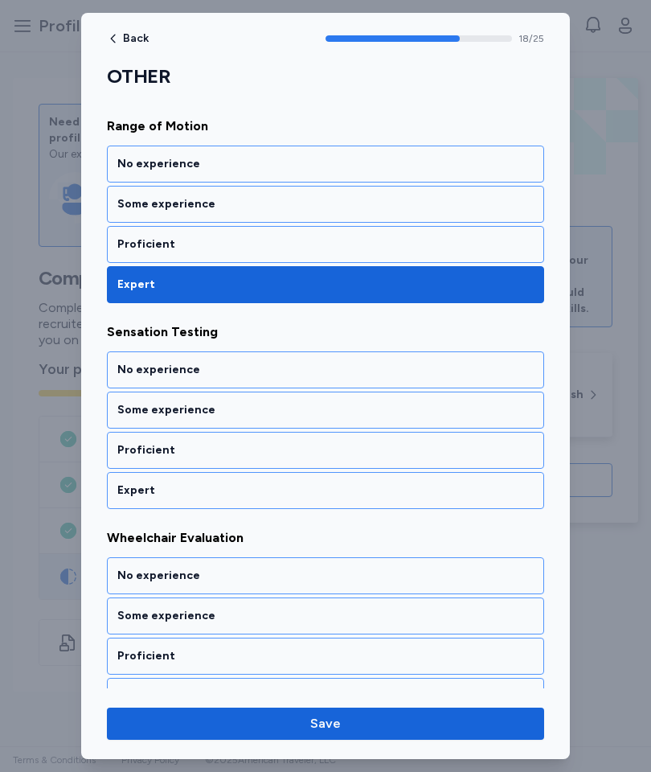
scroll to position [3739, 0]
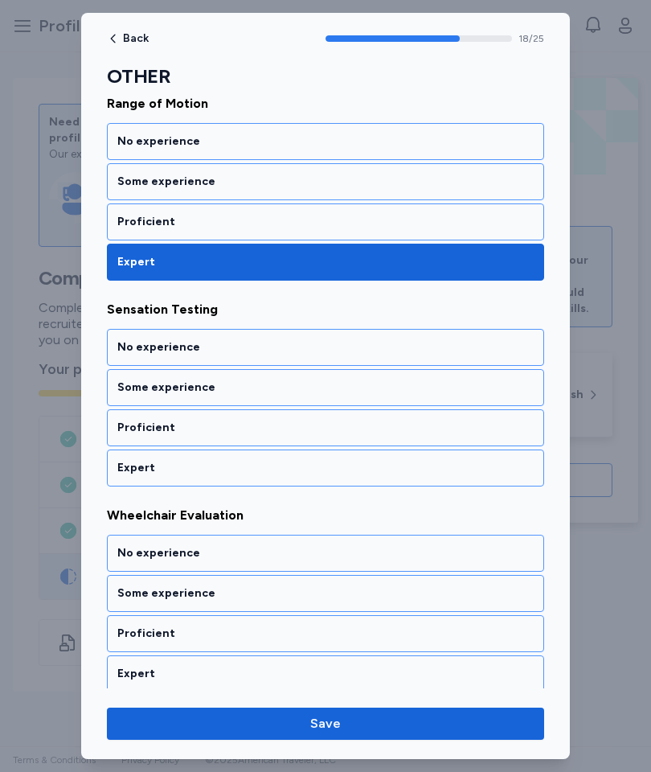
click at [351, 429] on div "Proficient" at bounding box center [325, 428] width 416 height 16
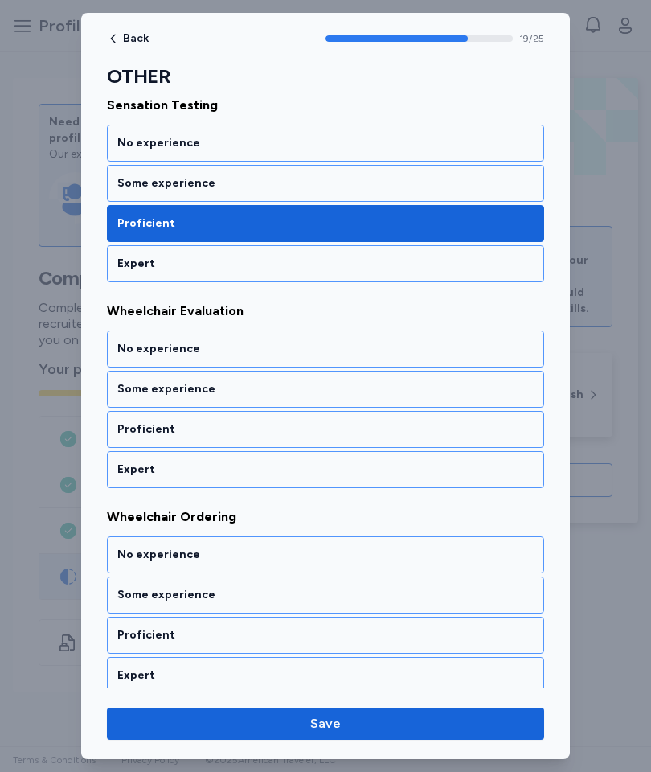
scroll to position [3945, 0]
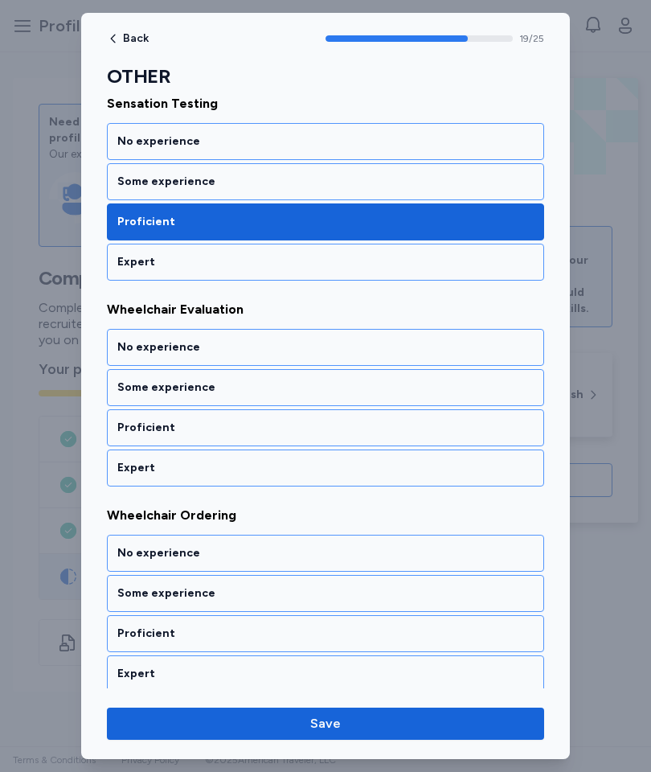
click at [354, 382] on div "Some experience" at bounding box center [325, 387] width 416 height 16
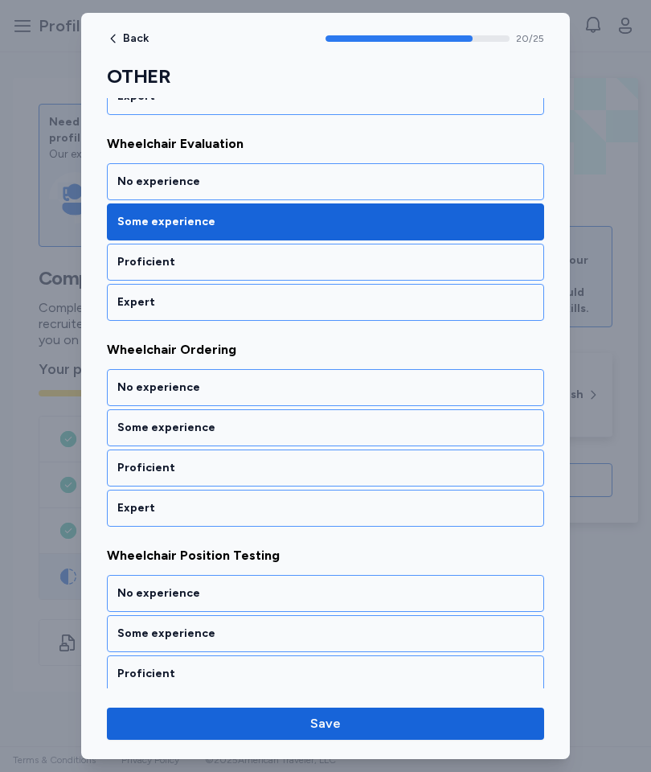
scroll to position [4151, 0]
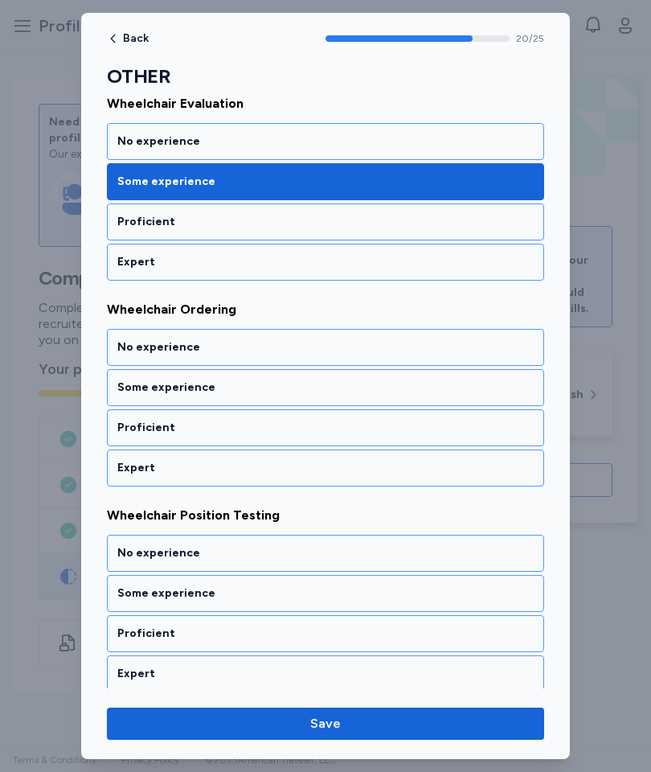
click at [355, 387] on div "Some experience" at bounding box center [325, 387] width 416 height 16
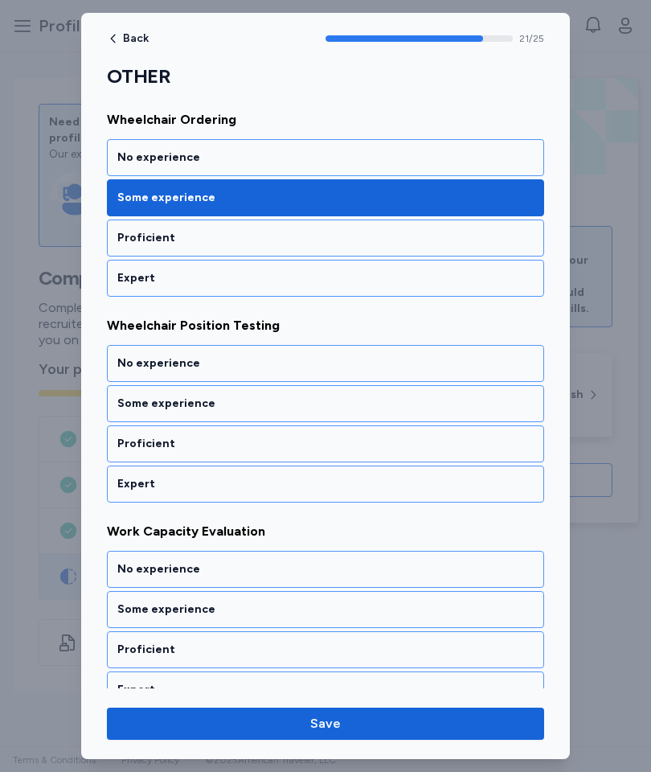
scroll to position [4356, 0]
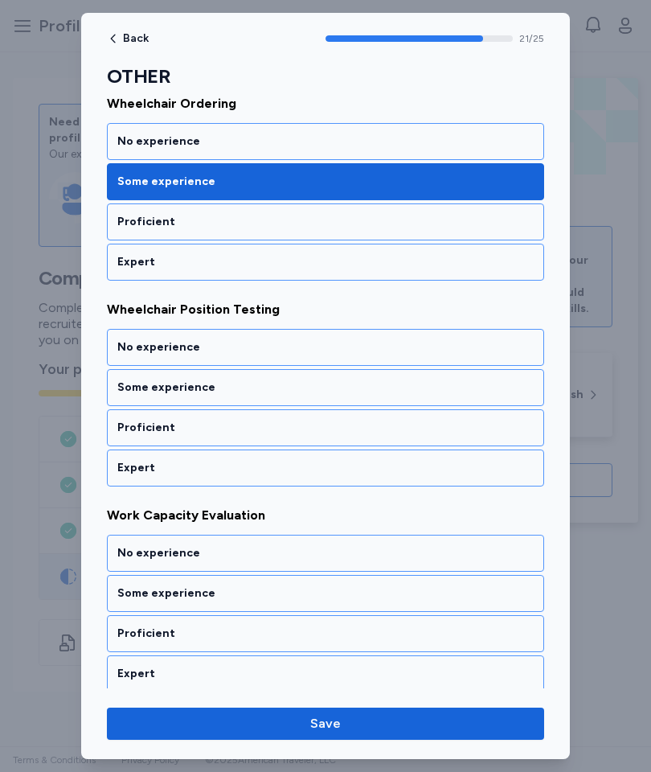
click at [351, 387] on div "Some experience" at bounding box center [325, 387] width 416 height 16
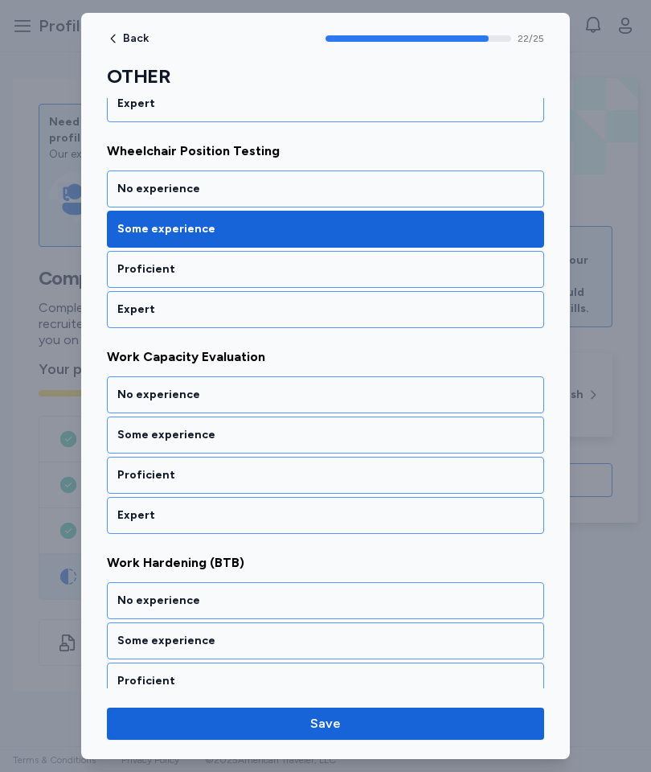
scroll to position [4562, 0]
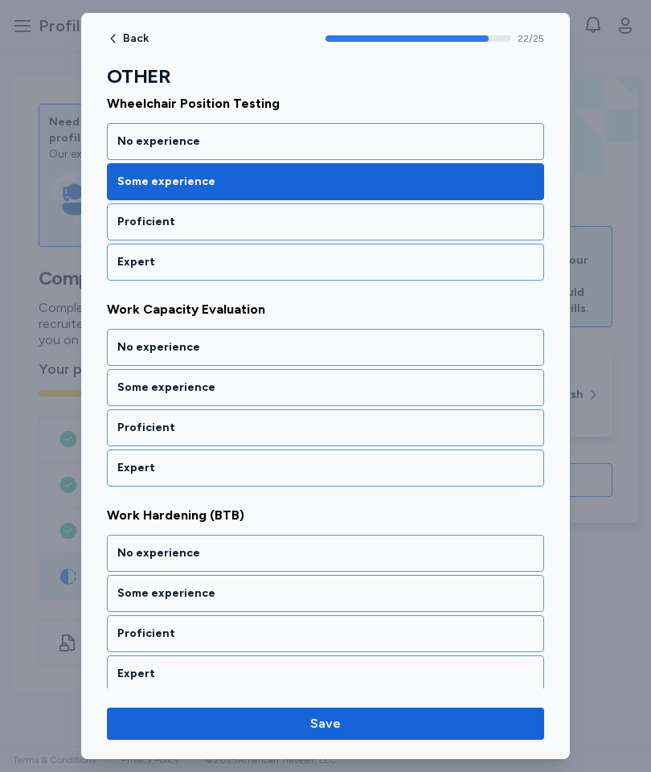
click at [354, 402] on div "Some experience" at bounding box center [325, 387] width 437 height 37
click at [361, 389] on div "Some experience" at bounding box center [325, 387] width 416 height 16
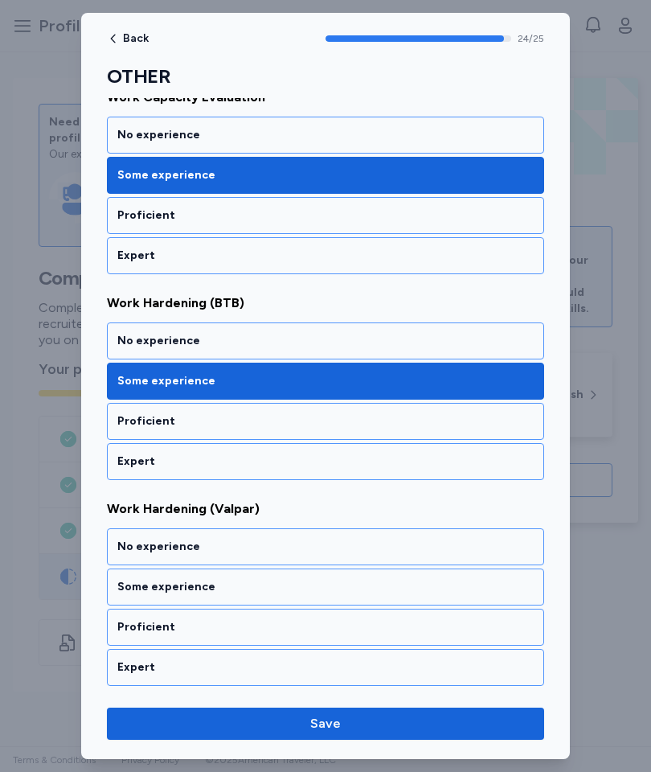
scroll to position [4775, 0]
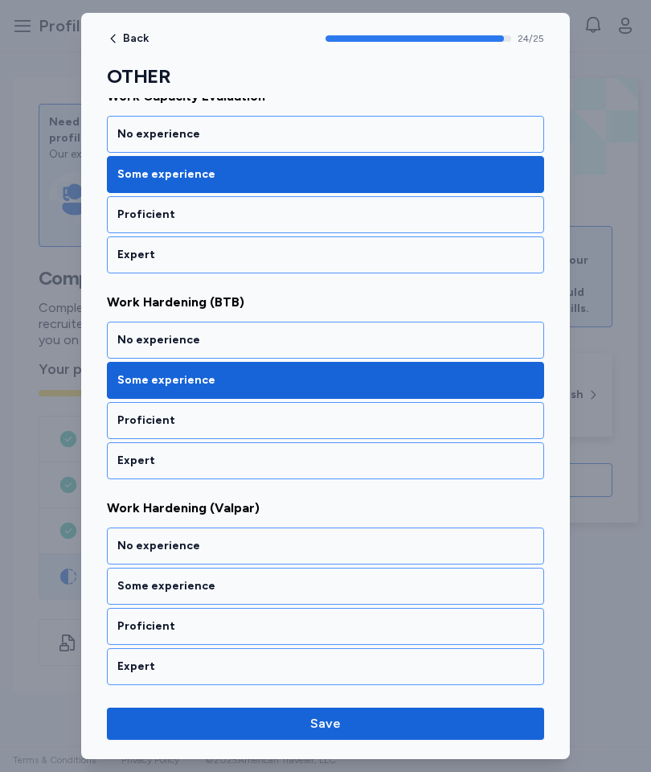
click at [293, 577] on div "Some experience" at bounding box center [325, 586] width 437 height 37
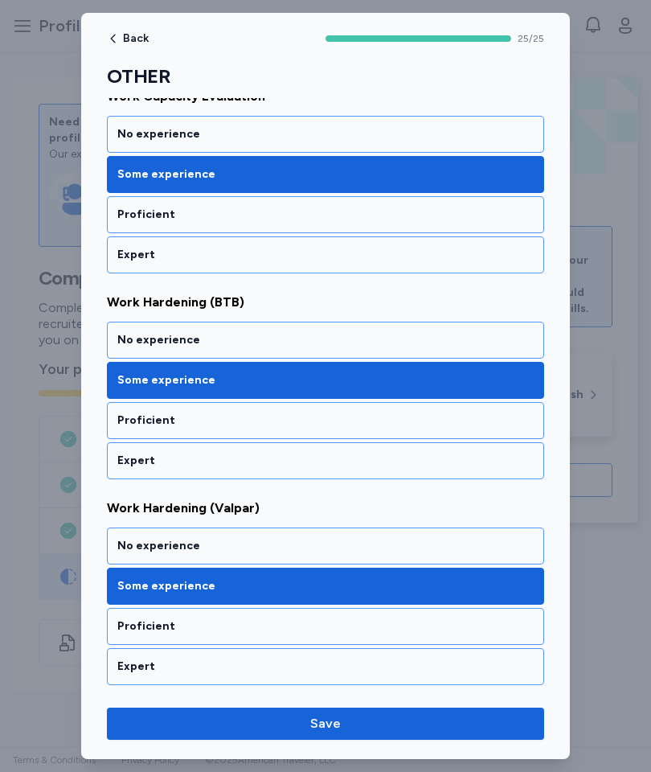
click at [338, 726] on span "Save" at bounding box center [325, 723] width 31 height 19
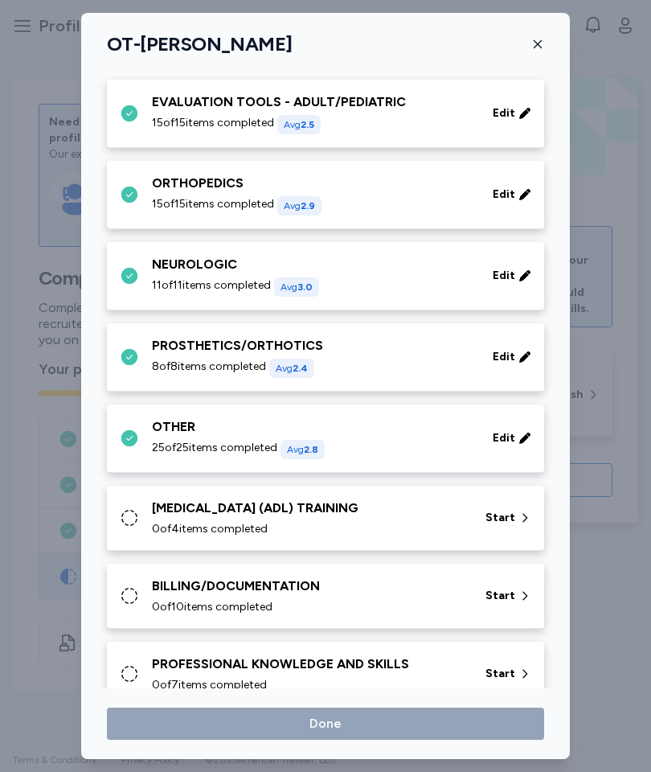
scroll to position [270, 0]
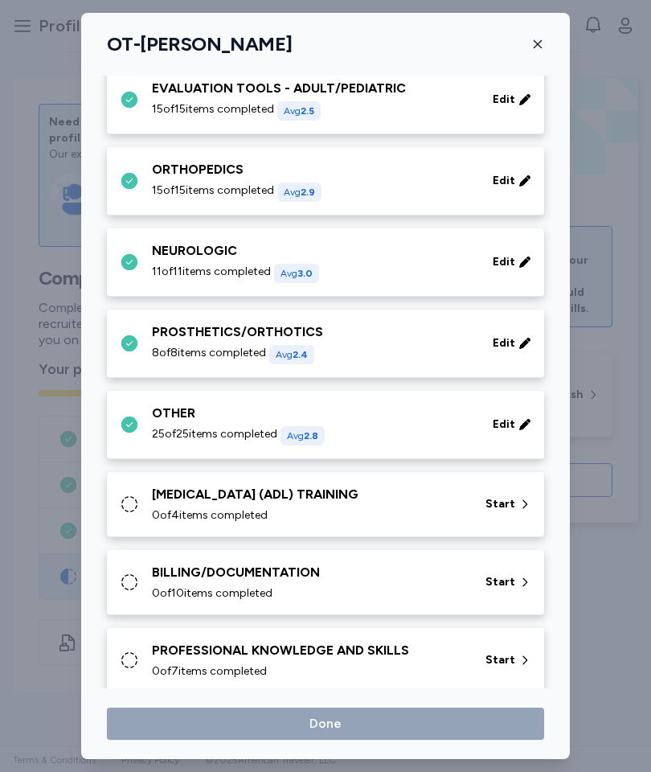
click at [497, 499] on span "Start" at bounding box center [501, 504] width 30 height 16
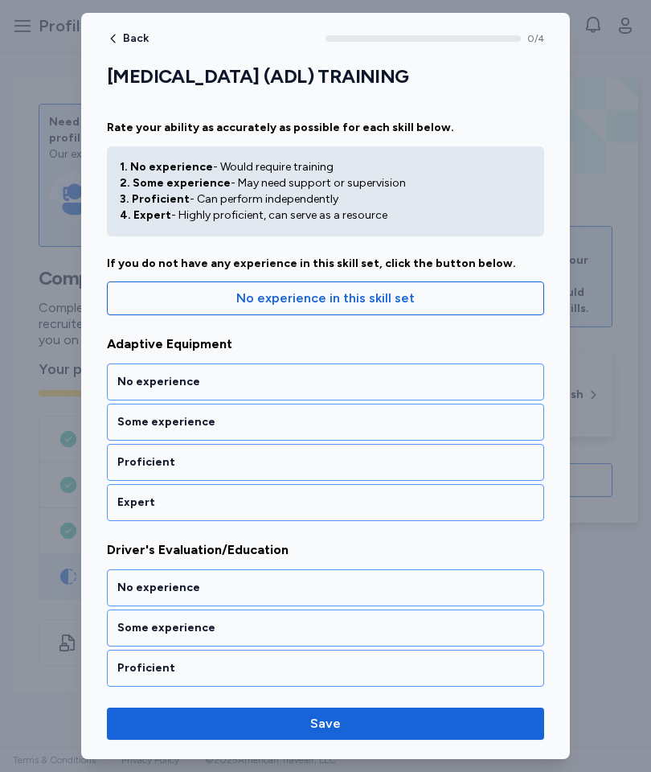
click at [359, 493] on div "Expert" at bounding box center [325, 502] width 437 height 37
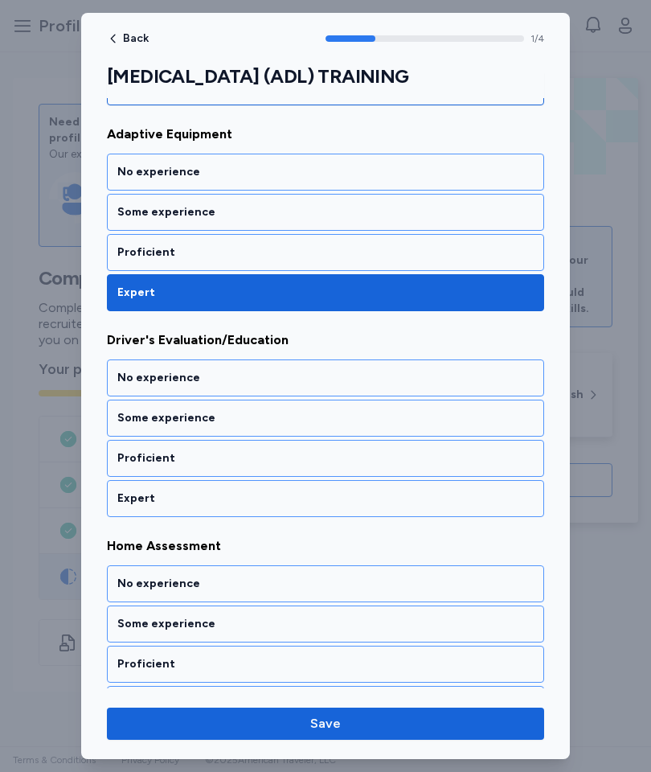
scroll to position [240, 0]
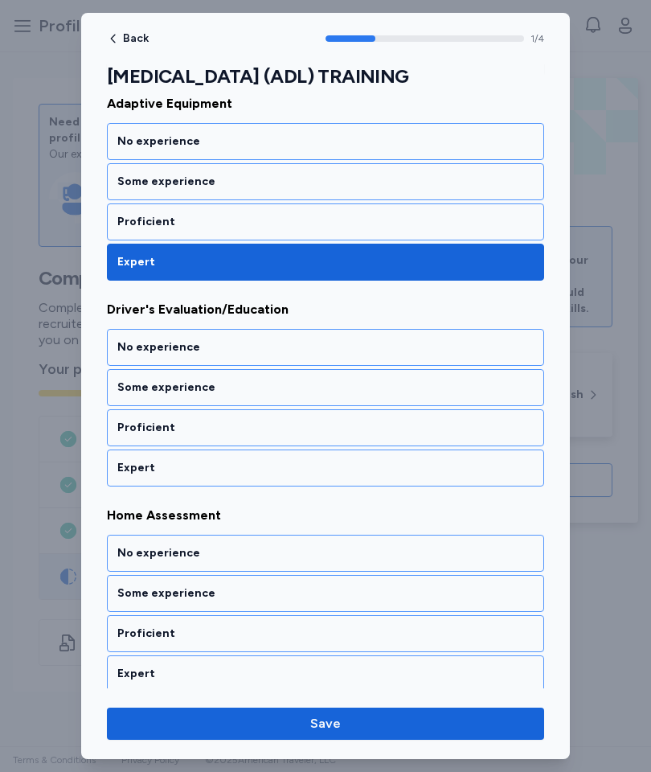
click at [381, 395] on div "Some experience" at bounding box center [325, 387] width 416 height 16
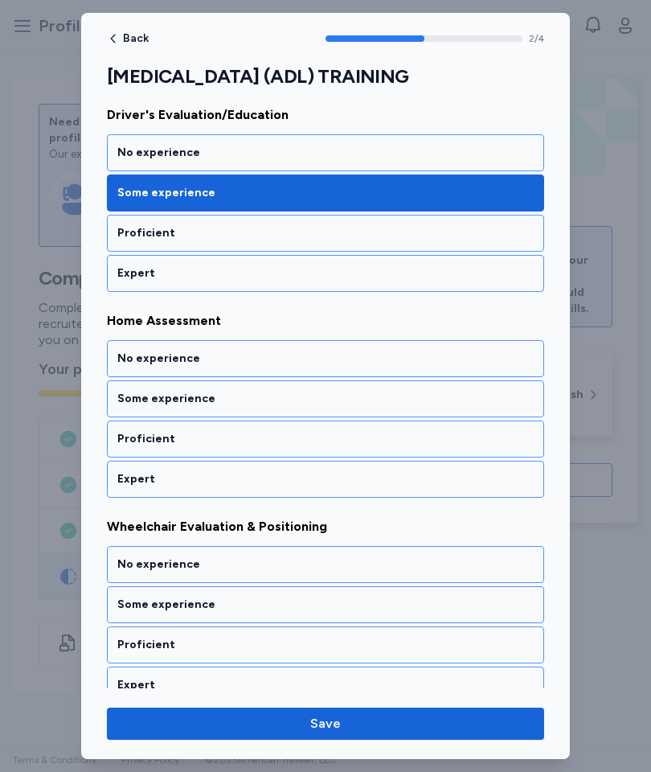
scroll to position [446, 0]
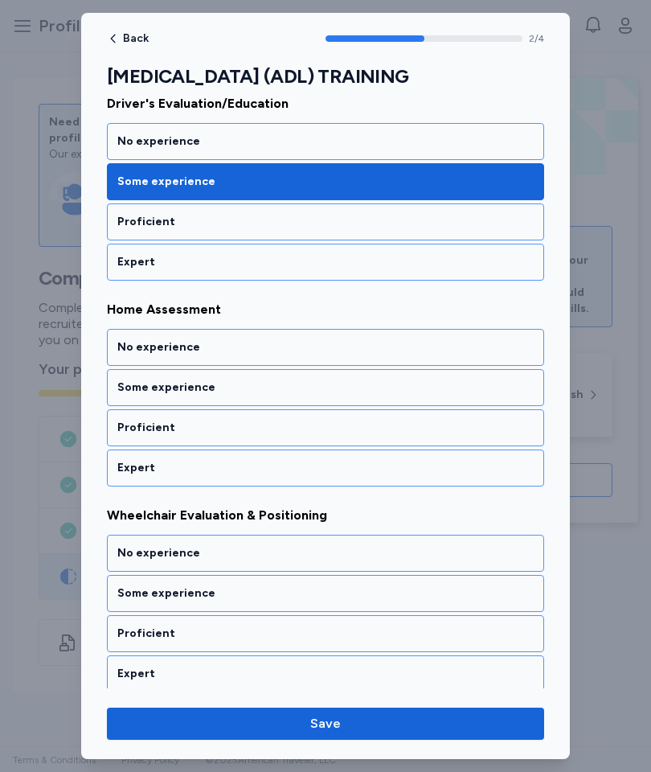
click at [368, 433] on div "Proficient" at bounding box center [325, 428] width 416 height 16
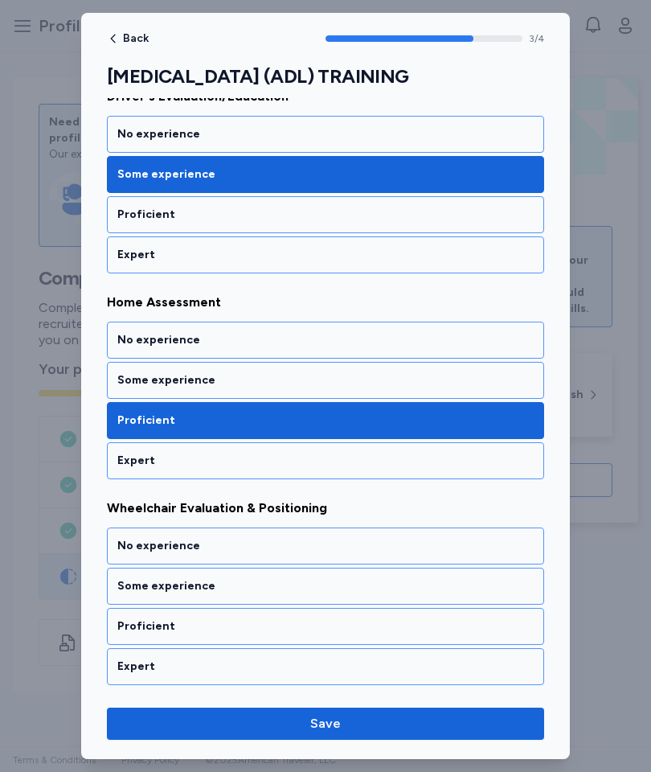
scroll to position [453, 0]
click at [331, 584] on div "Some experience" at bounding box center [325, 586] width 416 height 16
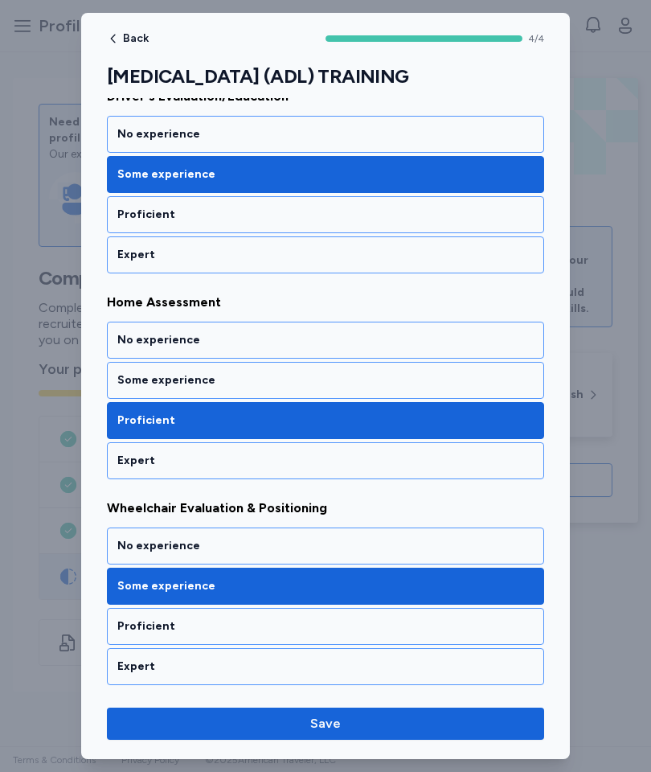
click at [383, 726] on span "Save" at bounding box center [326, 723] width 412 height 19
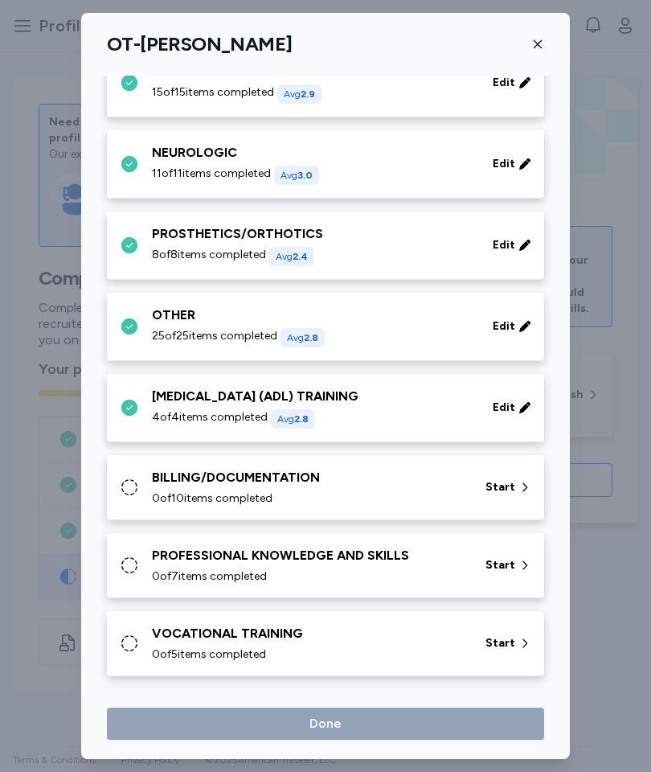
scroll to position [374, 0]
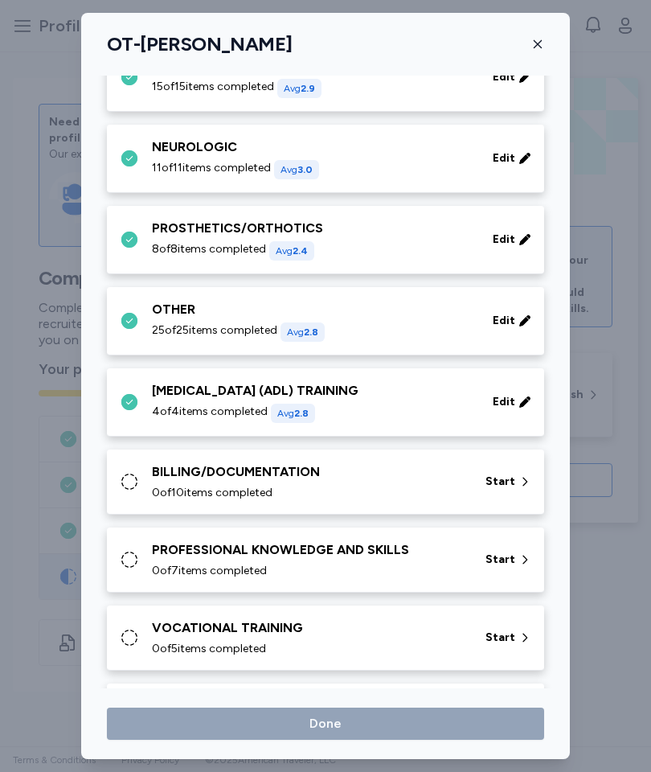
click at [491, 486] on span "Start" at bounding box center [501, 482] width 30 height 16
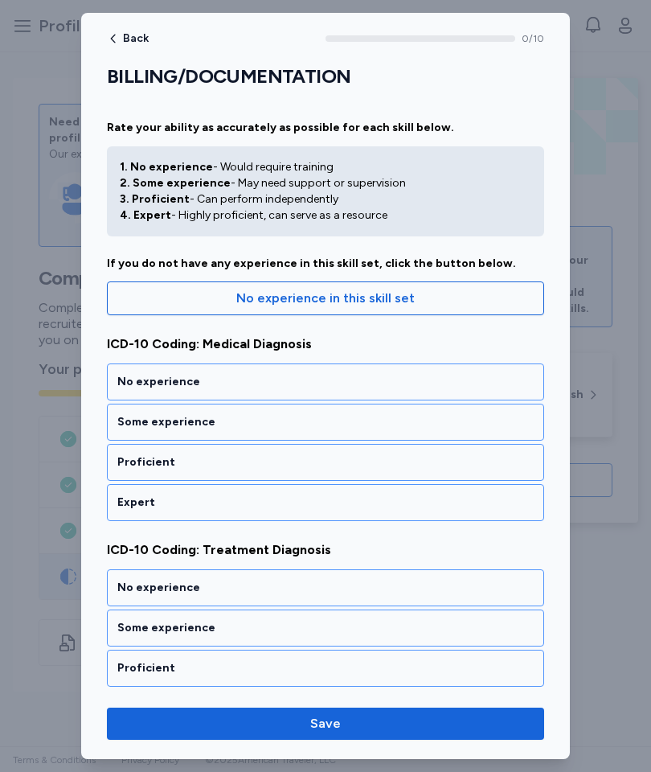
click at [385, 463] on div "Proficient" at bounding box center [325, 462] width 416 height 16
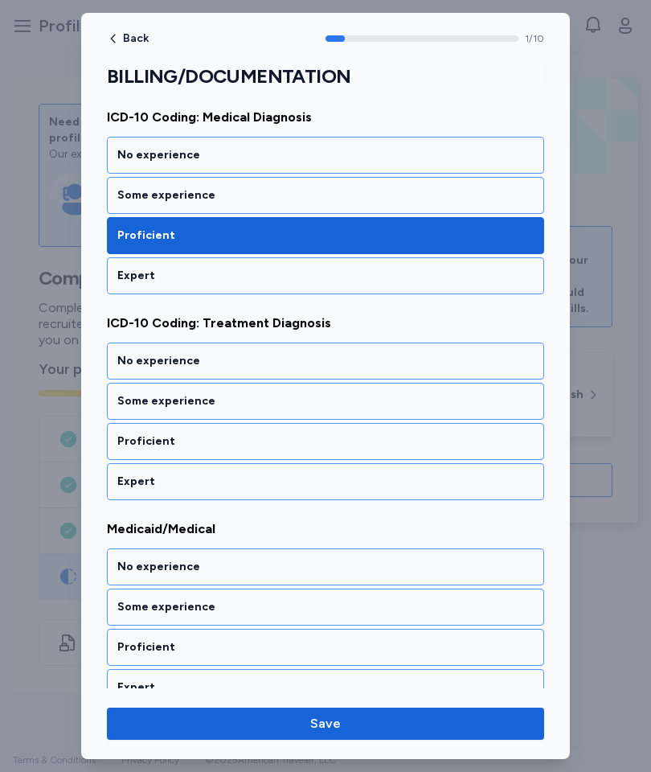
scroll to position [240, 0]
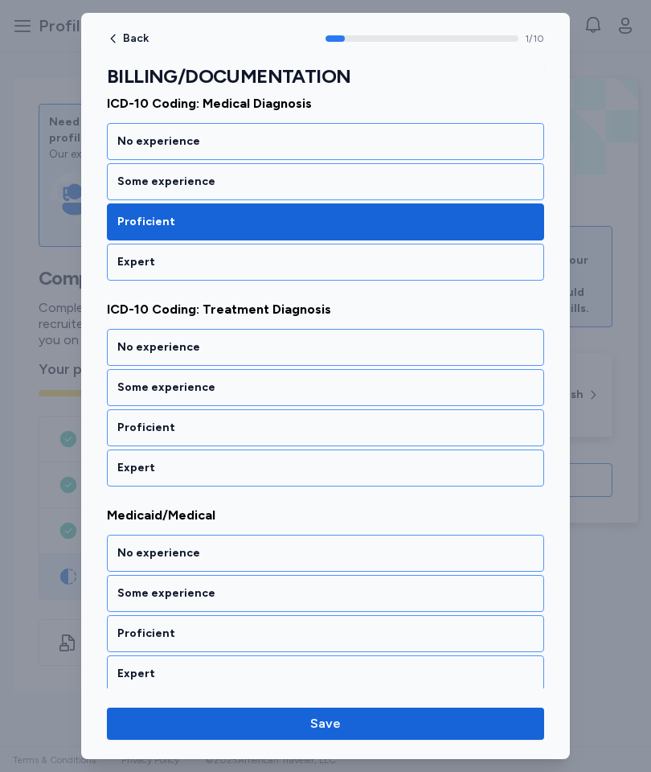
click at [375, 433] on div "Proficient" at bounding box center [325, 428] width 416 height 16
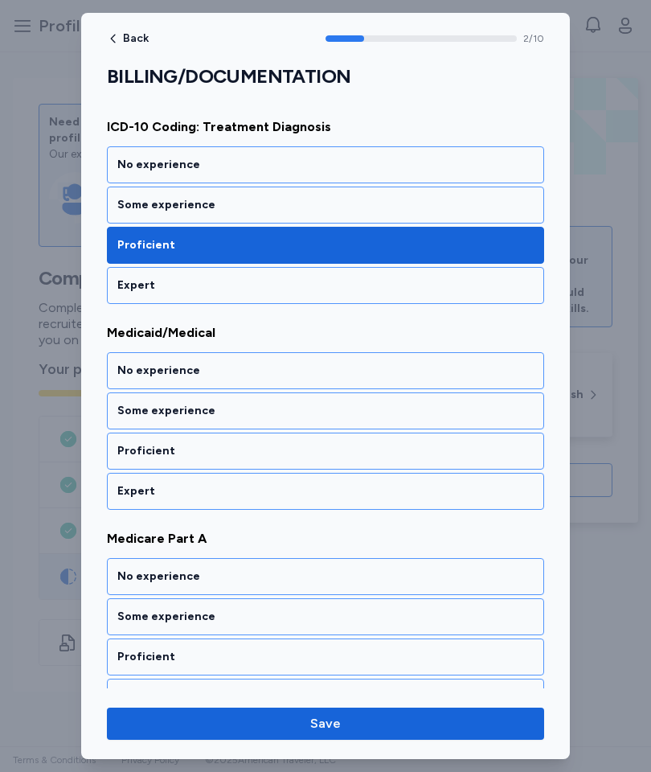
scroll to position [446, 0]
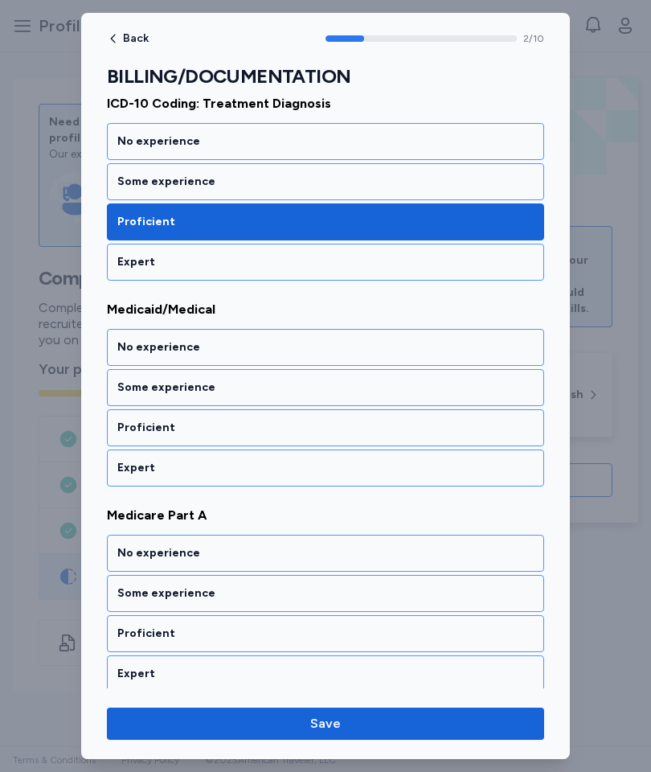
click at [349, 432] on div "Proficient" at bounding box center [325, 428] width 416 height 16
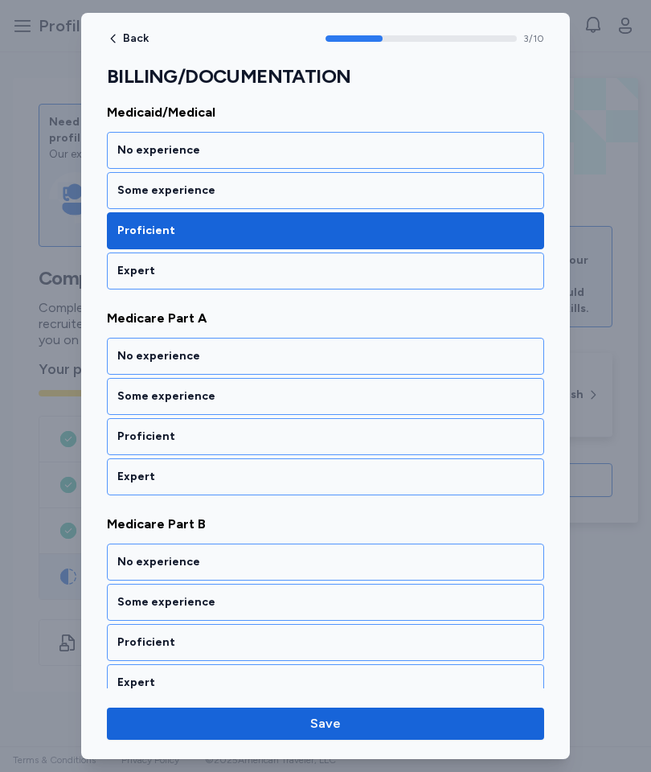
scroll to position [652, 0]
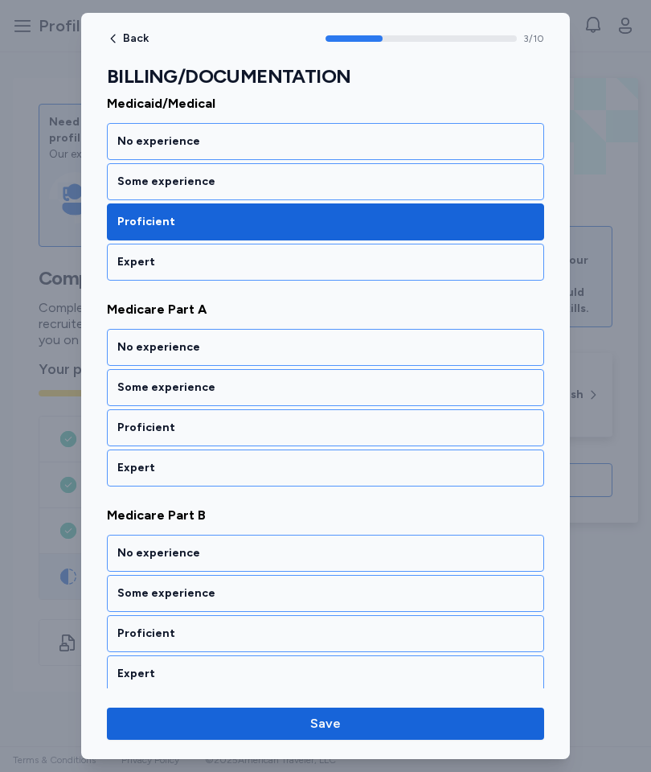
click at [360, 435] on div "Proficient" at bounding box center [325, 428] width 416 height 16
click at [348, 427] on div "Proficient" at bounding box center [325, 428] width 416 height 16
click at [359, 436] on div "Proficient" at bounding box center [325, 427] width 437 height 37
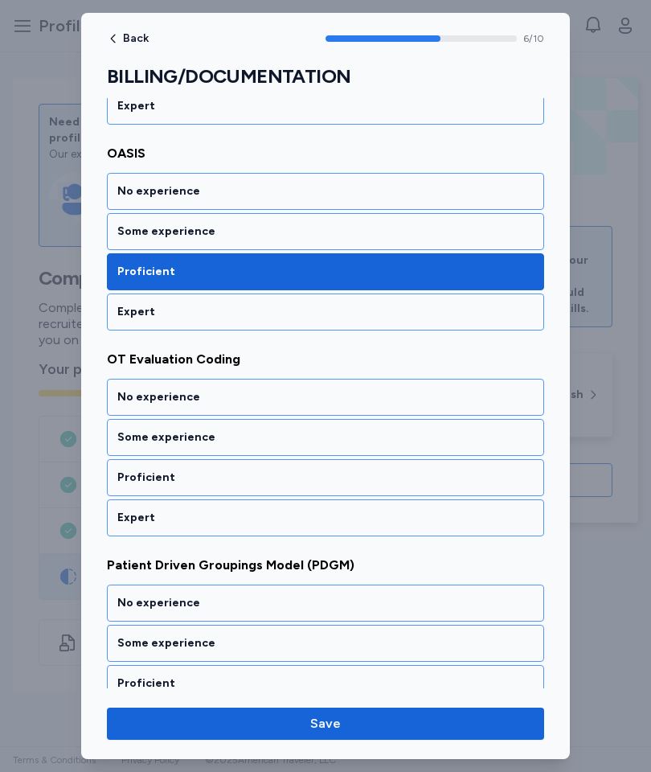
scroll to position [1269, 0]
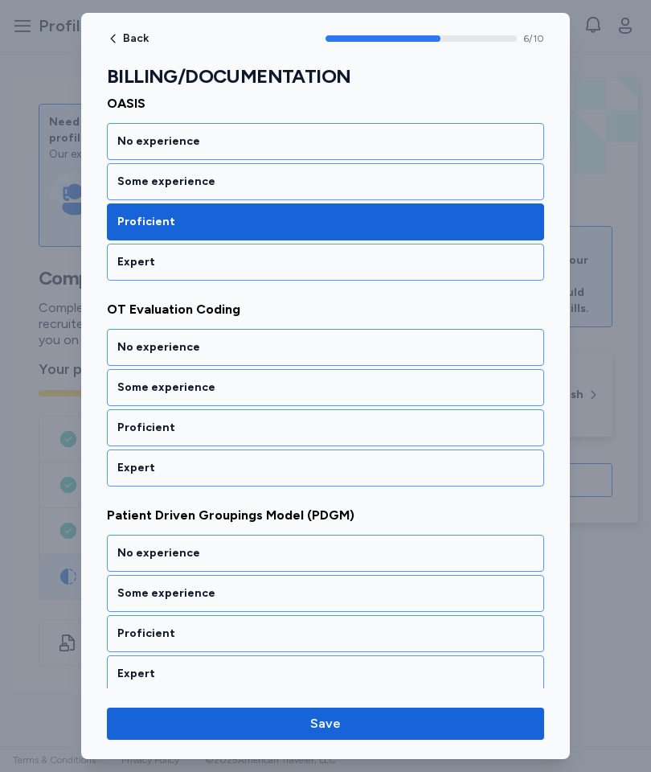
click at [355, 427] on div "Proficient" at bounding box center [325, 428] width 416 height 16
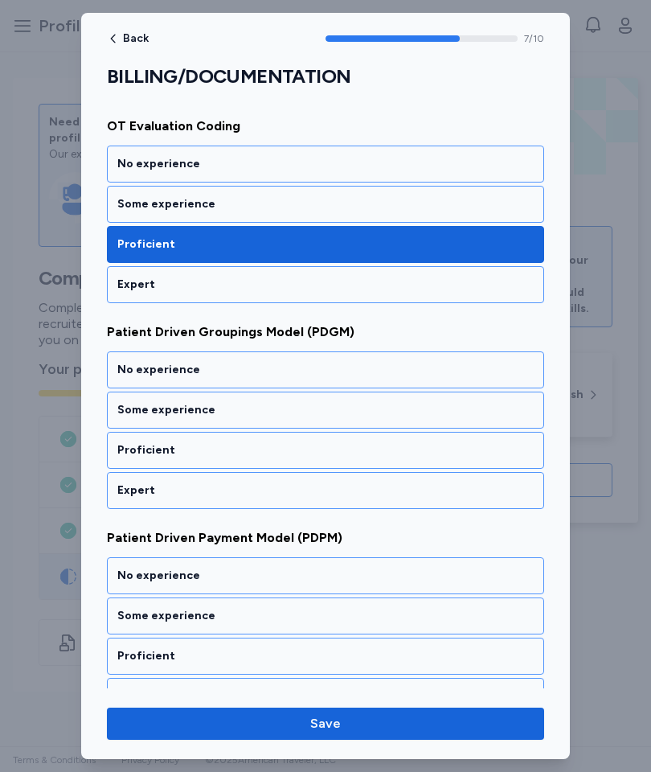
scroll to position [1475, 0]
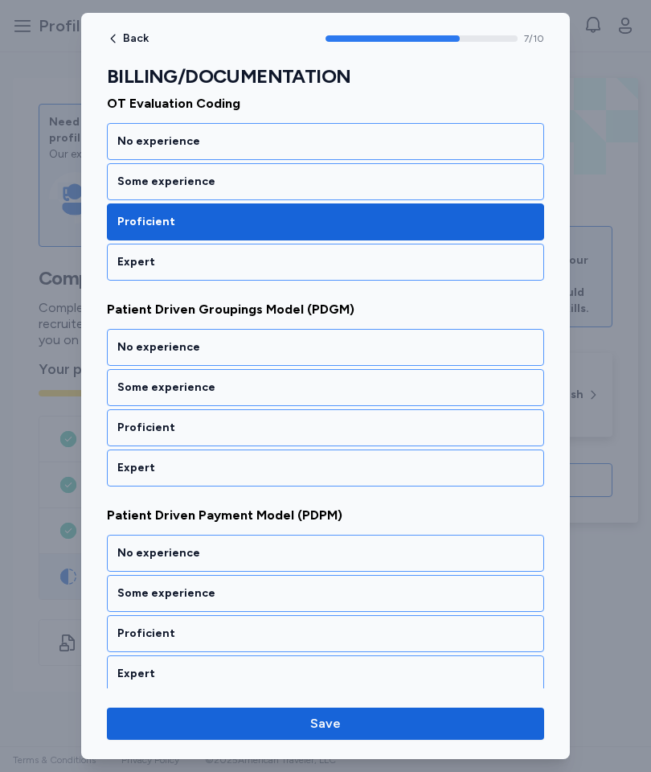
click at [393, 386] on div "Some experience" at bounding box center [325, 387] width 416 height 16
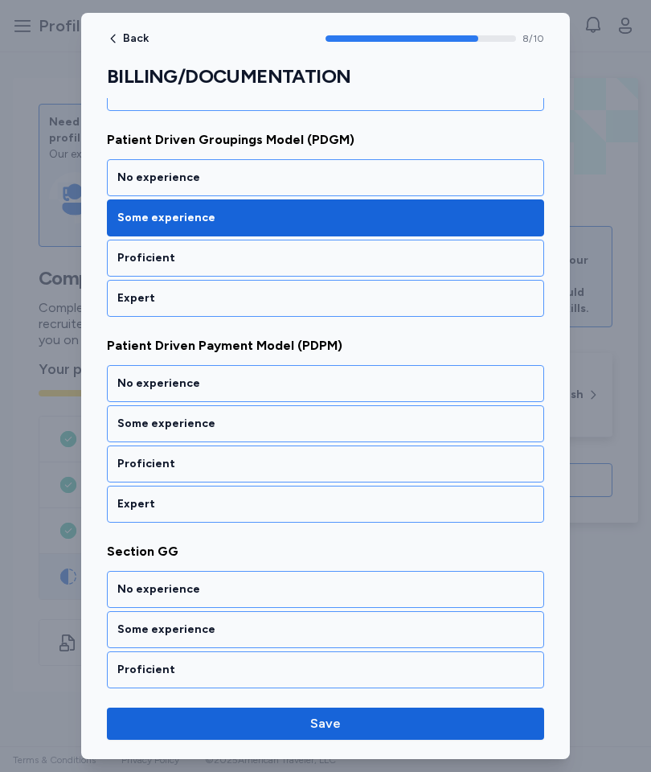
scroll to position [1681, 0]
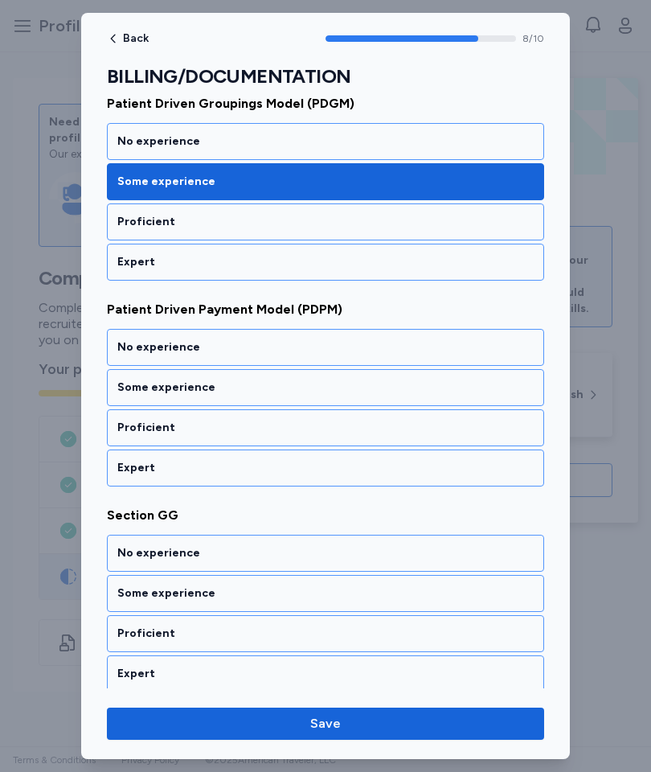
click at [383, 387] on div "Some experience" at bounding box center [325, 387] width 416 height 16
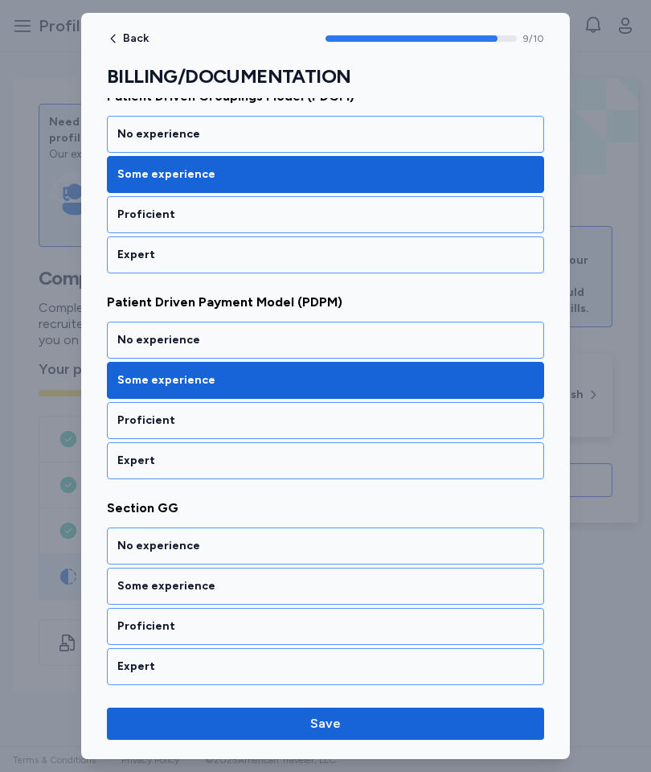
scroll to position [1688, 0]
click at [359, 543] on div "No experience" at bounding box center [325, 546] width 416 height 16
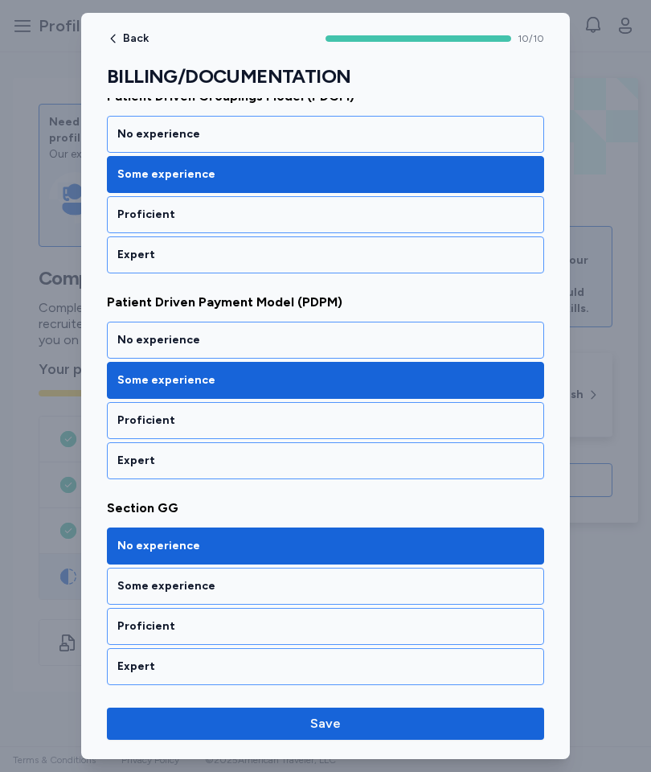
click at [365, 720] on span "Save" at bounding box center [326, 723] width 412 height 19
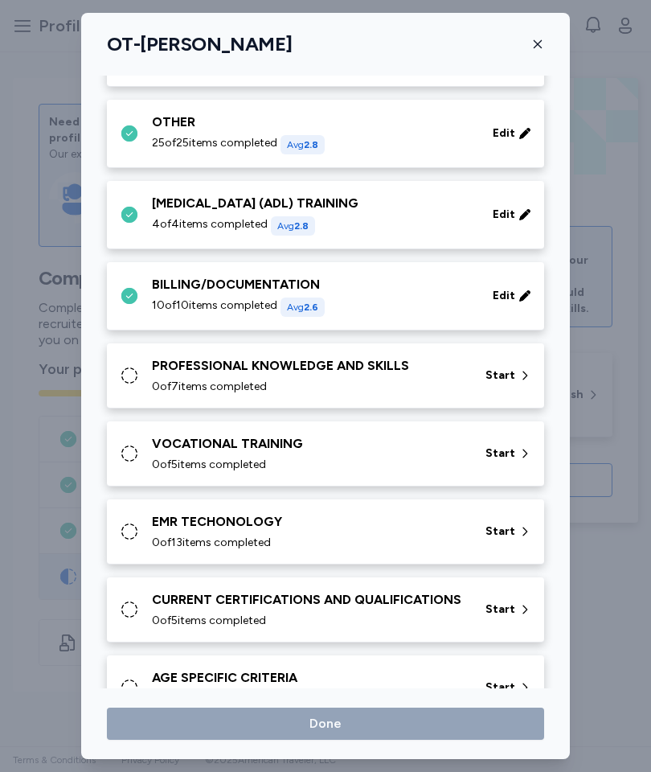
scroll to position [571, 0]
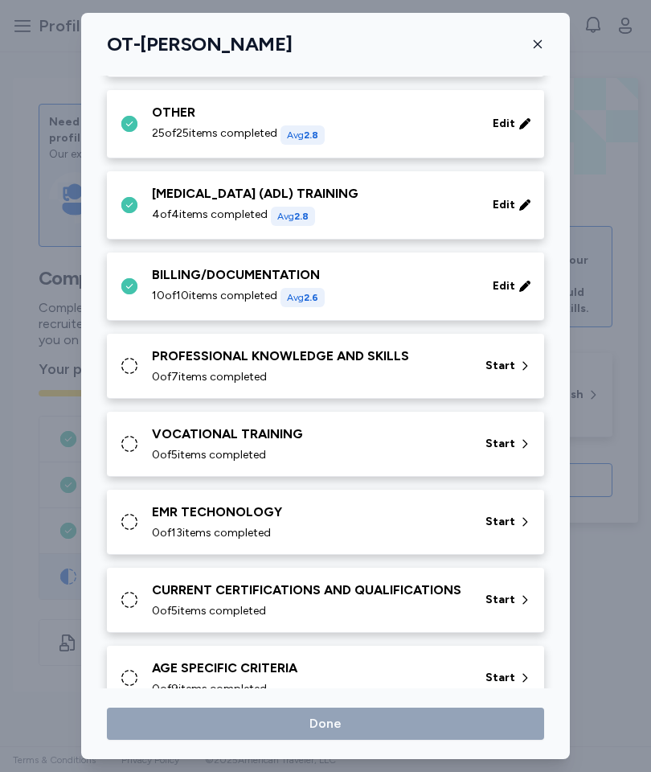
click at [506, 367] on span "Start" at bounding box center [501, 366] width 30 height 16
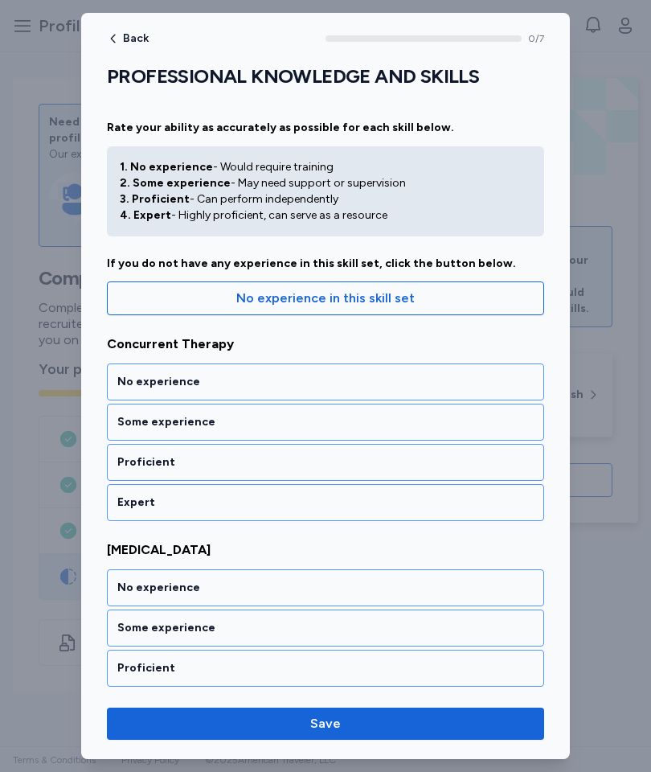
click at [391, 457] on div "Proficient" at bounding box center [325, 462] width 416 height 16
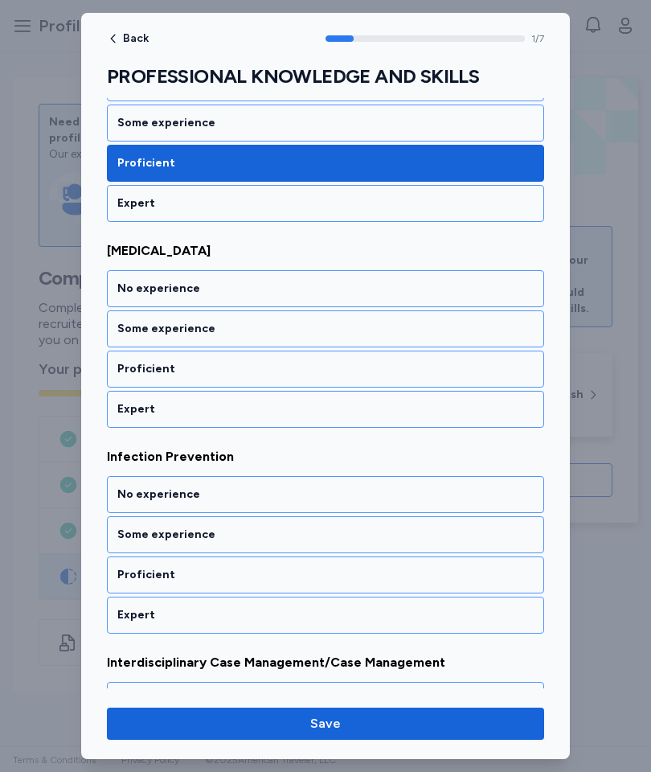
scroll to position [300, 0]
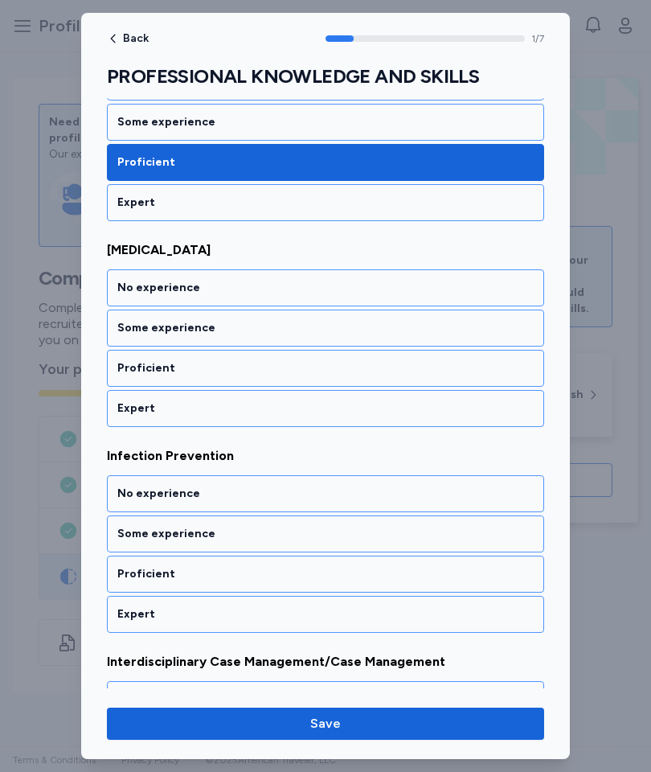
click at [358, 374] on div "Proficient" at bounding box center [325, 368] width 416 height 16
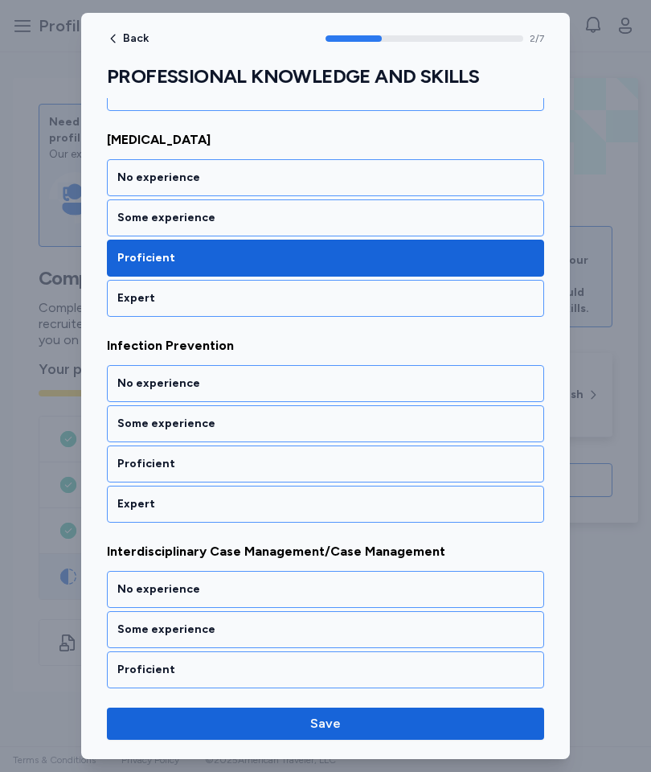
scroll to position [446, 0]
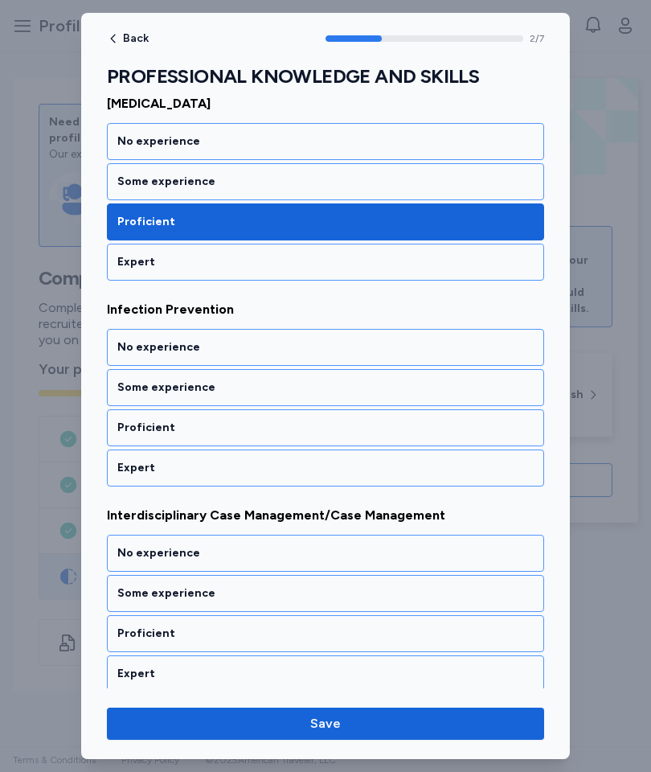
click at [351, 434] on div "Proficient" at bounding box center [325, 428] width 416 height 16
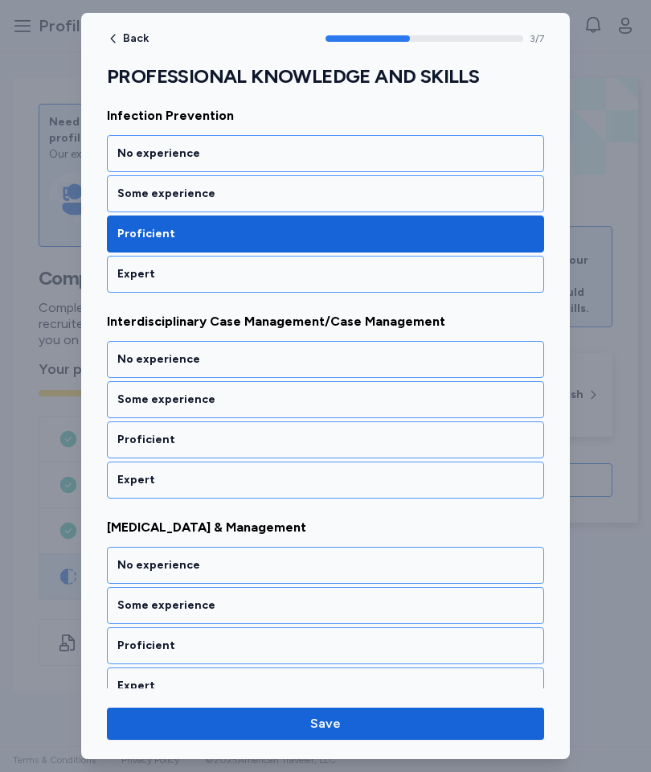
scroll to position [652, 0]
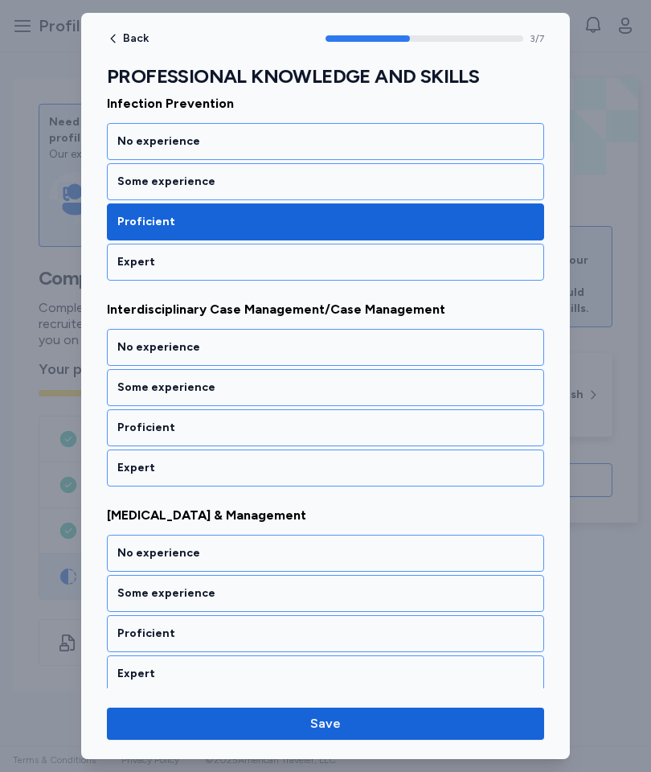
click at [354, 462] on div "Expert" at bounding box center [325, 468] width 416 height 16
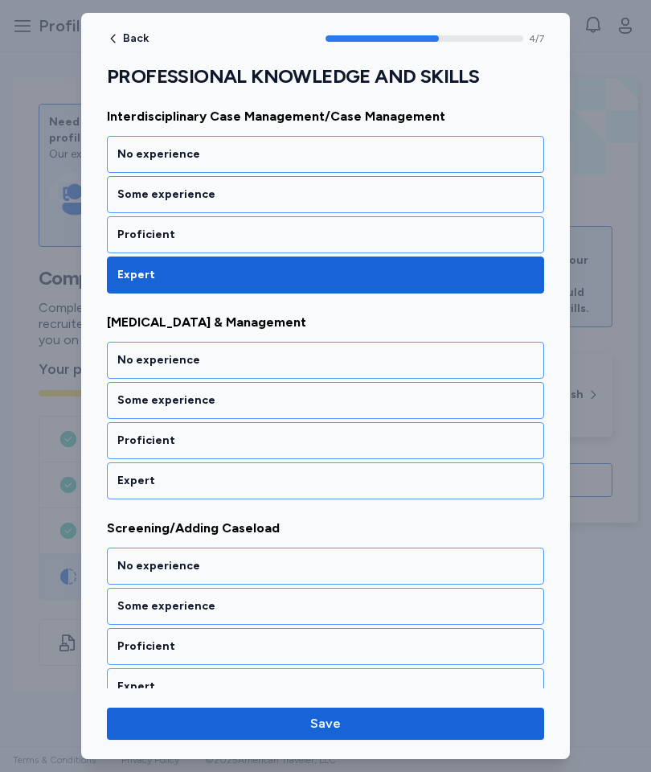
scroll to position [858, 0]
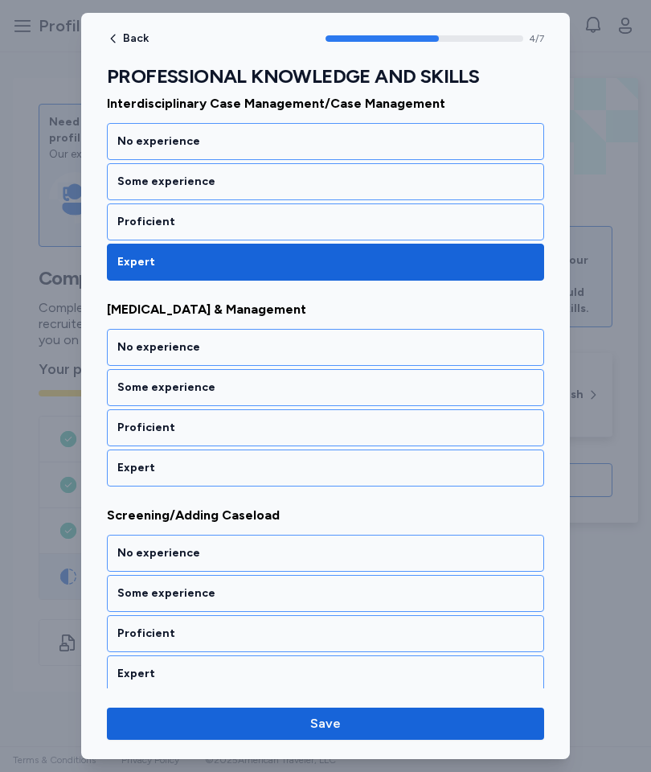
click at [342, 428] on div "Proficient" at bounding box center [325, 428] width 416 height 16
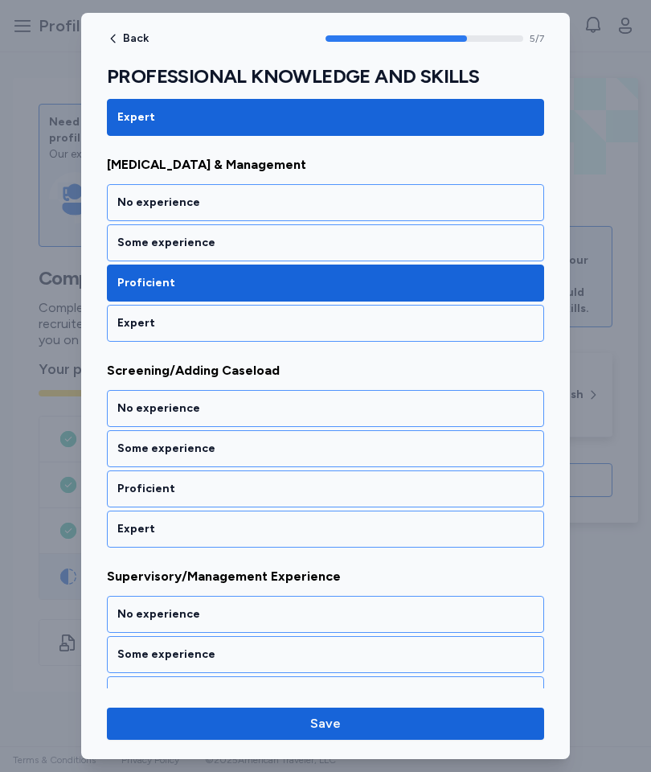
scroll to position [1064, 0]
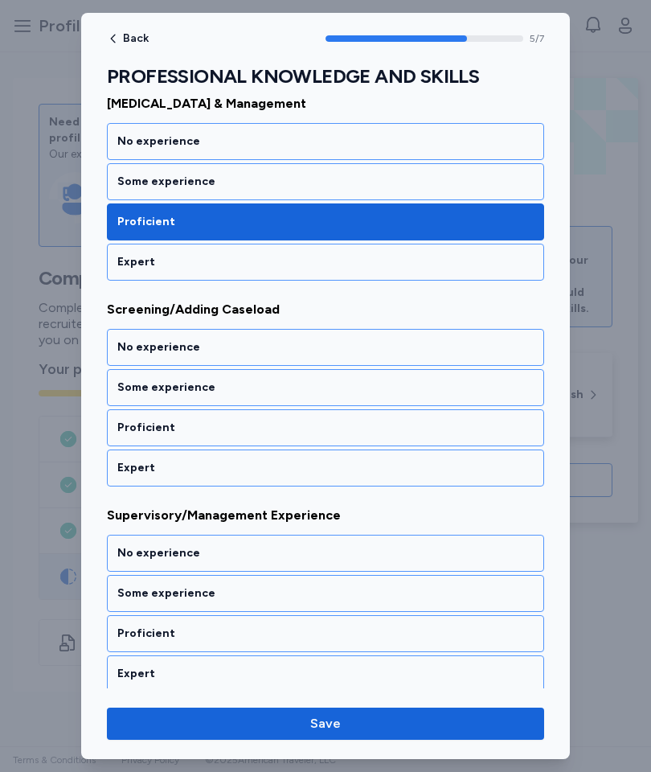
click at [345, 427] on div "Proficient" at bounding box center [325, 428] width 416 height 16
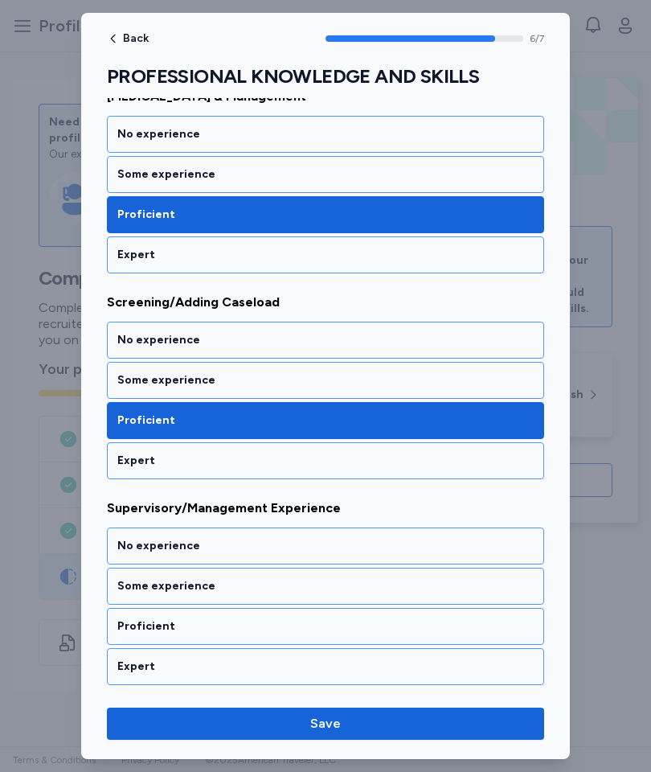
scroll to position [1071, 0]
click at [324, 582] on div "Some experience" at bounding box center [325, 586] width 416 height 16
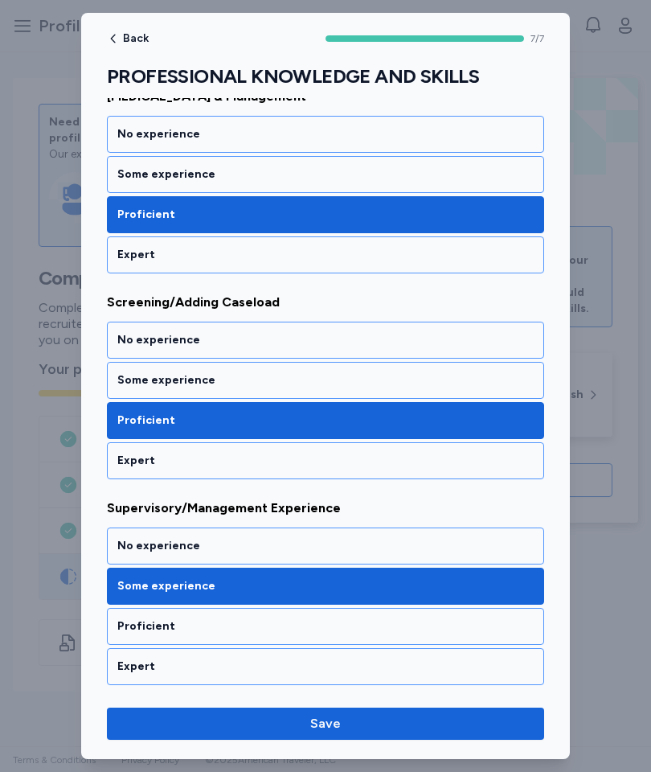
click at [330, 538] on div "No experience" at bounding box center [325, 546] width 416 height 16
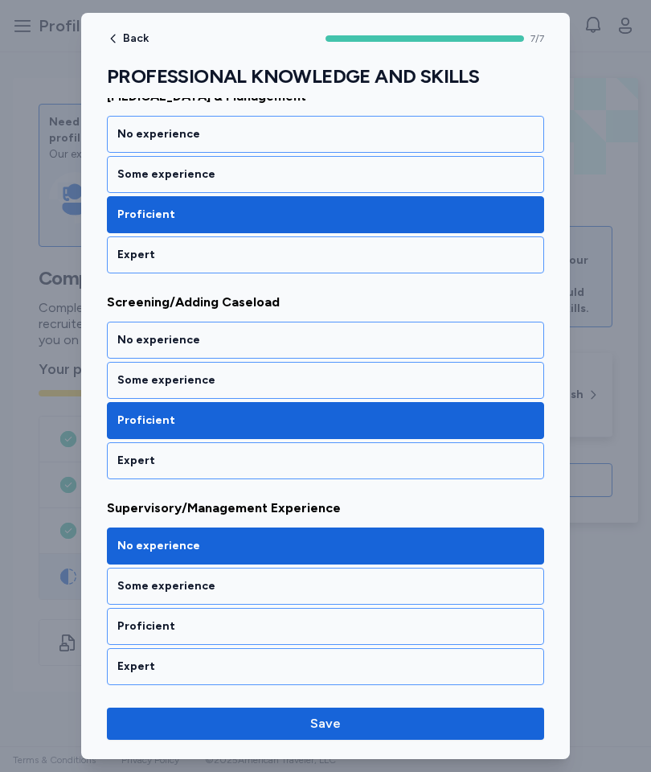
click at [346, 717] on span "Save" at bounding box center [326, 723] width 412 height 19
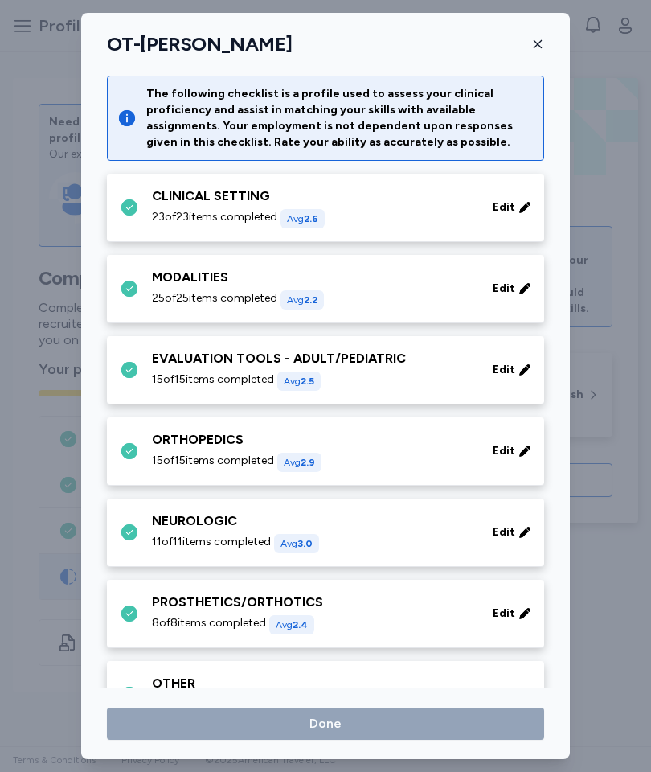
scroll to position [571, 0]
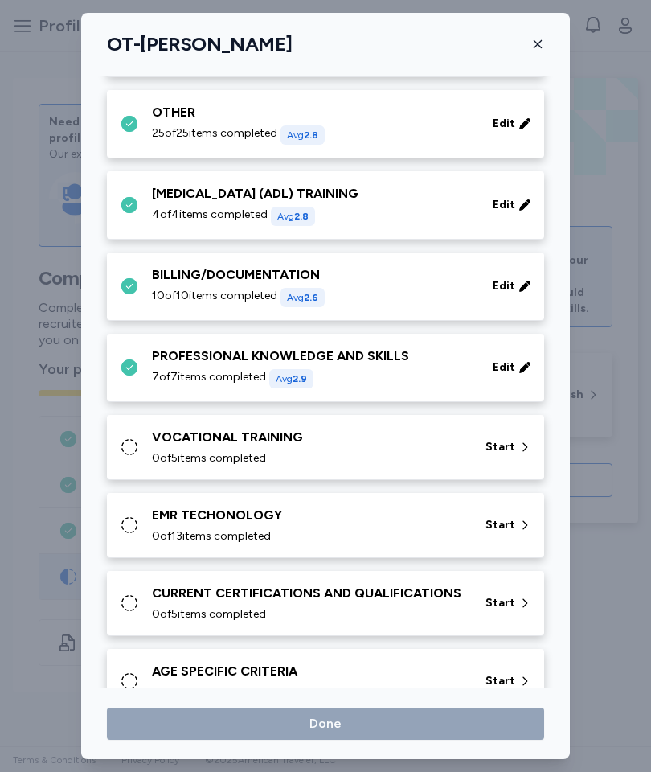
click at [497, 449] on span "Start" at bounding box center [501, 447] width 30 height 16
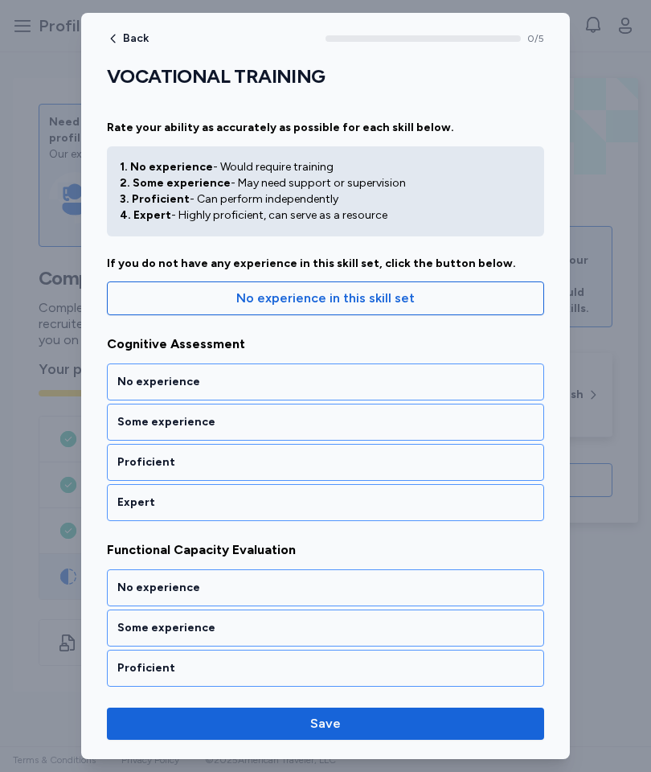
click at [447, 468] on div "Proficient" at bounding box center [325, 462] width 416 height 16
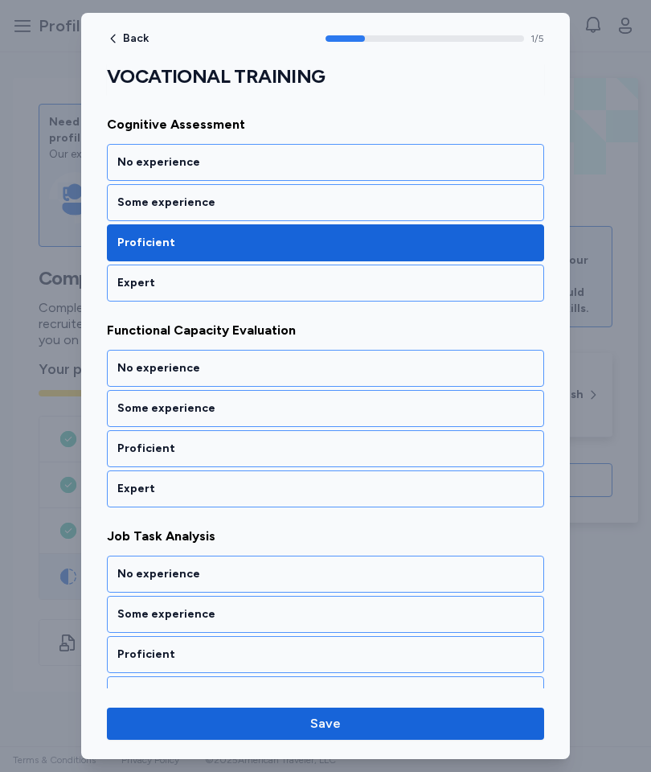
scroll to position [240, 0]
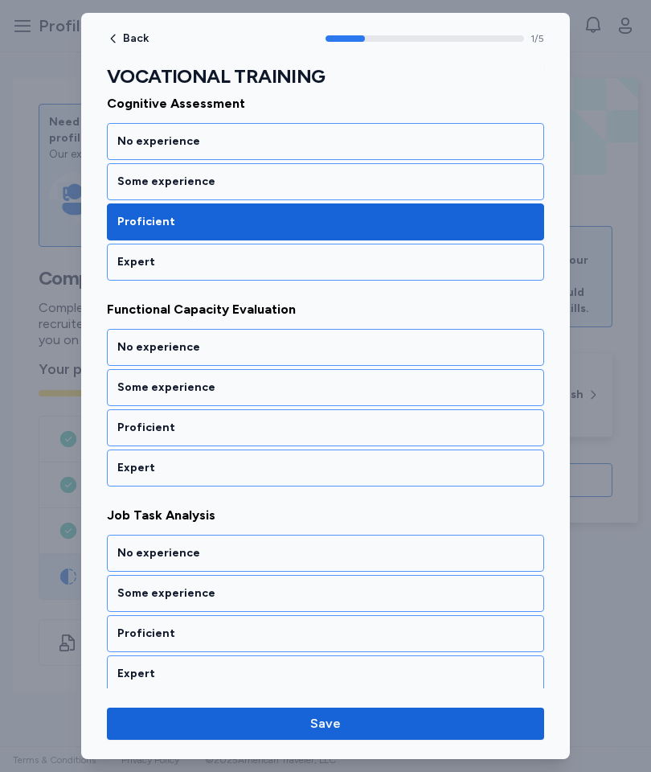
click at [433, 423] on div "Proficient" at bounding box center [325, 428] width 416 height 16
click at [448, 431] on div "Proficient" at bounding box center [325, 428] width 416 height 16
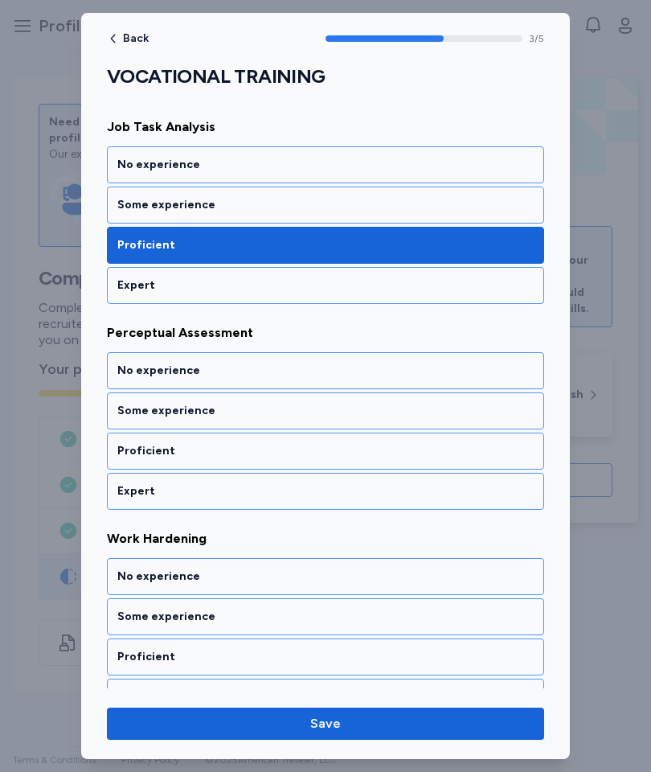
scroll to position [652, 0]
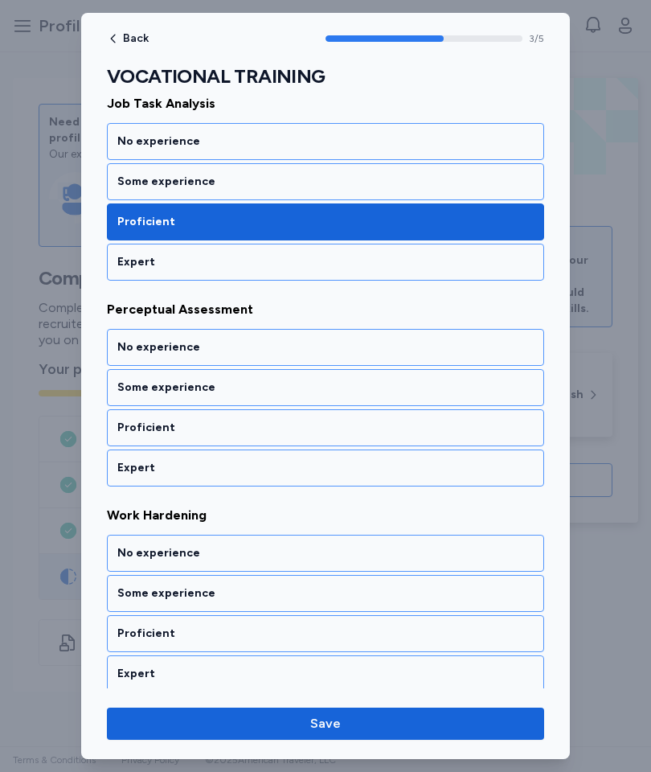
click at [448, 391] on div "Some experience" at bounding box center [325, 387] width 416 height 16
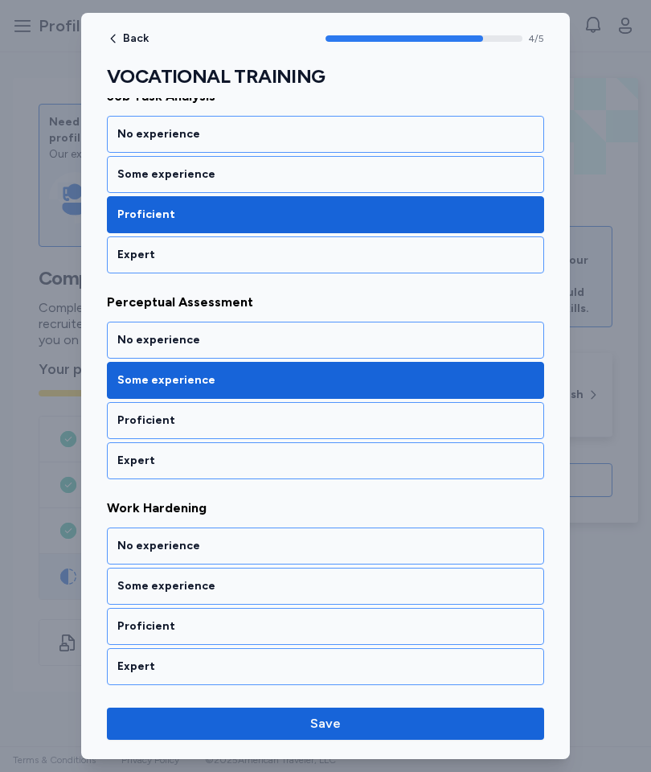
scroll to position [659, 0]
click at [471, 591] on div "Some experience" at bounding box center [325, 586] width 416 height 16
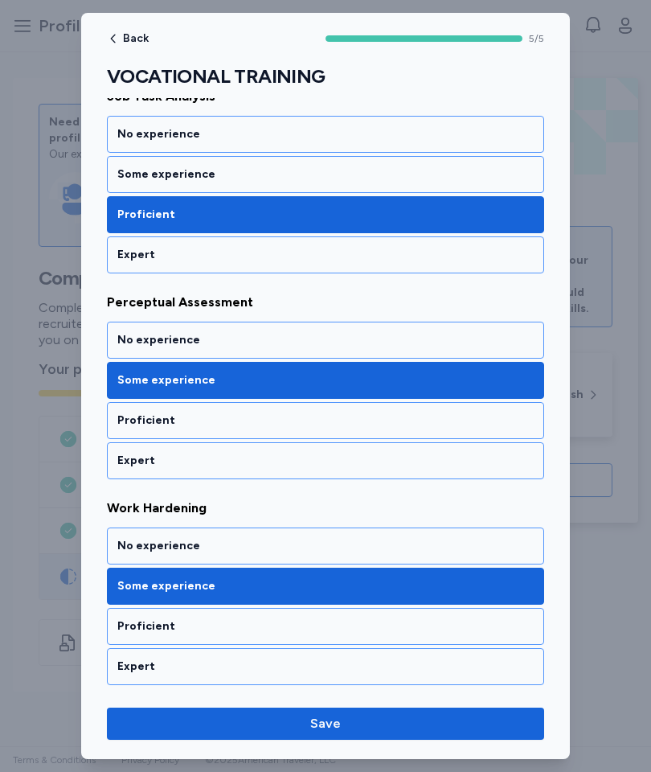
click at [495, 720] on span "Save" at bounding box center [326, 723] width 412 height 19
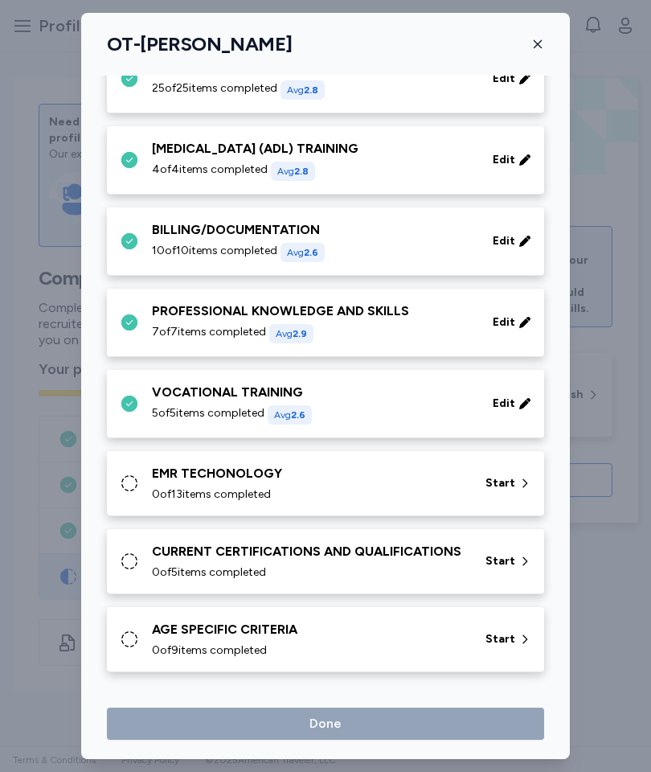
scroll to position [616, 0]
click at [519, 493] on div "Start" at bounding box center [508, 483] width 59 height 29
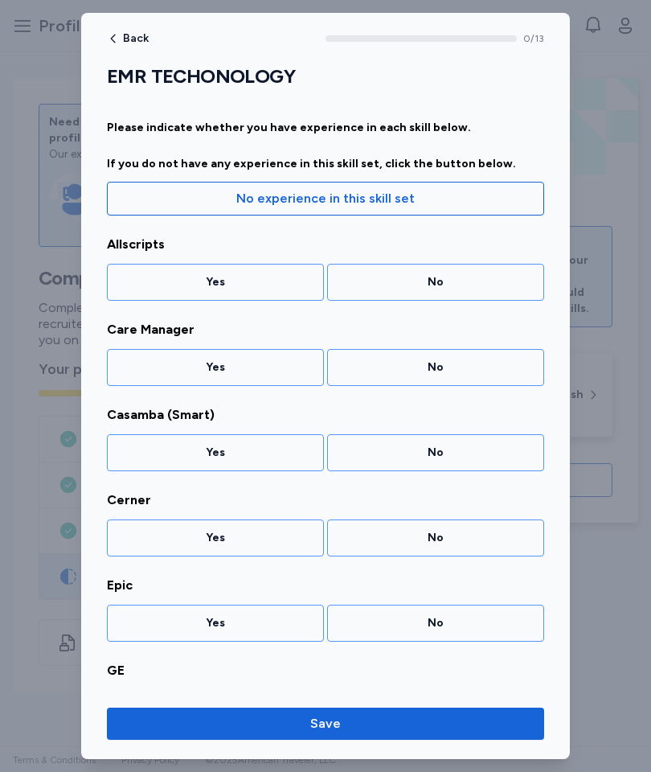
click at [490, 279] on div "No" at bounding box center [436, 282] width 196 height 16
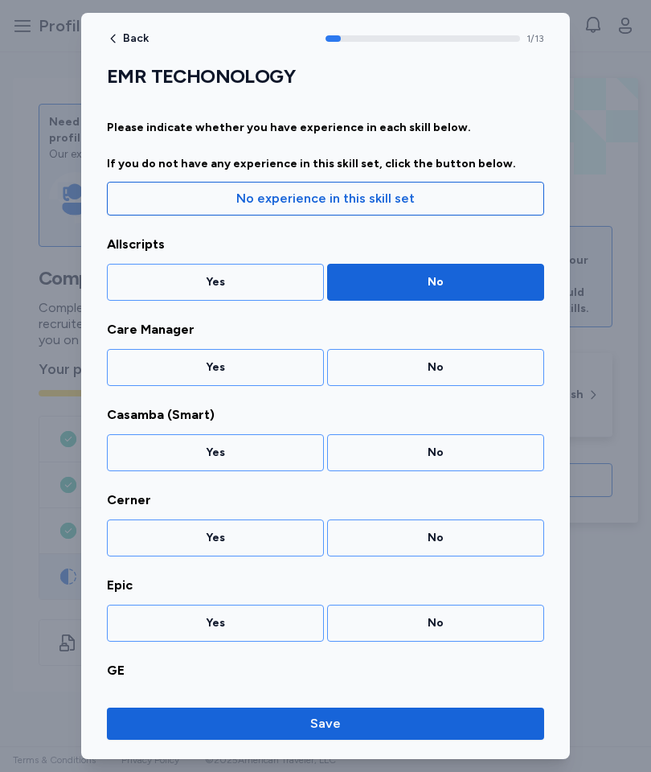
click at [467, 356] on div "No" at bounding box center [435, 367] width 217 height 37
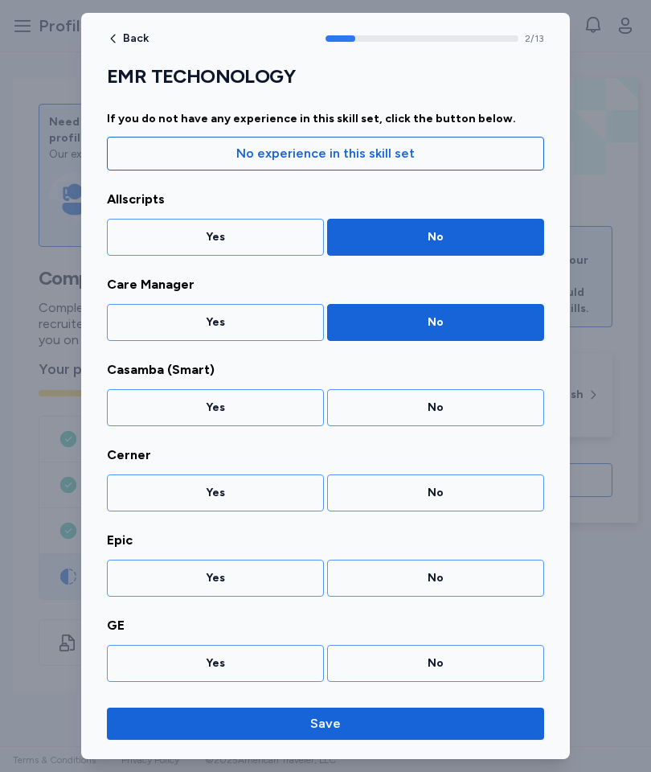
click at [474, 412] on div "No" at bounding box center [436, 408] width 196 height 16
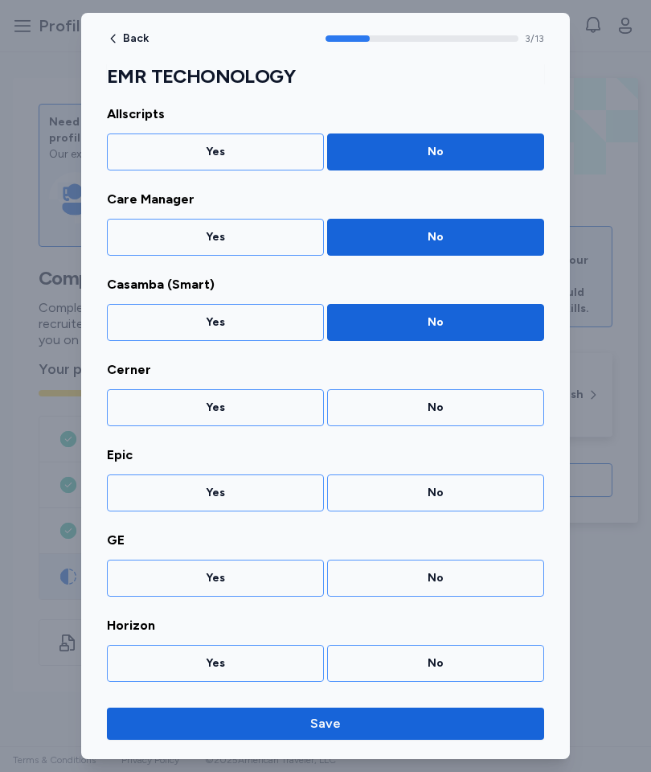
click at [297, 410] on div "Yes" at bounding box center [215, 408] width 196 height 16
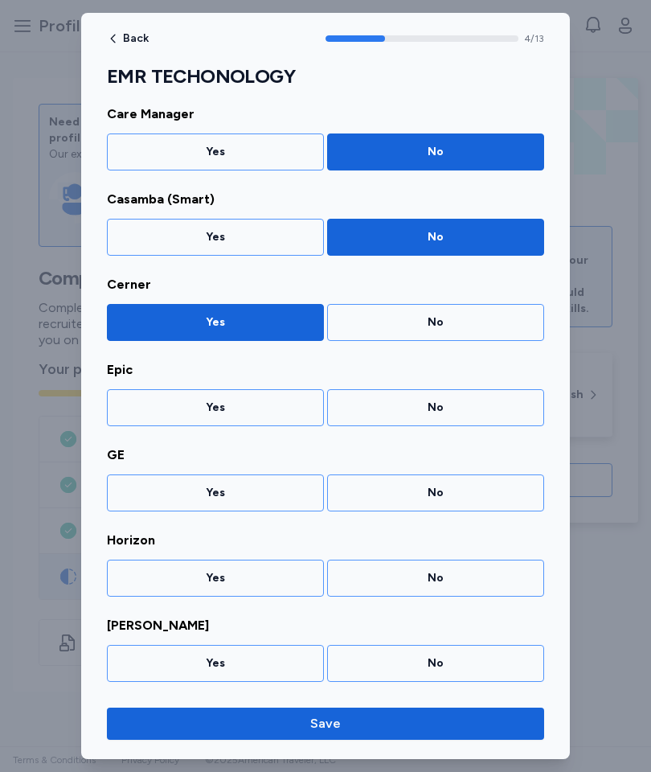
click at [293, 408] on div "Yes" at bounding box center [215, 408] width 196 height 16
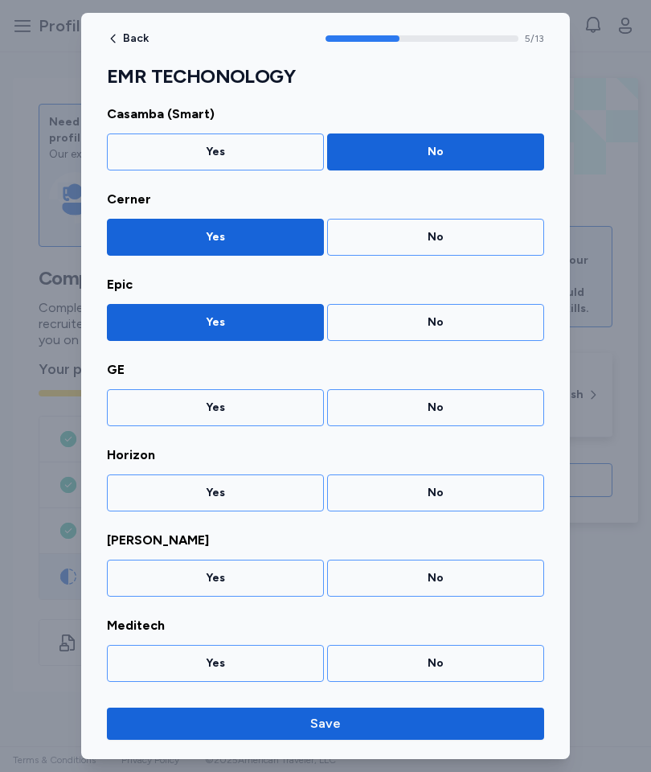
click at [450, 409] on div "No" at bounding box center [436, 408] width 196 height 16
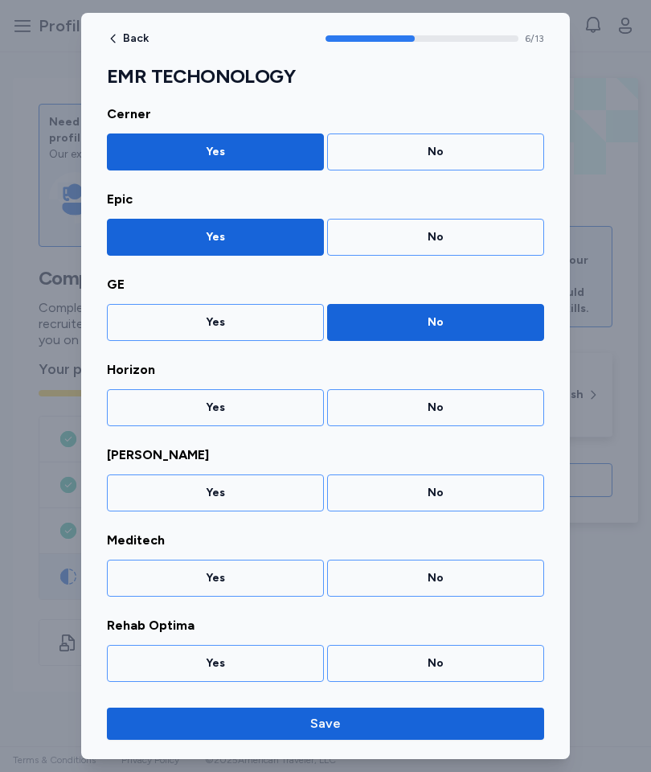
click at [457, 412] on div "No" at bounding box center [436, 408] width 196 height 16
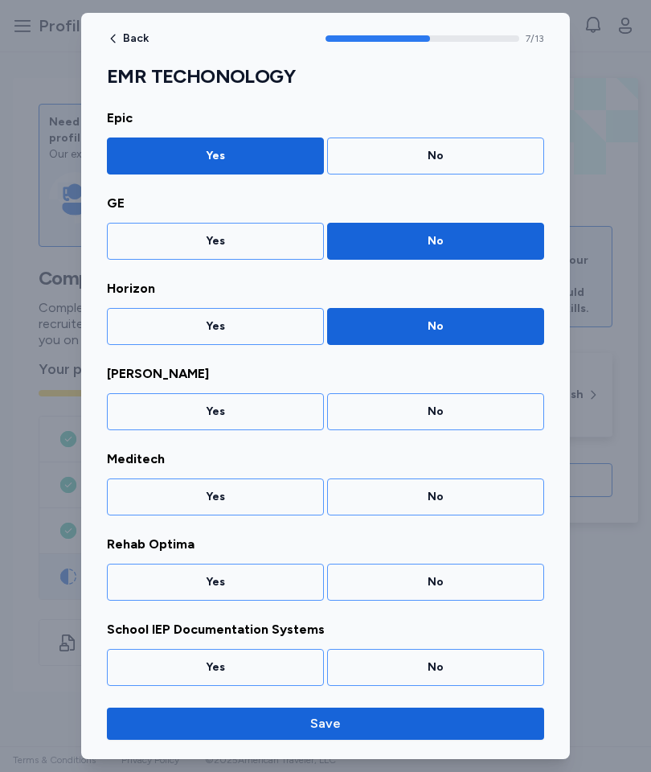
scroll to position [471, 0]
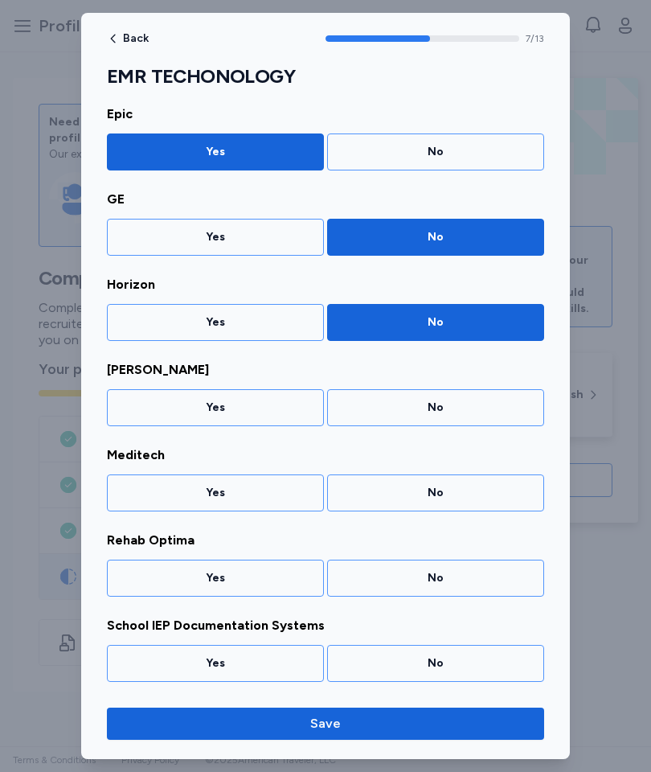
click at [464, 410] on div "No" at bounding box center [436, 408] width 196 height 16
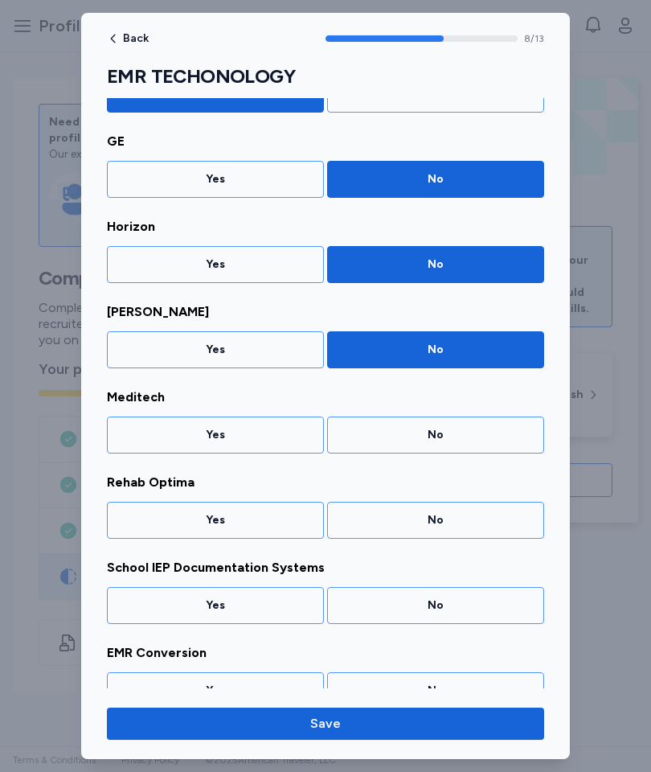
scroll to position [556, 0]
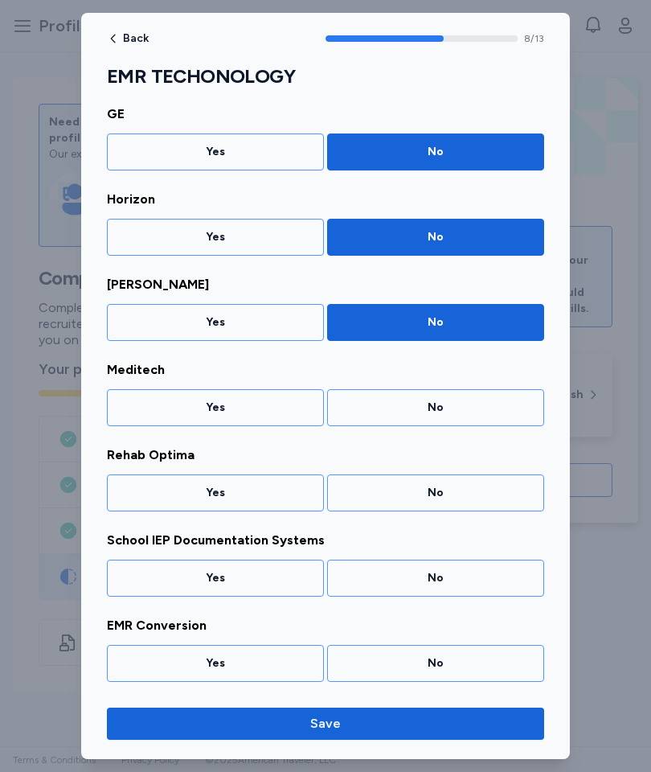
click at [455, 404] on div "No" at bounding box center [436, 408] width 196 height 16
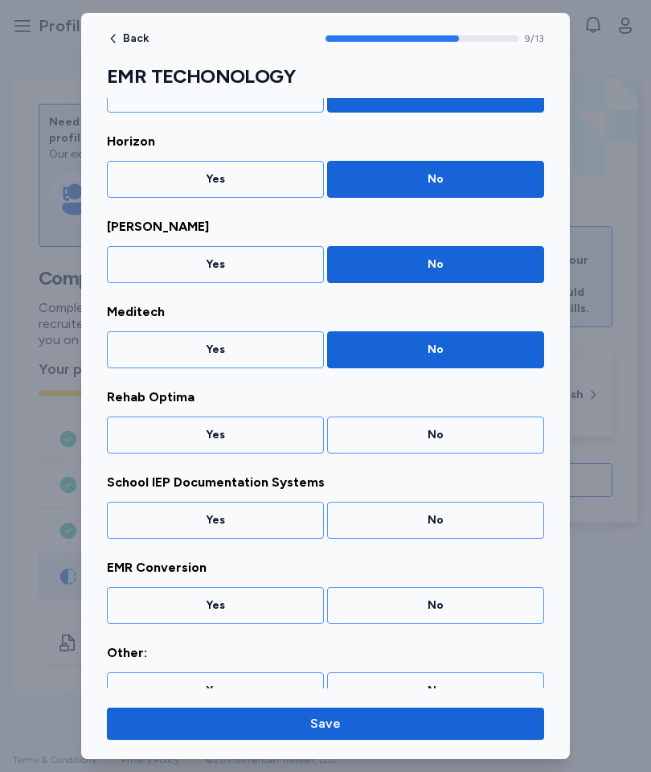
scroll to position [638, 0]
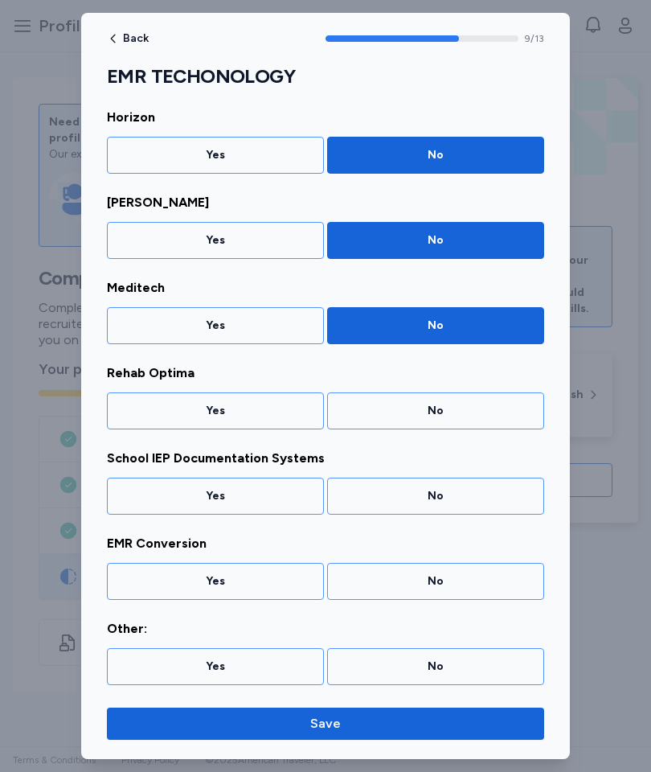
click at [466, 409] on div "No" at bounding box center [436, 411] width 196 height 16
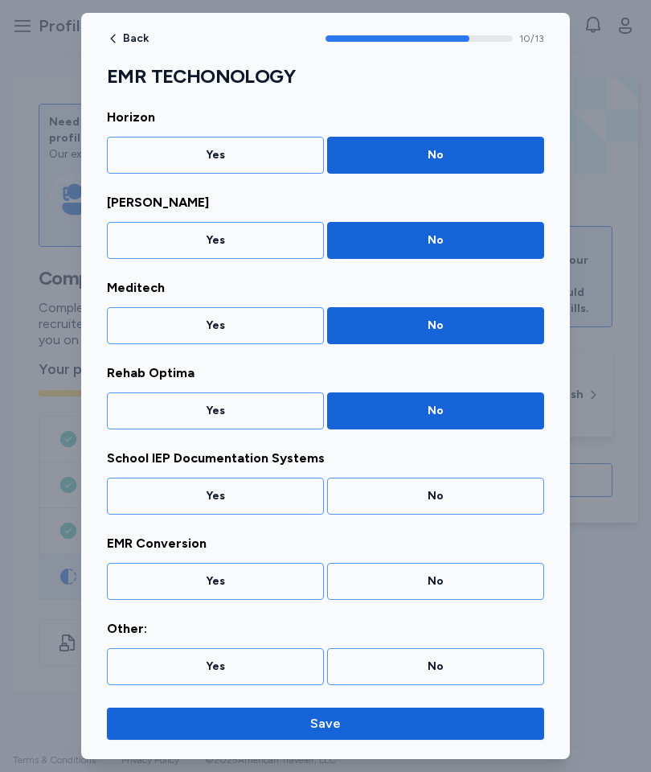
click at [474, 486] on div "No" at bounding box center [435, 496] width 217 height 37
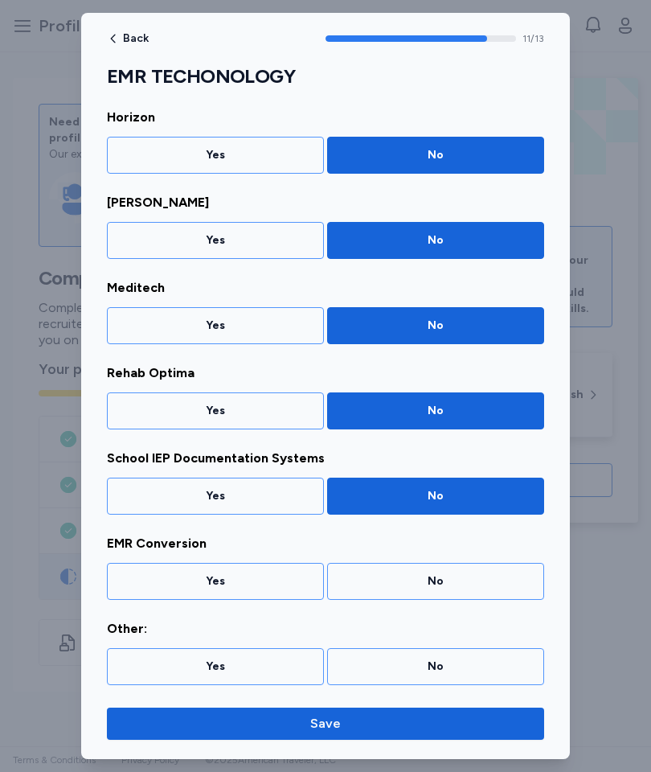
click at [498, 592] on div "No" at bounding box center [435, 581] width 217 height 37
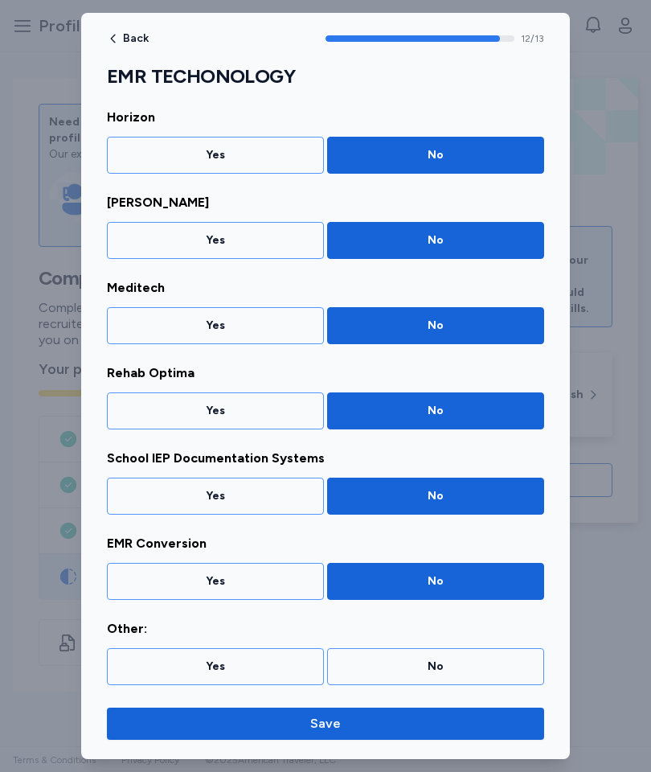
click at [507, 676] on div "No" at bounding box center [435, 666] width 217 height 37
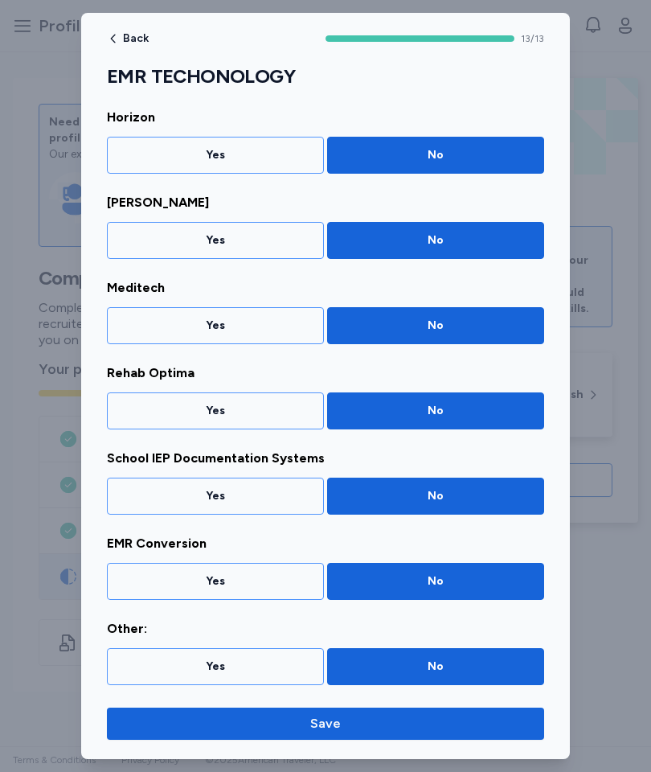
click at [515, 725] on span "Save" at bounding box center [326, 723] width 412 height 19
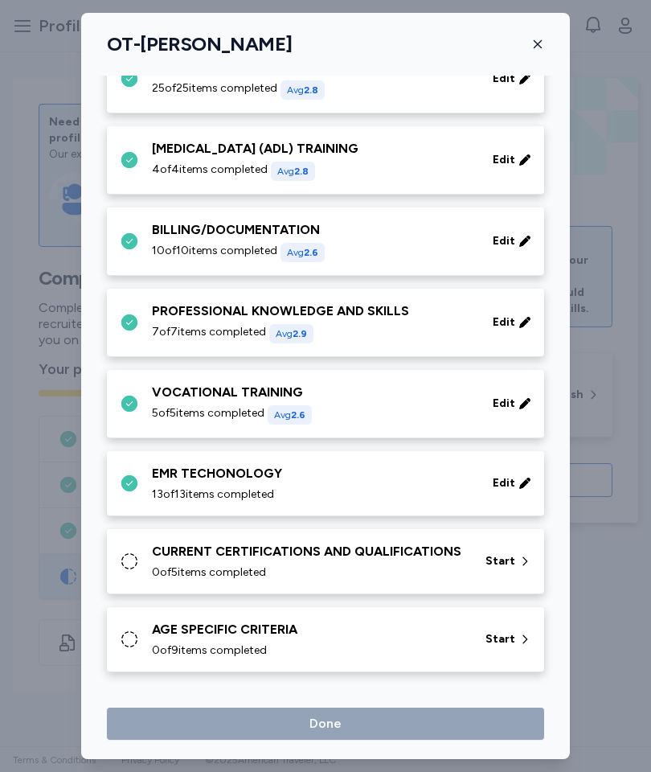
scroll to position [616, 0]
click at [524, 561] on icon at bounding box center [525, 561] width 13 height 16
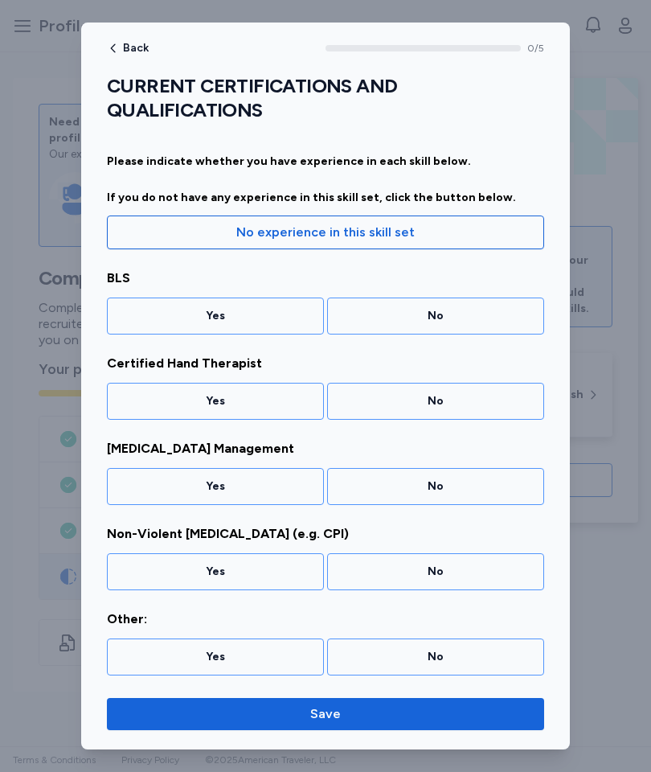
click at [330, 309] on div "No" at bounding box center [435, 315] width 217 height 37
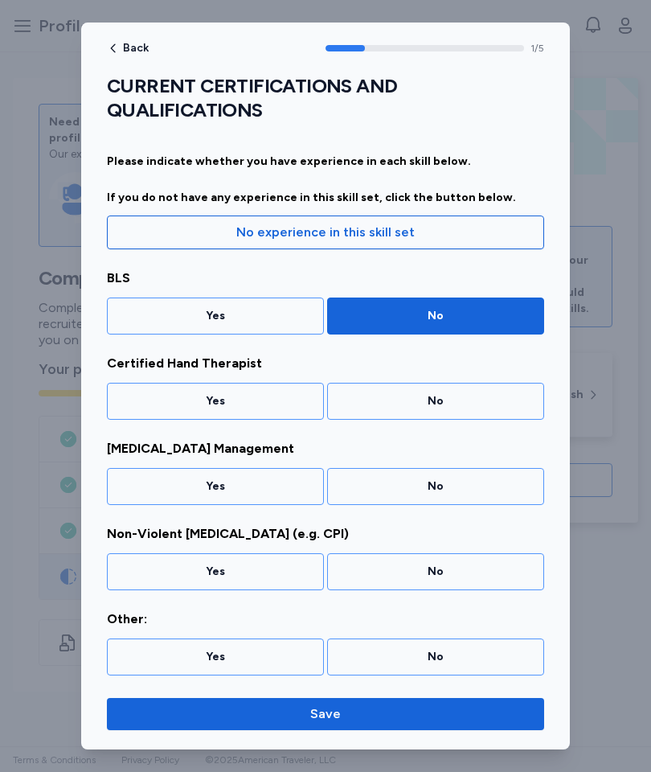
click at [272, 318] on div "Yes" at bounding box center [215, 316] width 196 height 16
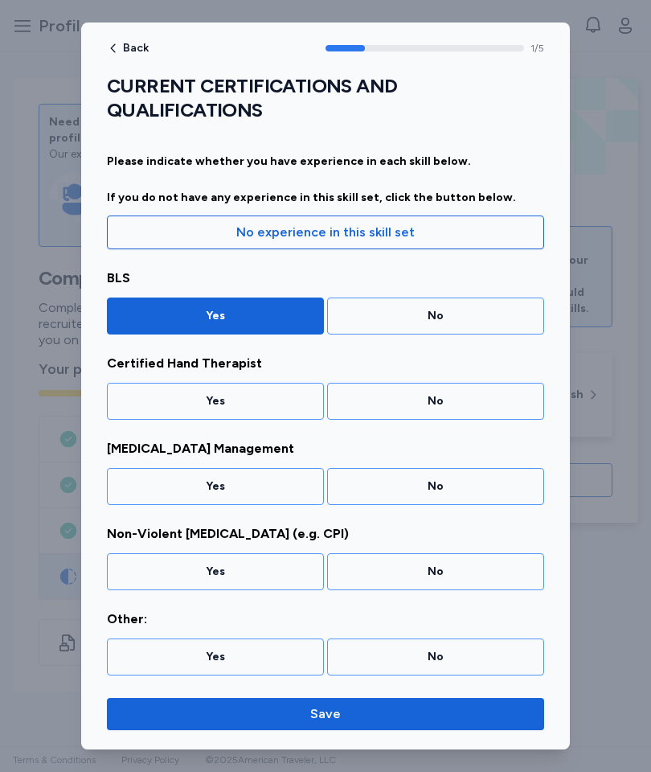
click at [457, 402] on div "No" at bounding box center [436, 401] width 196 height 16
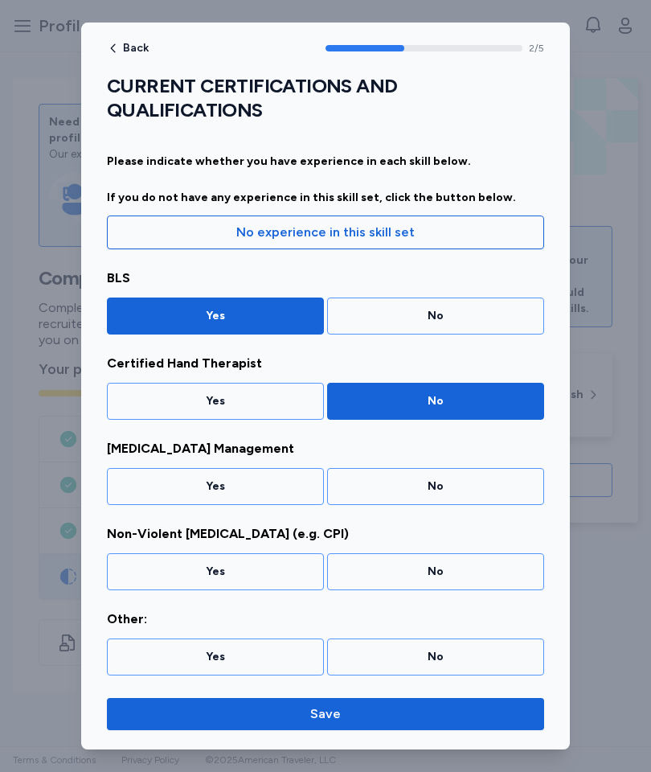
click at [487, 225] on span "No experience in this skill set" at bounding box center [326, 232] width 410 height 19
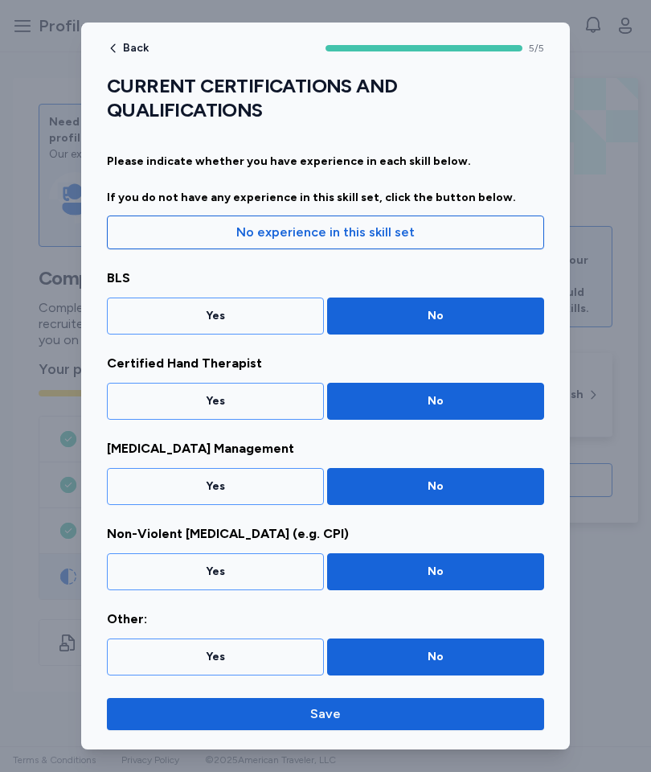
click at [296, 301] on div "Yes" at bounding box center [215, 315] width 217 height 37
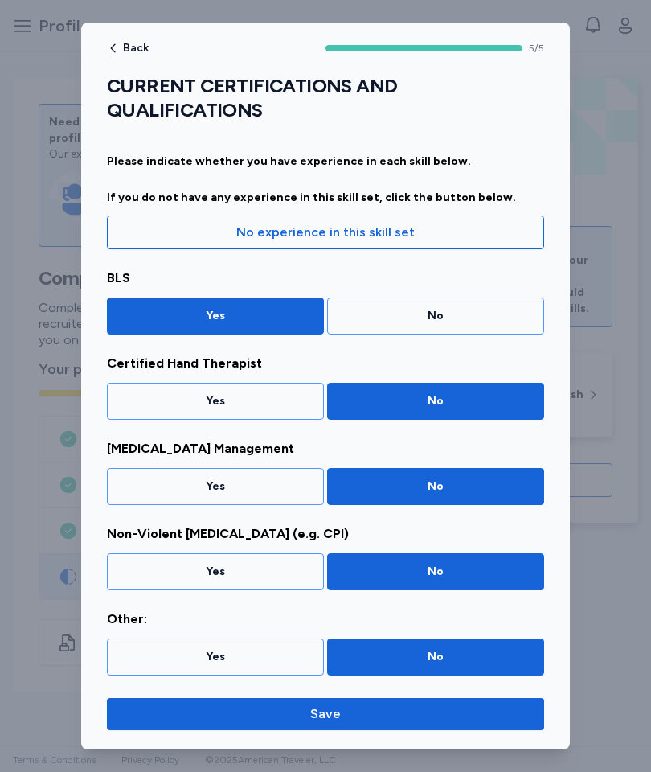
click at [278, 564] on div "Yes" at bounding box center [215, 572] width 196 height 16
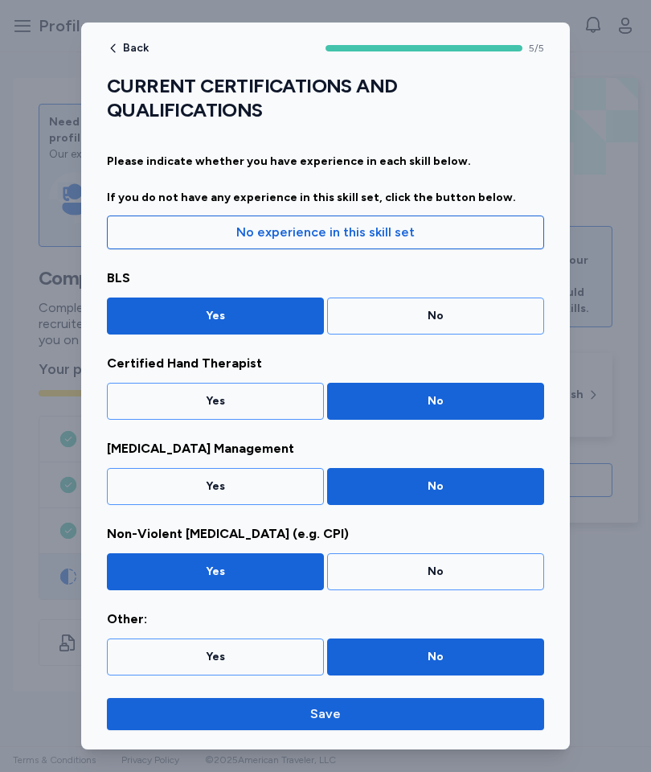
click at [399, 714] on span "Save" at bounding box center [326, 713] width 412 height 19
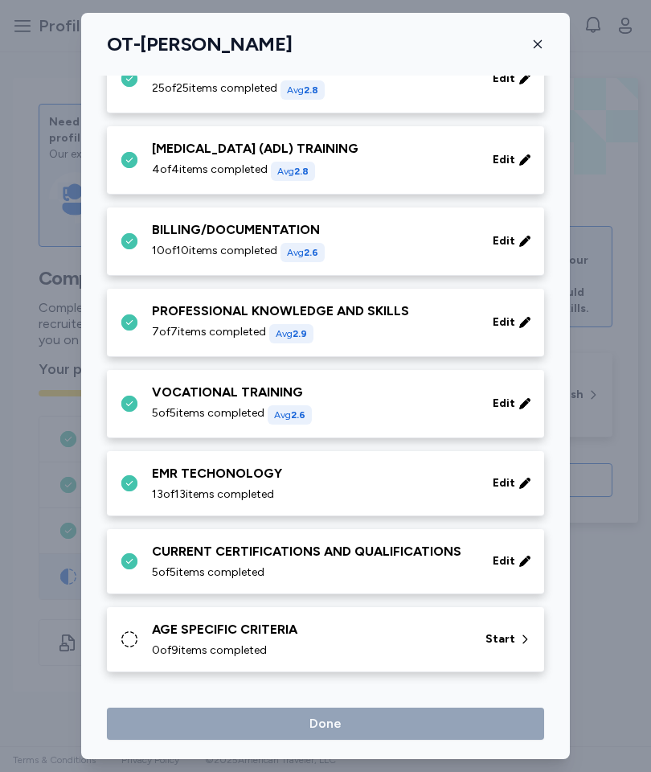
click at [512, 633] on span "Start" at bounding box center [501, 639] width 30 height 16
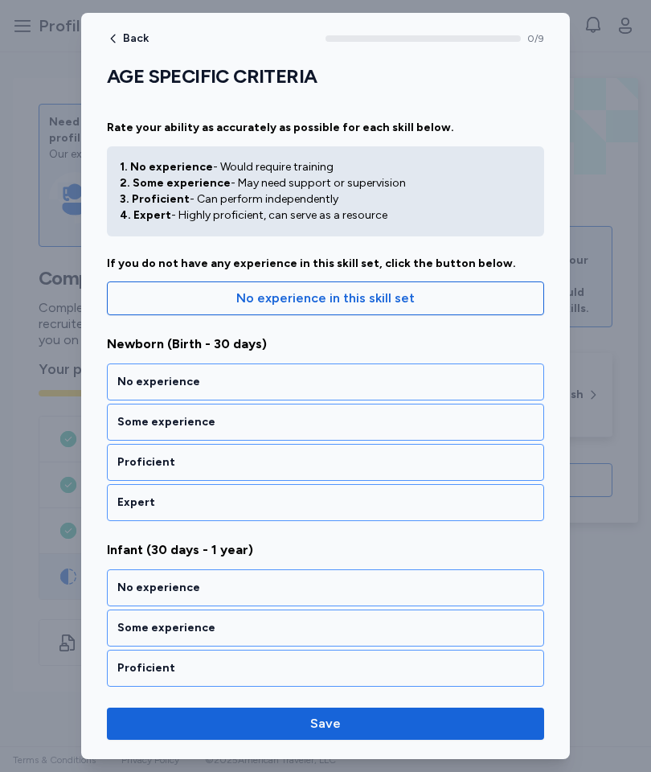
click at [432, 386] on div "No experience" at bounding box center [325, 382] width 416 height 16
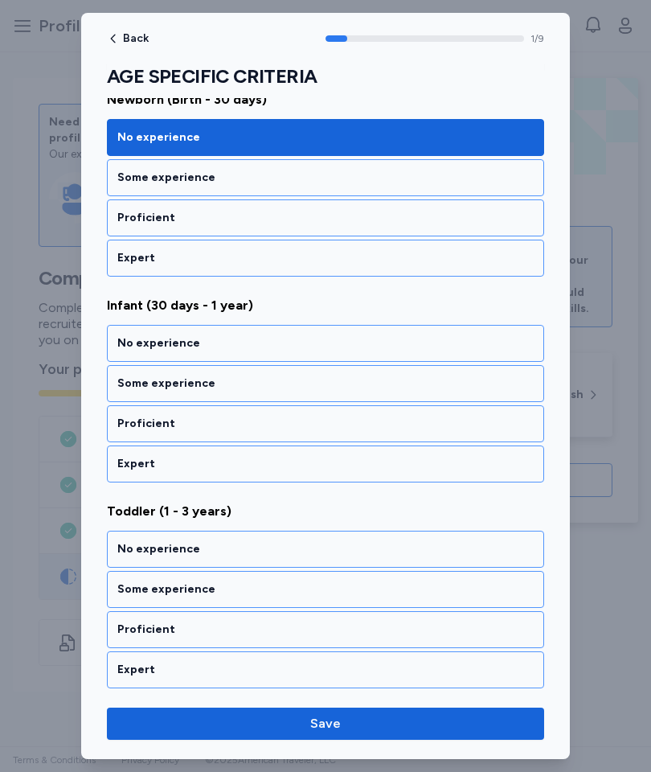
scroll to position [244, 0]
click at [441, 359] on div "No experience" at bounding box center [325, 343] width 437 height 37
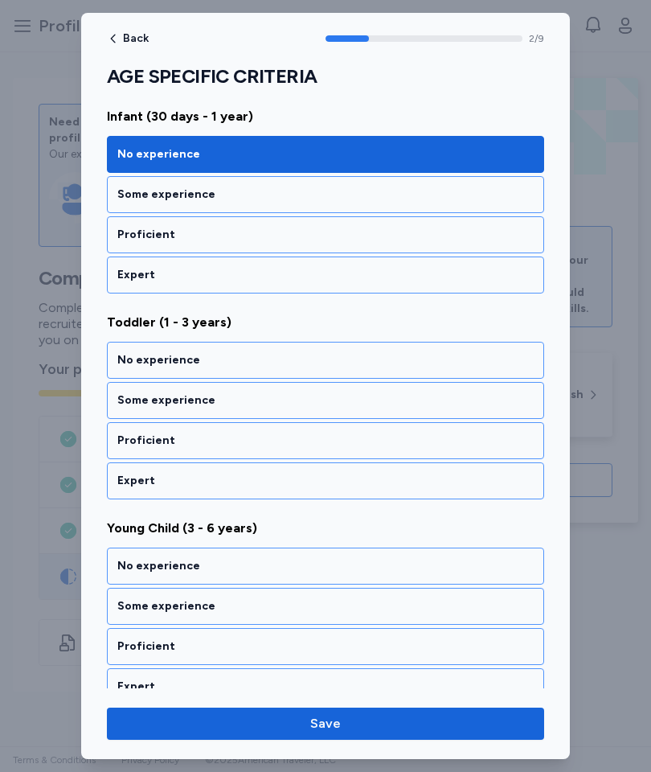
scroll to position [446, 0]
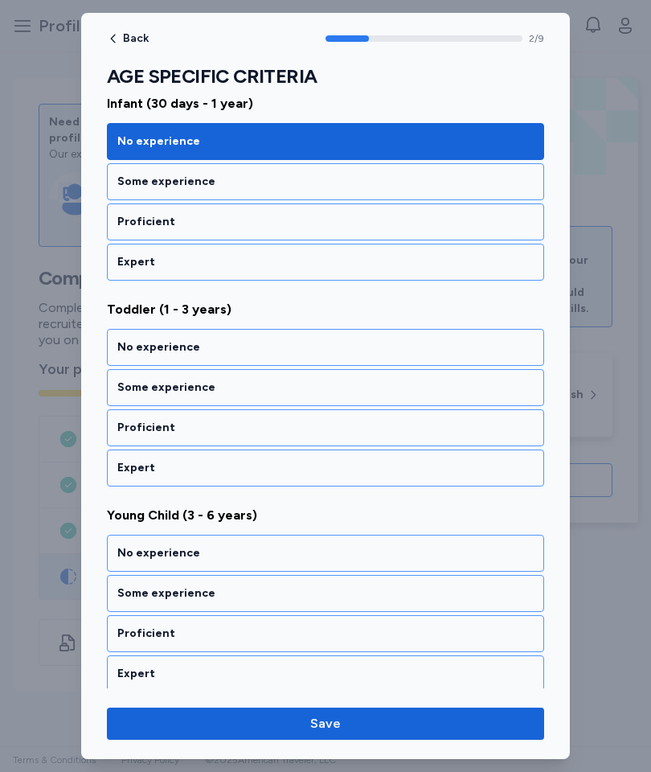
click at [437, 386] on div "Some experience" at bounding box center [325, 387] width 416 height 16
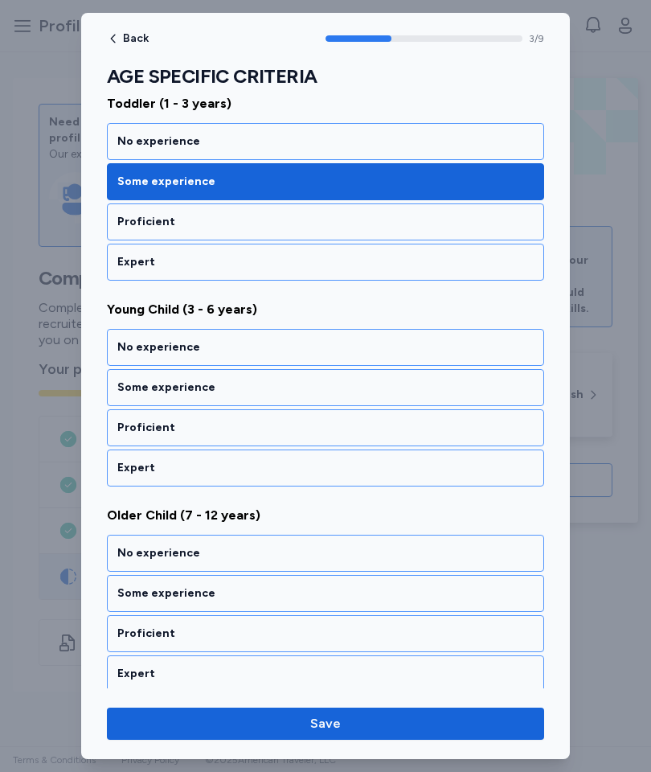
click at [439, 391] on div "Some experience" at bounding box center [325, 387] width 416 height 16
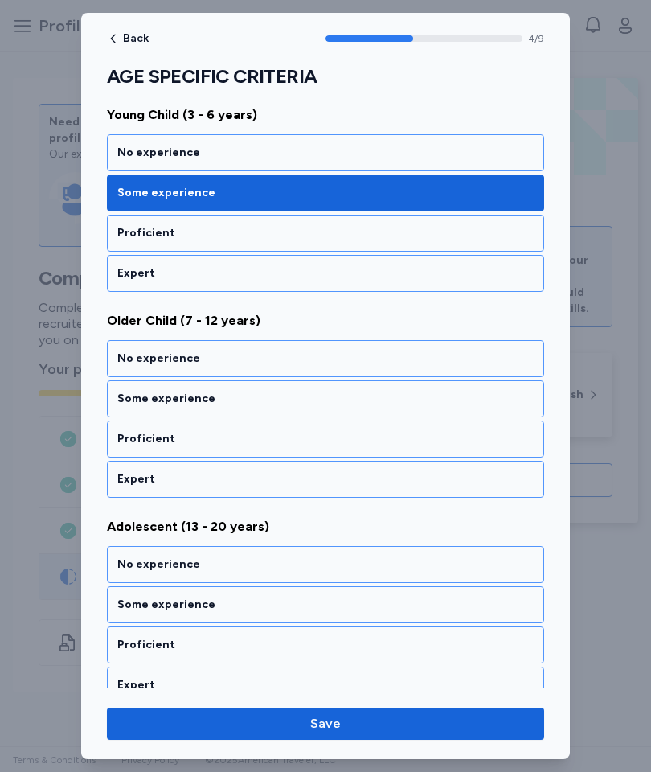
scroll to position [858, 0]
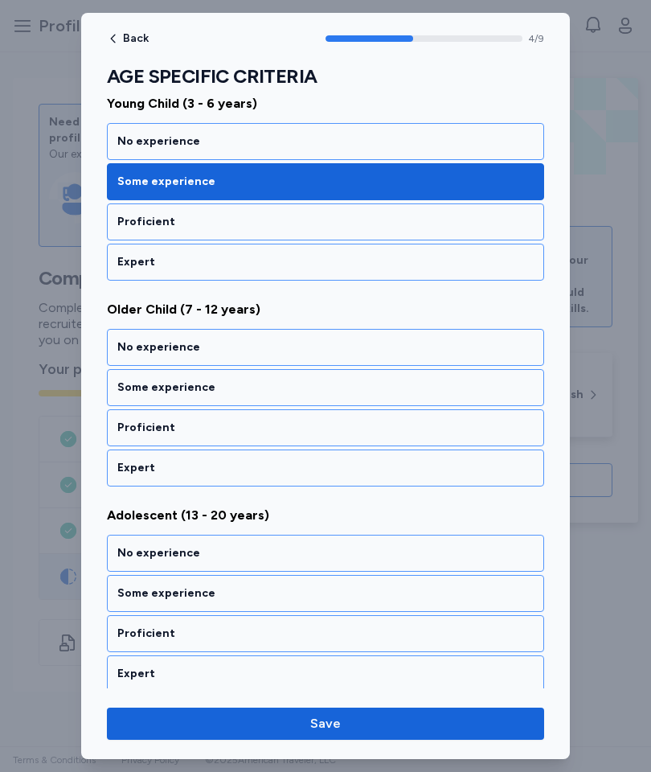
click at [440, 425] on div "Proficient" at bounding box center [325, 428] width 416 height 16
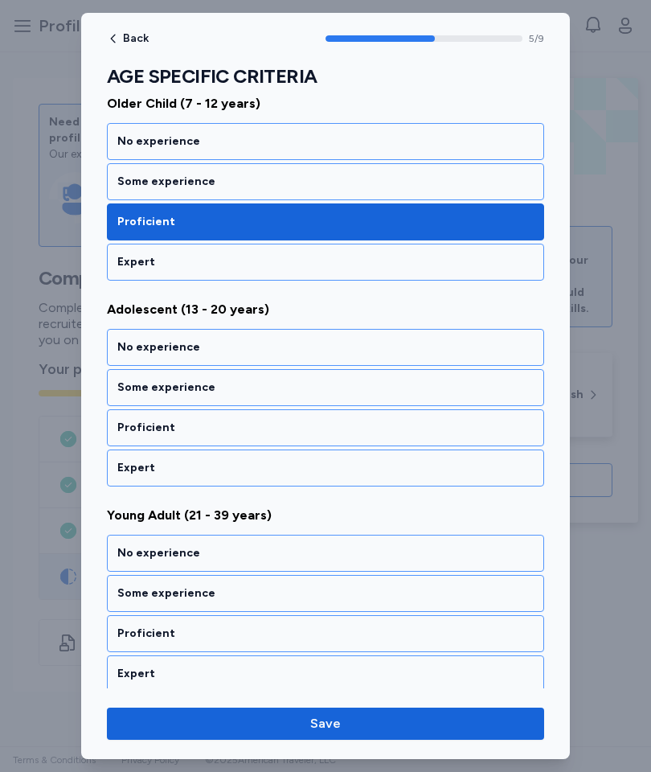
click at [441, 429] on div "Proficient" at bounding box center [325, 428] width 416 height 16
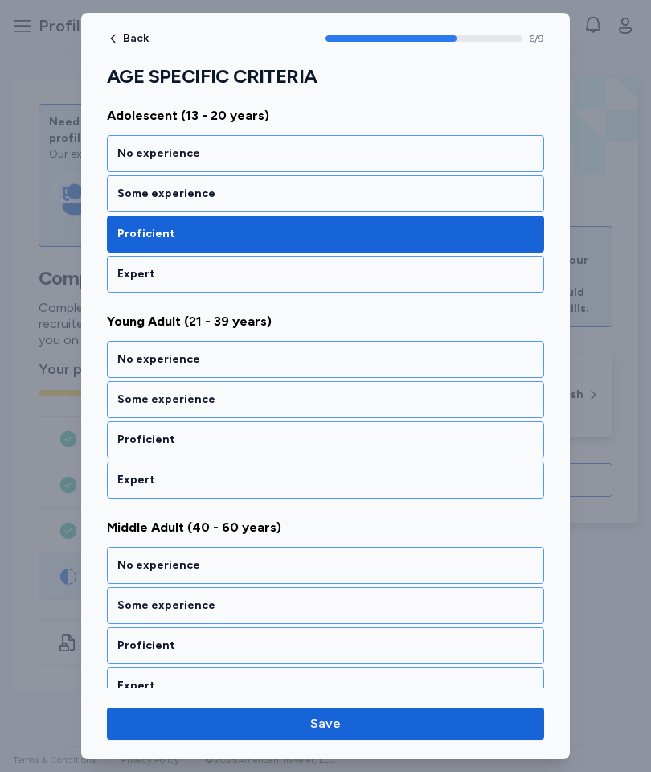
scroll to position [1269, 0]
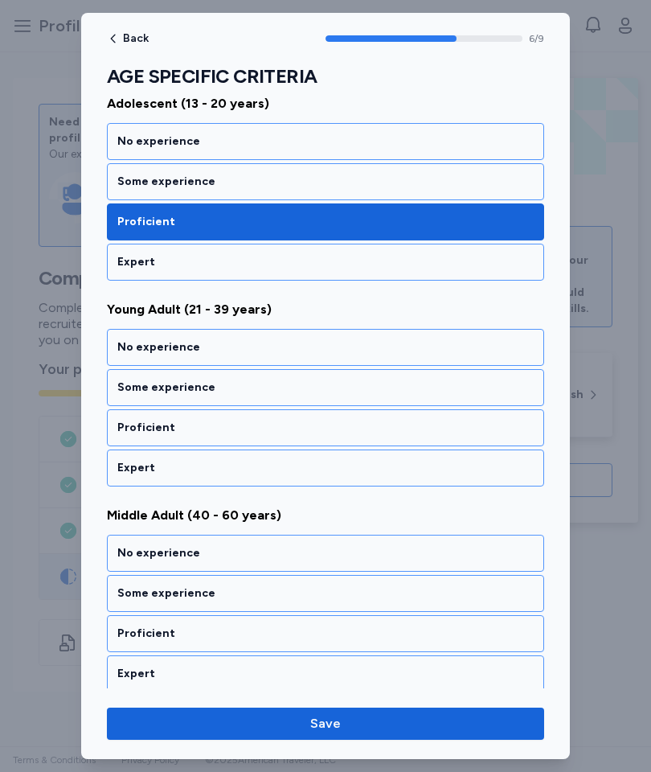
click at [442, 429] on div "Proficient" at bounding box center [325, 428] width 416 height 16
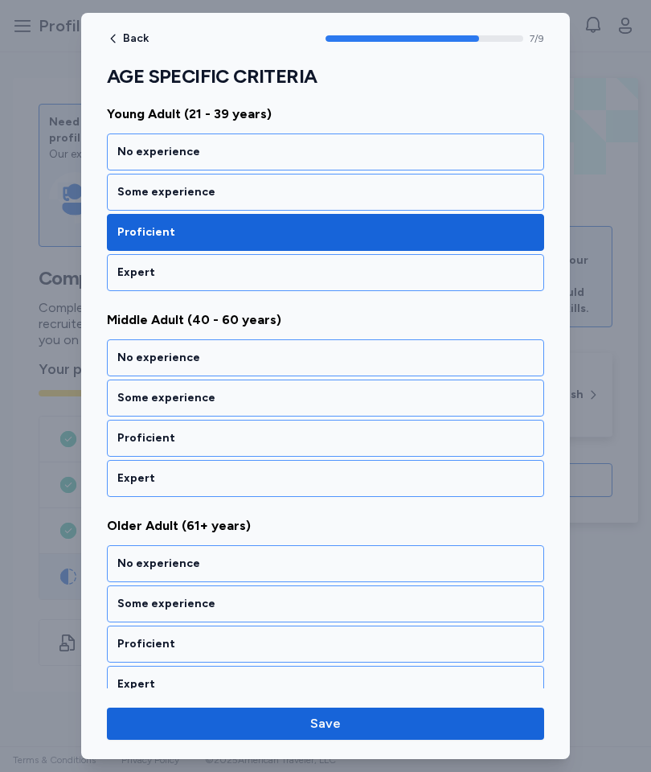
scroll to position [1475, 0]
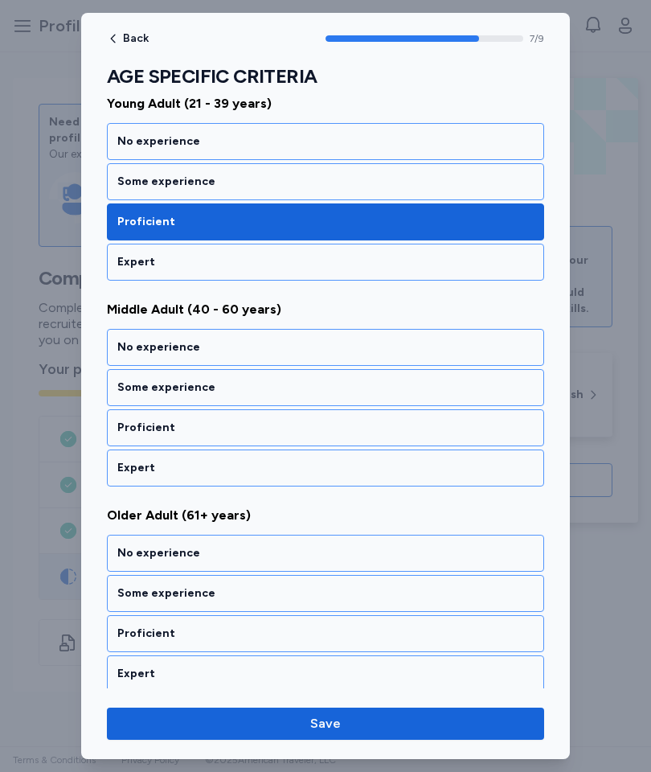
click at [448, 456] on div "Expert" at bounding box center [325, 467] width 437 height 37
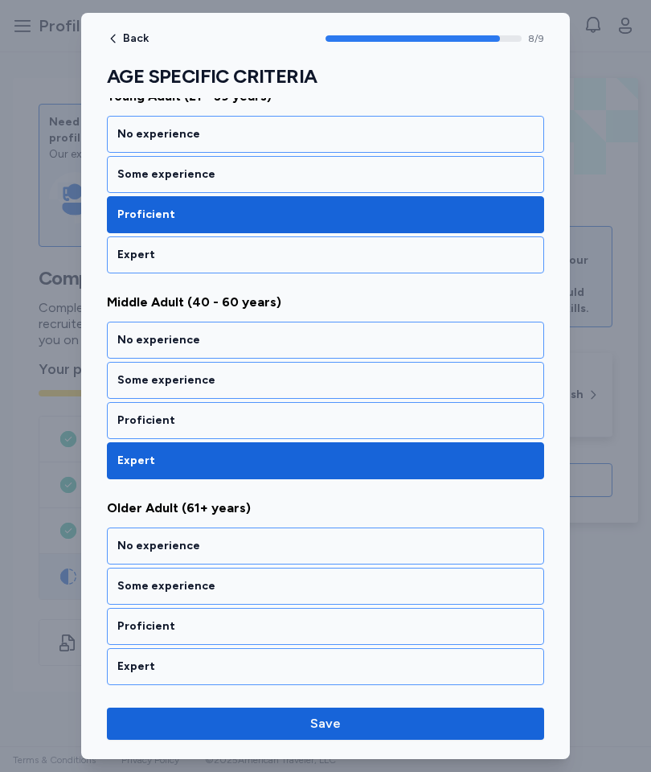
scroll to position [1482, 0]
click at [489, 679] on div "Expert" at bounding box center [325, 666] width 437 height 37
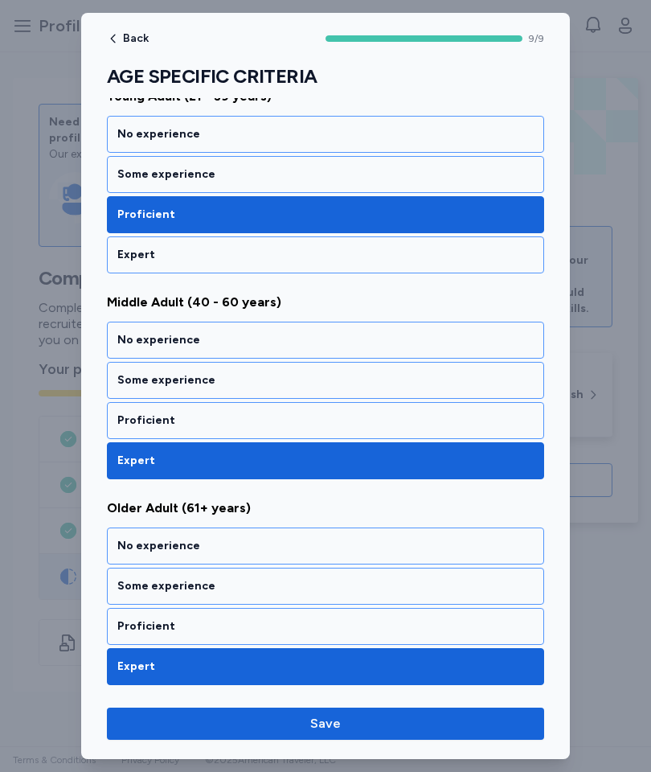
click at [503, 725] on span "Save" at bounding box center [326, 723] width 412 height 19
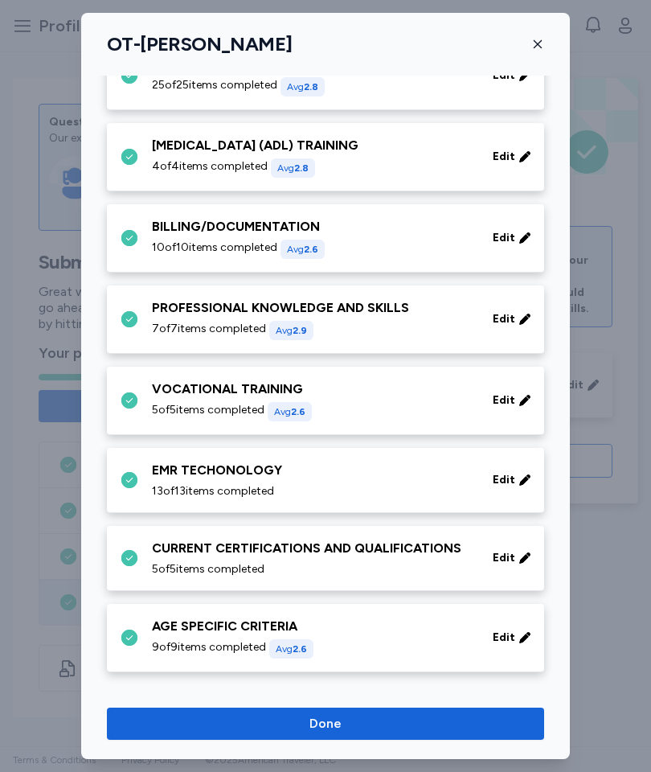
scroll to position [619, 0]
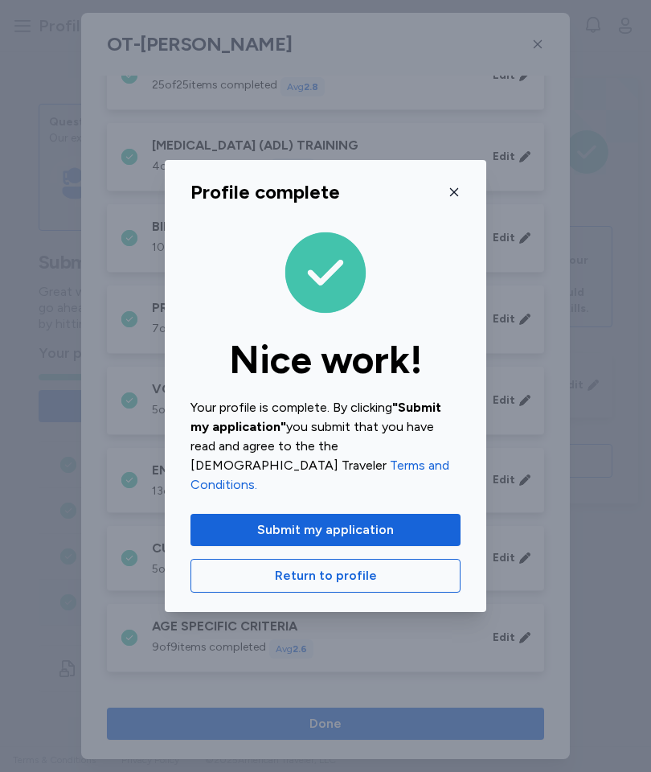
click at [446, 520] on span "Submit my application" at bounding box center [325, 529] width 244 height 19
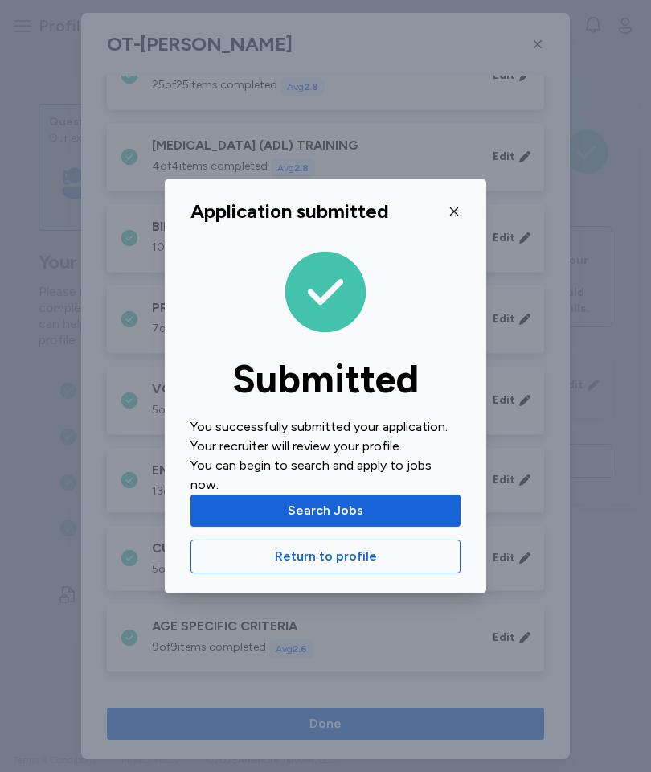
click at [474, 220] on div "Application submitted Submitted You successfully submitted your application. Yo…" at bounding box center [326, 385] width 322 height 413
click at [459, 218] on icon "button" at bounding box center [454, 211] width 13 height 13
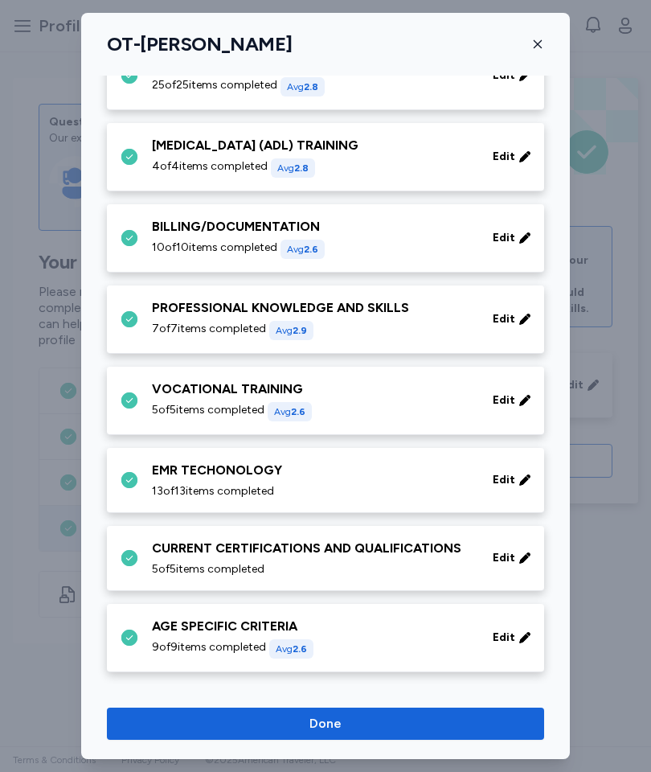
click at [467, 721] on span "Done" at bounding box center [326, 723] width 412 height 19
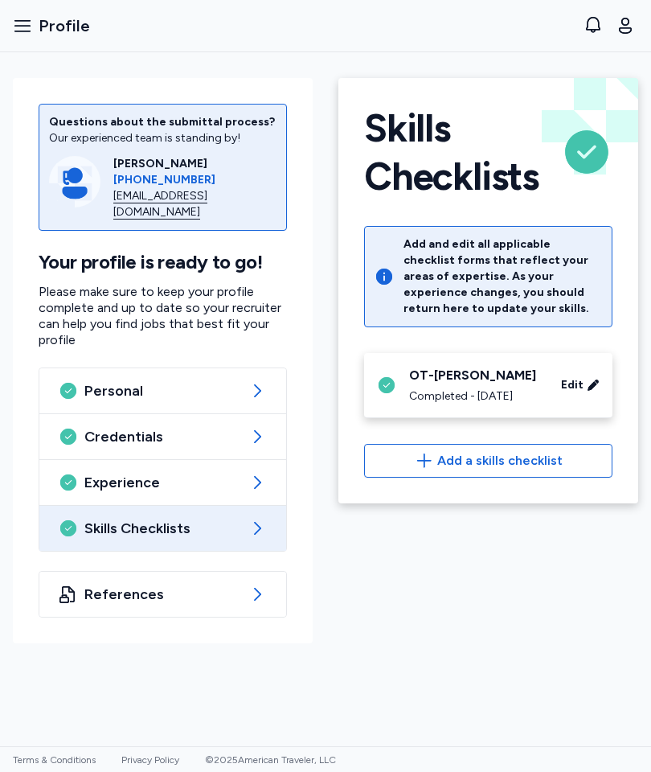
click at [25, 14] on button "Open sidebar Profile" at bounding box center [51, 25] width 90 height 35
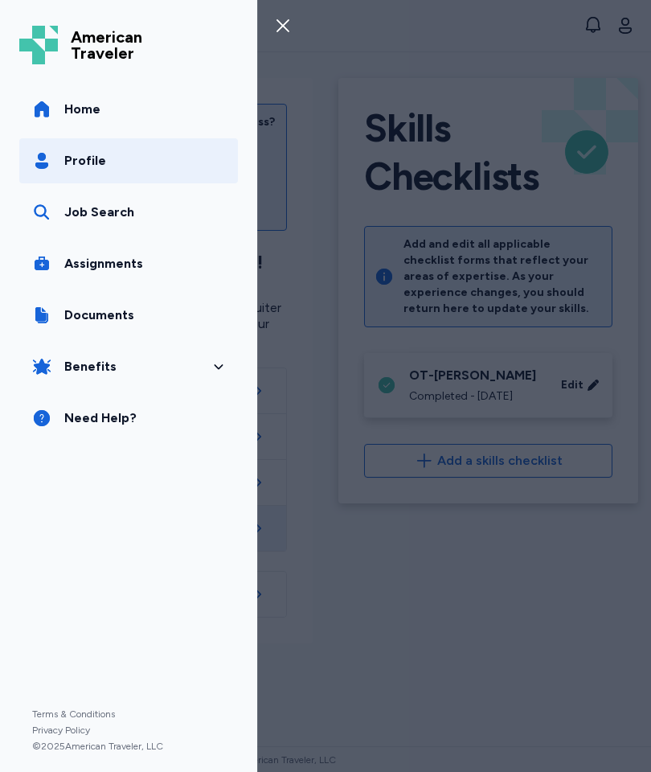
click at [72, 101] on span "Home" at bounding box center [82, 109] width 36 height 19
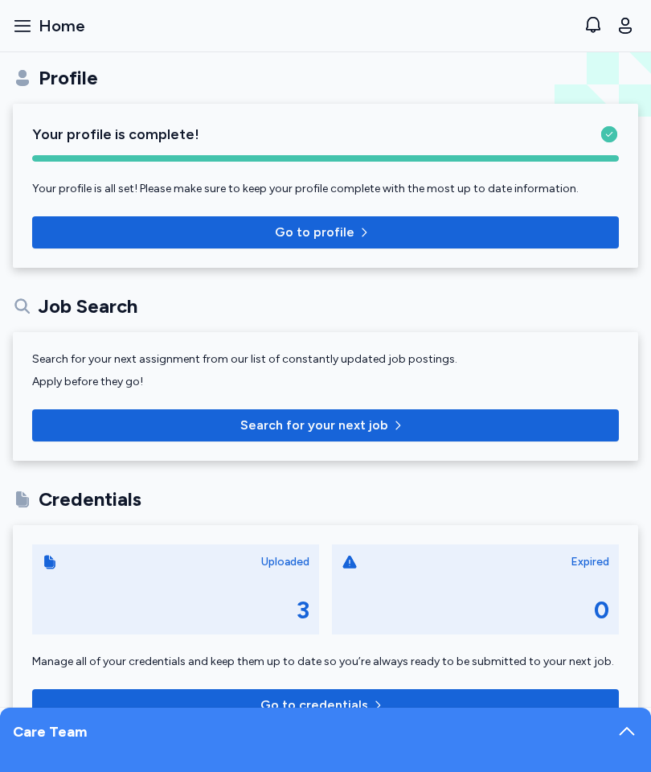
click at [524, 240] on span "Go to profile" at bounding box center [325, 232] width 561 height 19
click at [76, 41] on button "Open sidebar Home" at bounding box center [48, 25] width 85 height 35
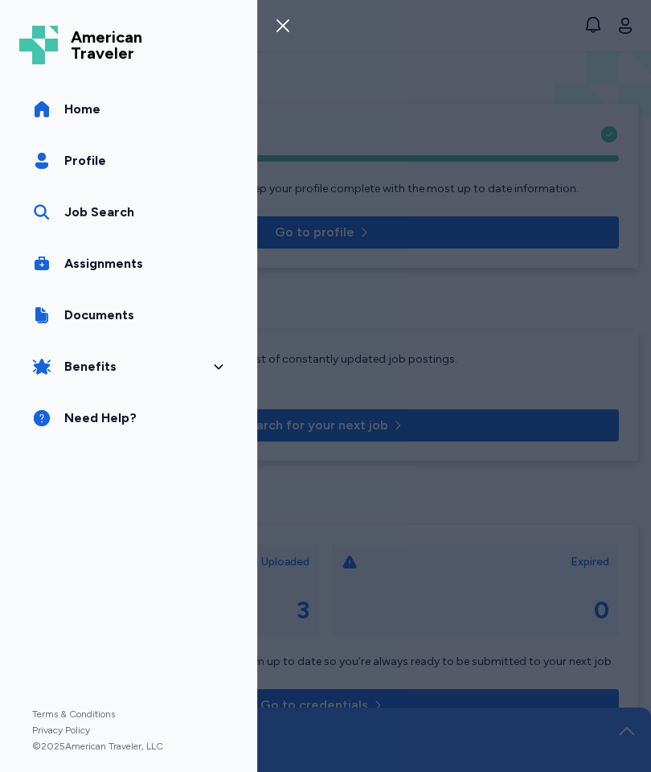
click at [107, 243] on link "Assignments" at bounding box center [128, 263] width 219 height 45
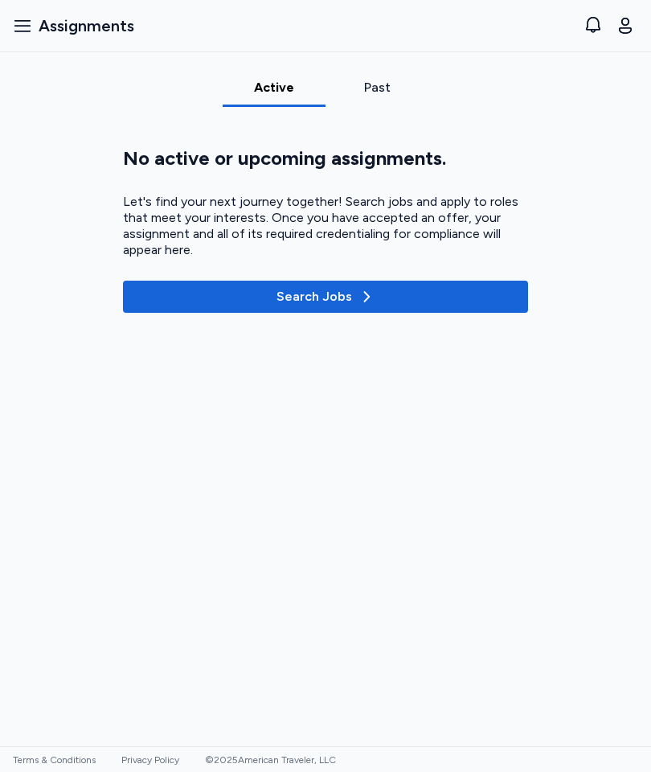
click at [46, 39] on button "Open sidebar Assignments" at bounding box center [73, 25] width 134 height 35
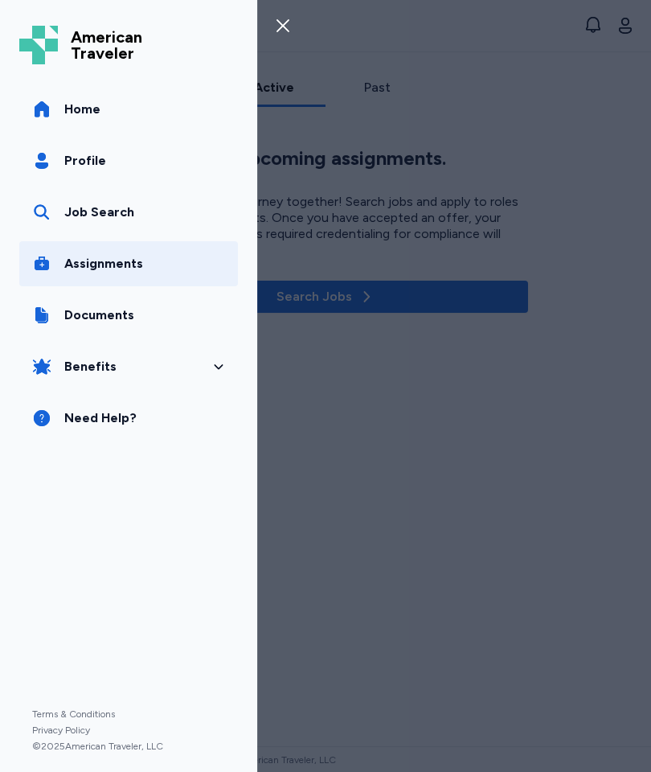
click at [114, 310] on span "Documents" at bounding box center [99, 314] width 70 height 19
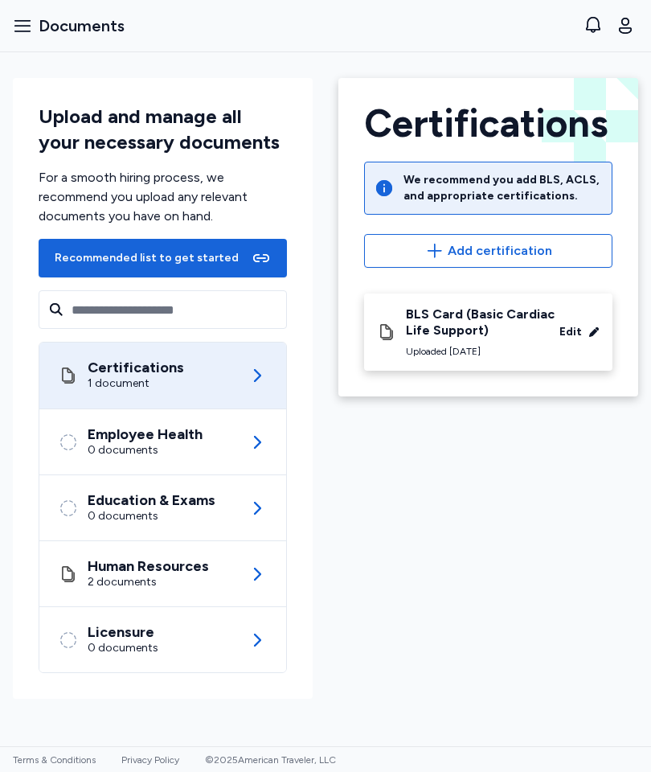
click at [105, 492] on div "Education & Exams" at bounding box center [152, 500] width 128 height 16
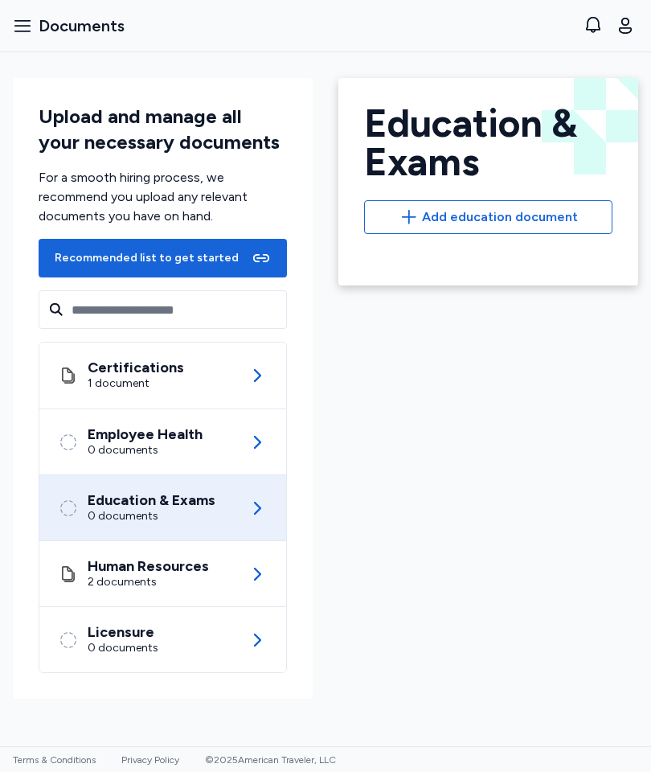
click at [139, 563] on div "Human Resources" at bounding box center [148, 566] width 121 height 16
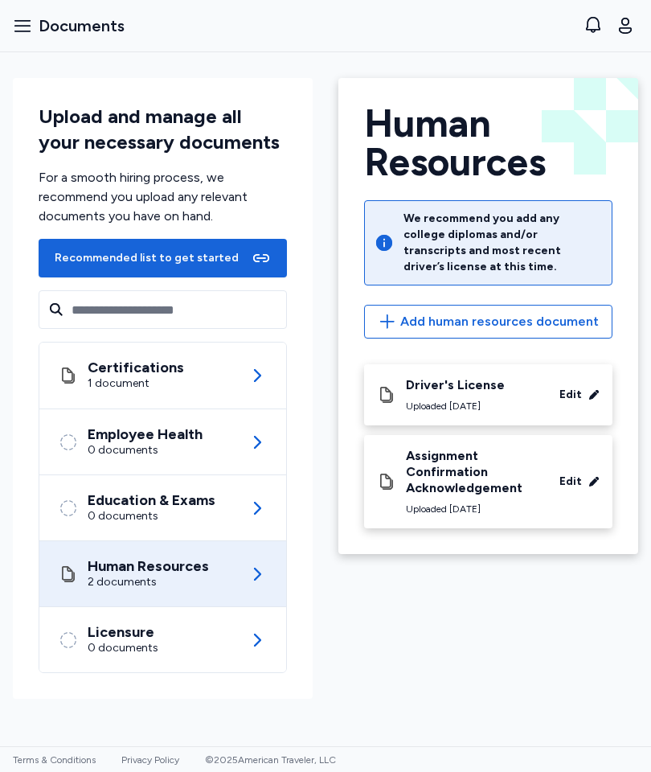
click at [148, 624] on div "Licensure" at bounding box center [123, 632] width 71 height 16
